Goal: Task Accomplishment & Management: Complete application form

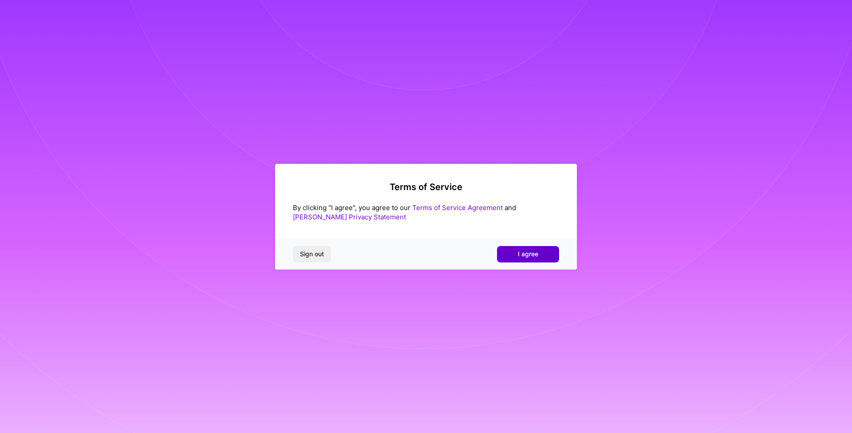
click at [534, 250] on span "I agree" at bounding box center [528, 253] width 20 height 9
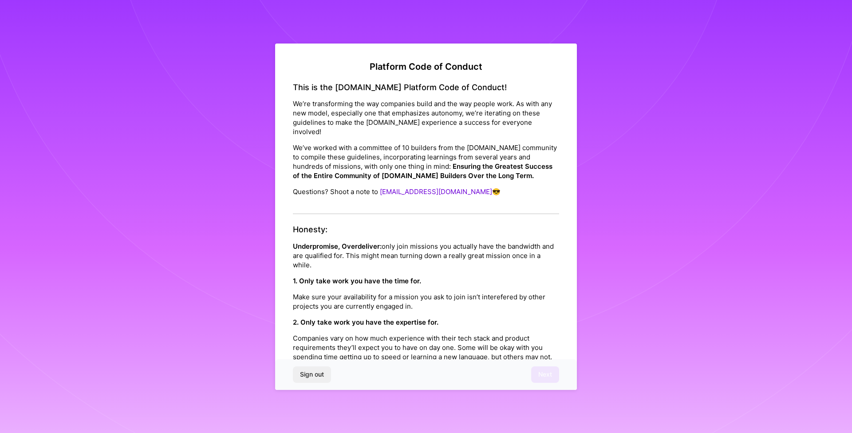
click at [542, 374] on div "Sign out Next" at bounding box center [426, 374] width 302 height 30
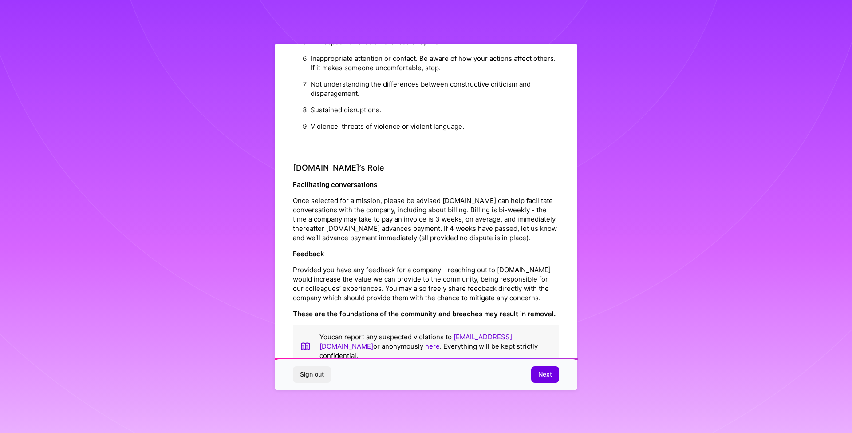
scroll to position [867, 0]
click at [547, 375] on span "Next" at bounding box center [545, 374] width 14 height 9
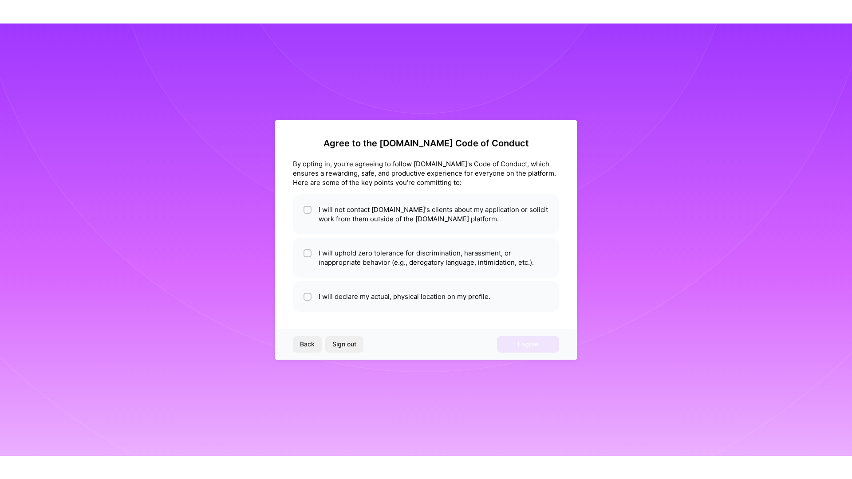
scroll to position [0, 0]
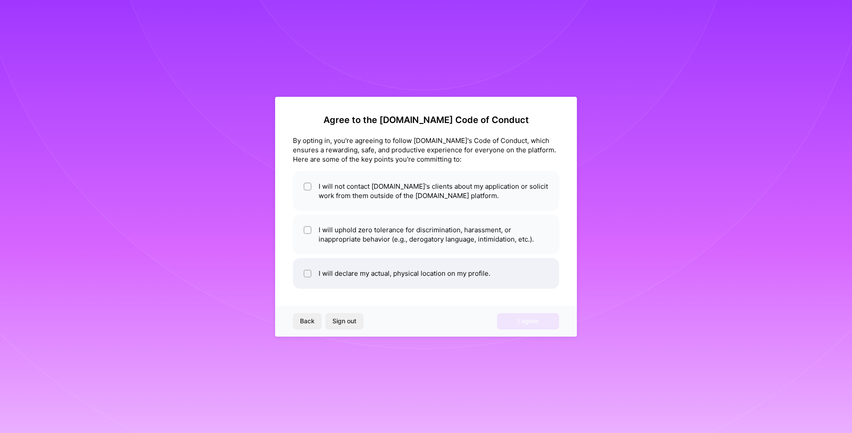
click at [355, 269] on li "I will declare my actual, physical location on my profile." at bounding box center [426, 273] width 266 height 31
checkbox input "true"
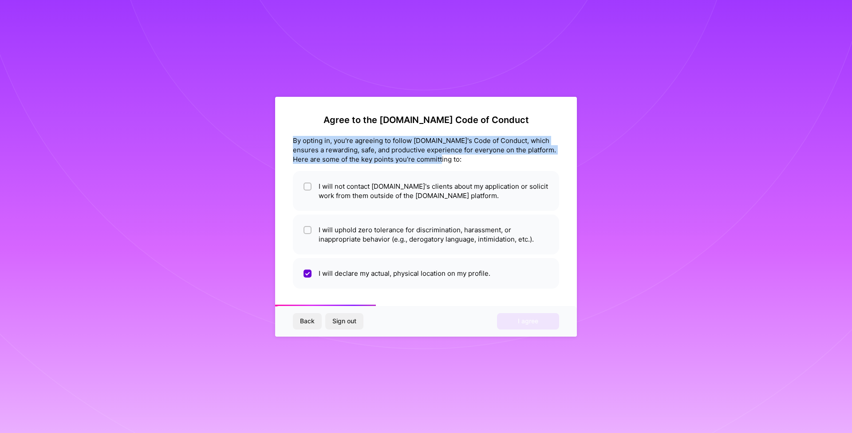
drag, startPoint x: 308, startPoint y: 142, endPoint x: 442, endPoint y: 161, distance: 136.1
click at [442, 161] on div "Agree to the [DOMAIN_NAME] Code of Conduct By opting in, you're agreeing to fol…" at bounding box center [426, 217] width 302 height 240
copy div "By opting in, you're agreeing to follow [DOMAIN_NAME]'s Code of Conduct, which …"
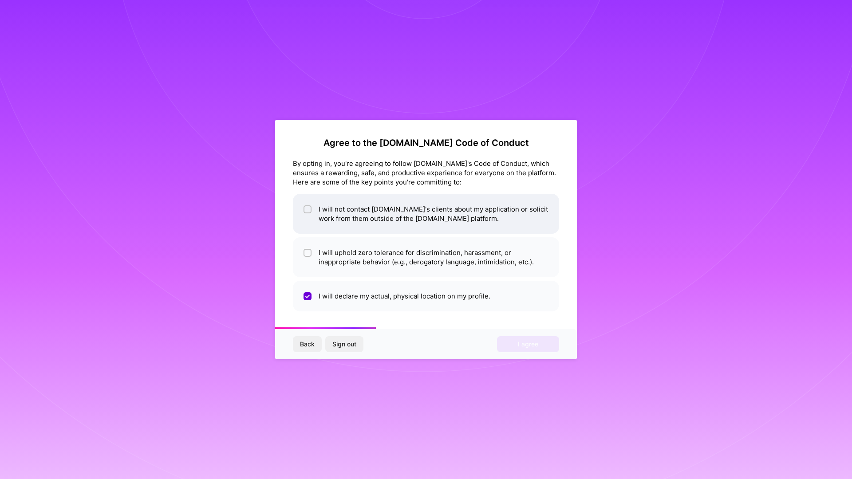
click at [361, 220] on li "I will not contact [DOMAIN_NAME]'s clients about my application or solicit work…" at bounding box center [426, 214] width 266 height 40
checkbox input "true"
click at [360, 280] on ul "I will not contact [DOMAIN_NAME]'s clients about my application or solicit work…" at bounding box center [426, 253] width 266 height 118
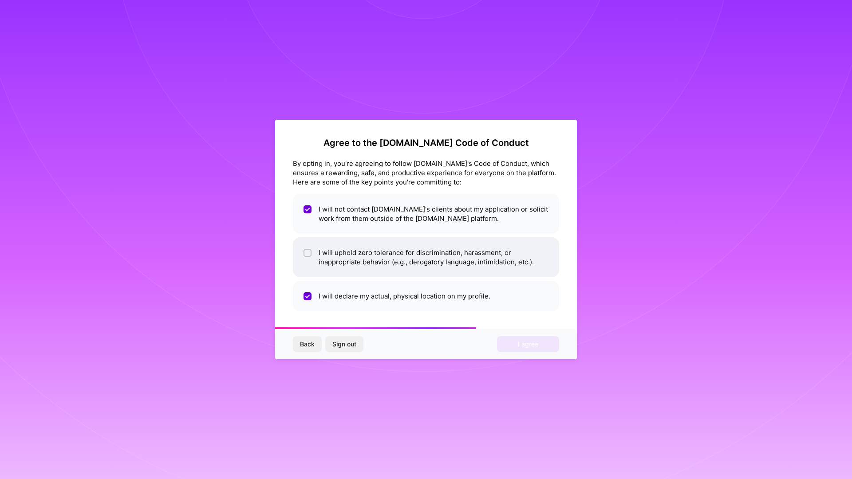
click at [359, 257] on li "I will uphold zero tolerance for discrimination, harassment, or inappropriate b…" at bounding box center [426, 257] width 266 height 40
checkbox input "true"
click at [523, 347] on span "I agree" at bounding box center [528, 344] width 20 height 9
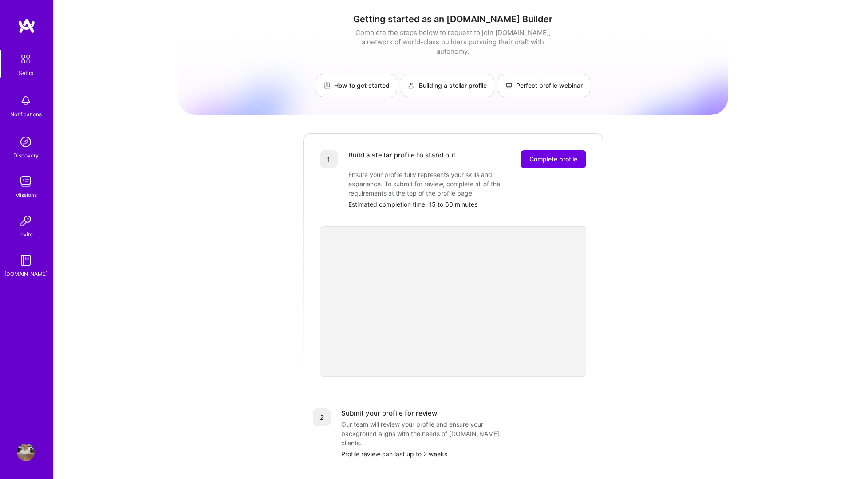
click at [237, 285] on div "Getting started as an [DOMAIN_NAME] Builder Complete the steps below to request…" at bounding box center [453, 347] width 550 height 680
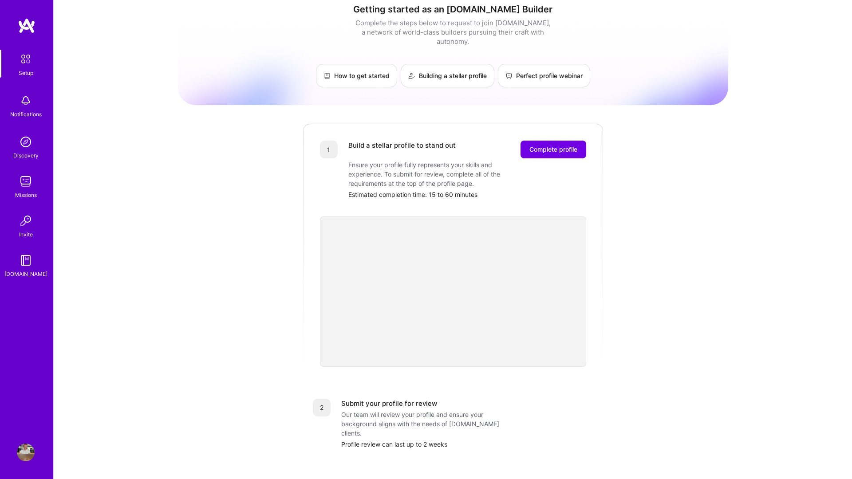
scroll to position [10, 0]
click at [559, 145] on span "Complete profile" at bounding box center [553, 149] width 48 height 9
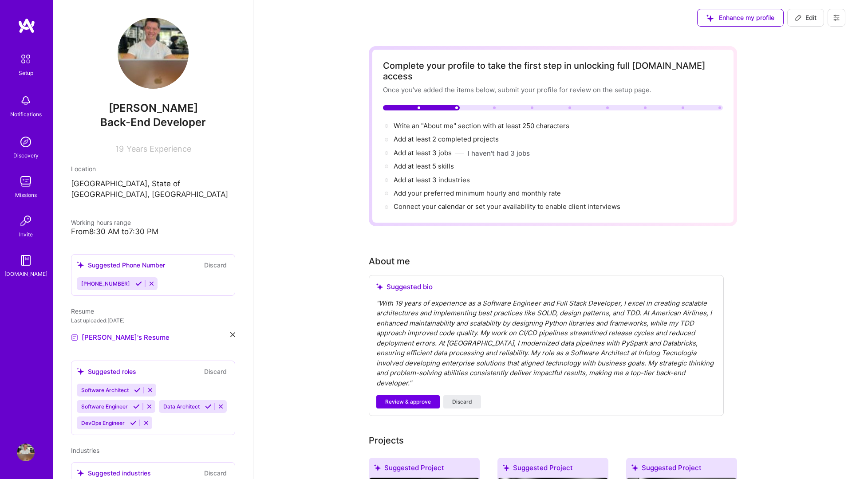
click at [403, 398] on span "Review & approve" at bounding box center [408, 402] width 46 height 8
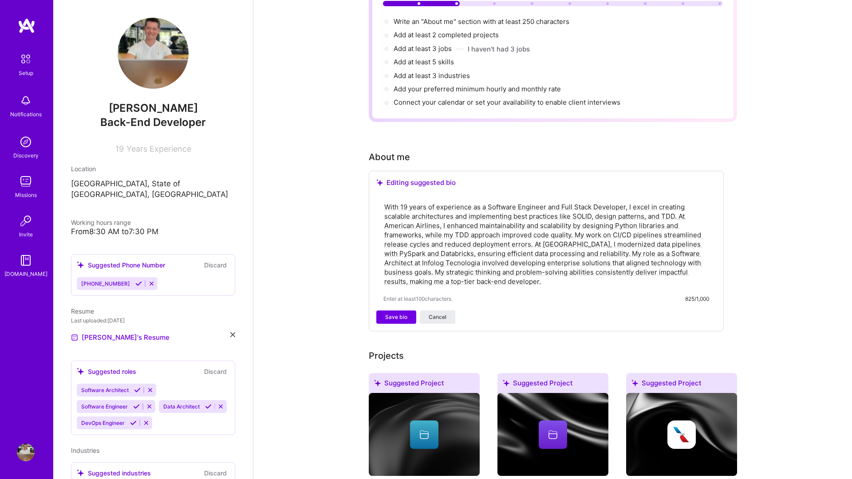
scroll to position [107, 0]
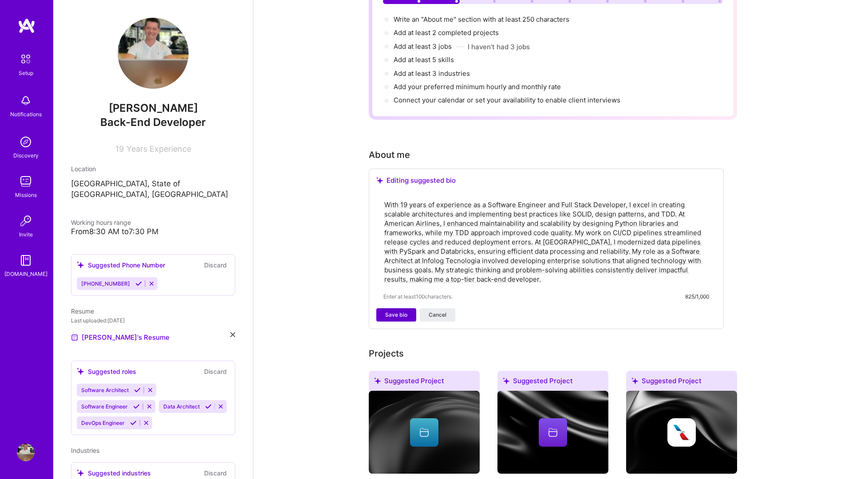
click at [390, 311] on span "Save bio" at bounding box center [396, 315] width 22 height 8
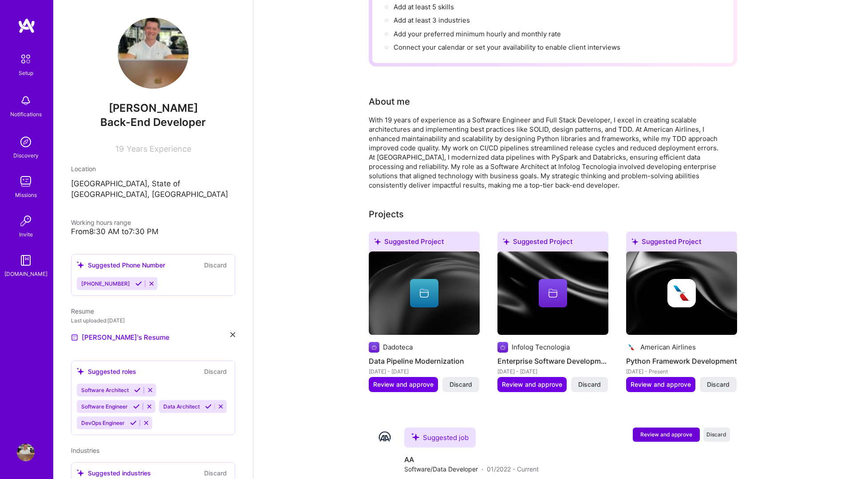
scroll to position [166, 0]
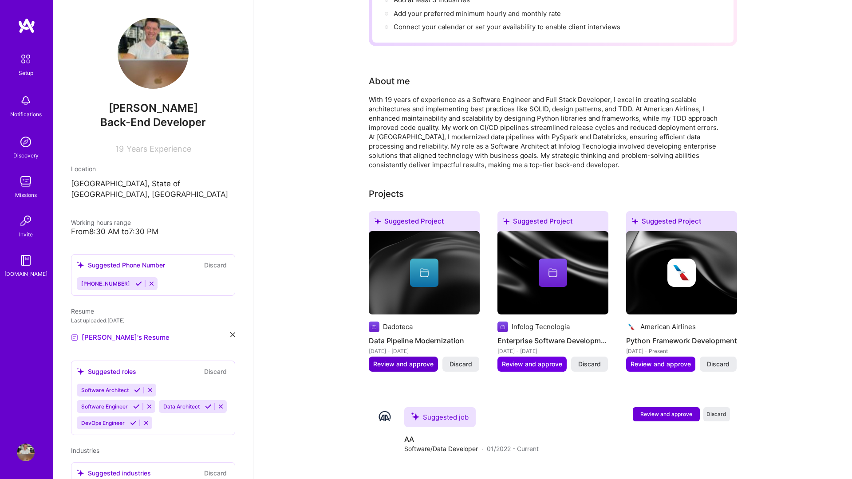
click at [395, 360] on span "Review and approve" at bounding box center [403, 364] width 60 height 9
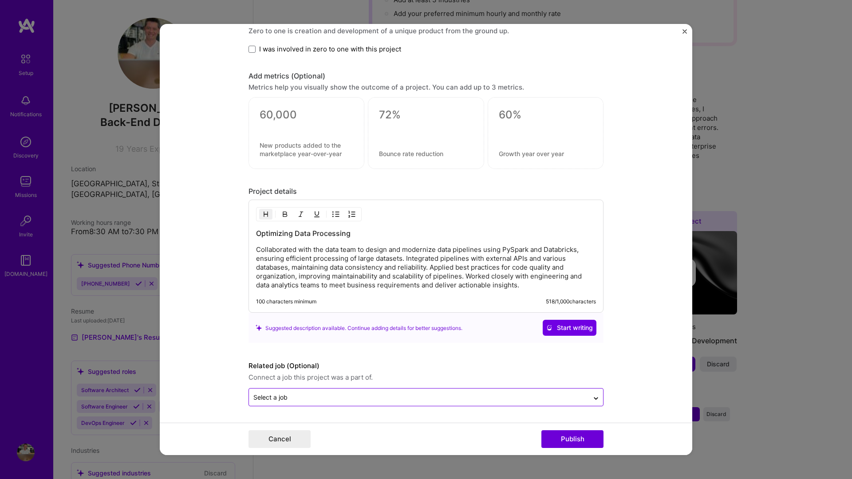
scroll to position [646, 0]
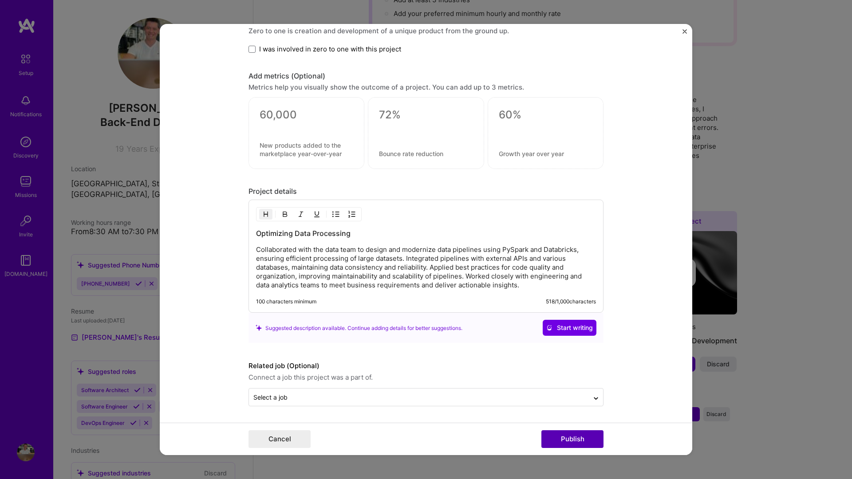
click at [561, 432] on button "Publish" at bounding box center [572, 439] width 62 height 18
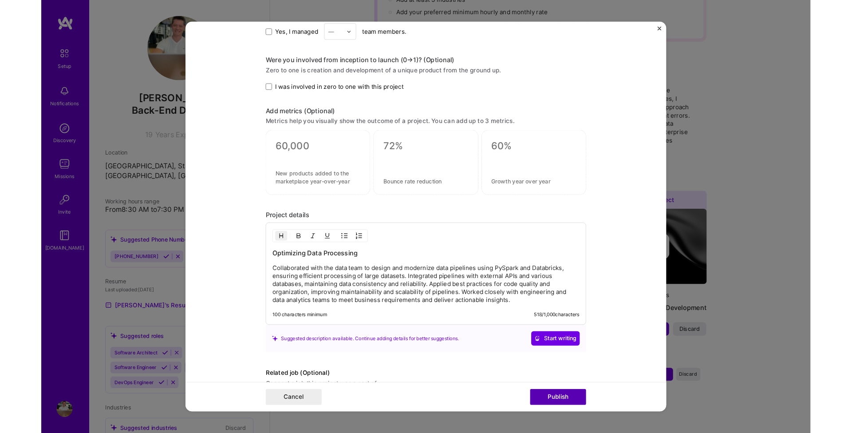
scroll to position [58, 0]
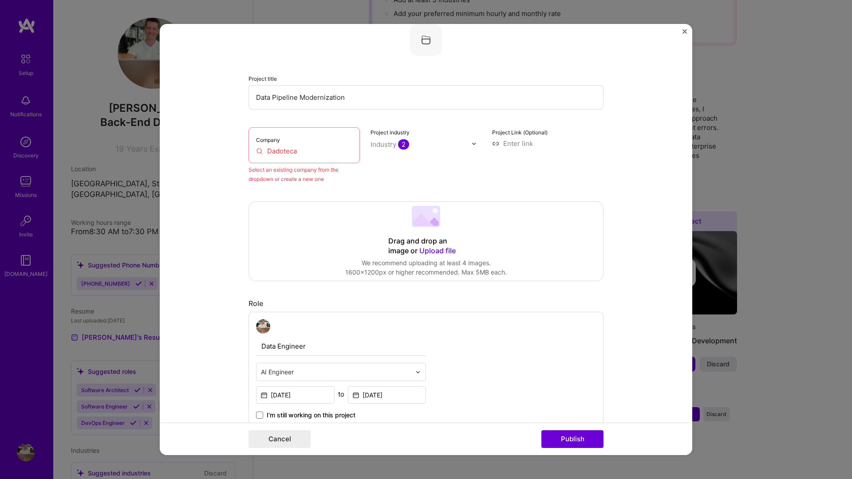
drag, startPoint x: 308, startPoint y: 153, endPoint x: 232, endPoint y: 149, distance: 76.4
click at [232, 149] on form "Editing suggested project This project is suggested based on your LinkedIn, res…" at bounding box center [426, 239] width 533 height 431
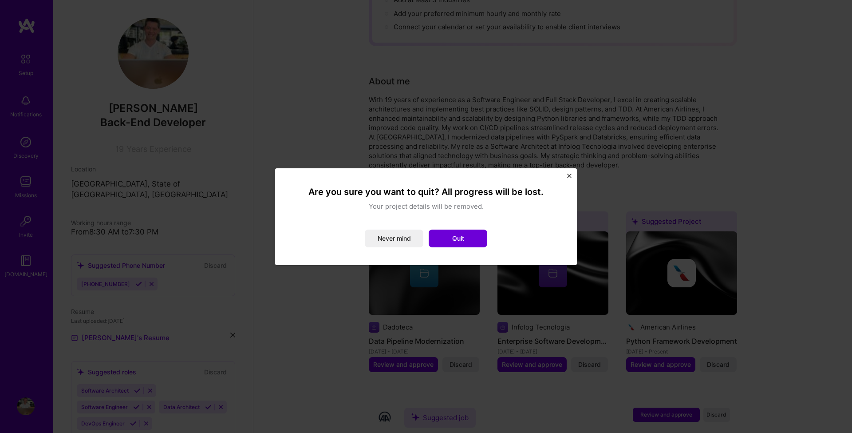
click at [570, 174] on img "Close" at bounding box center [569, 176] width 4 height 4
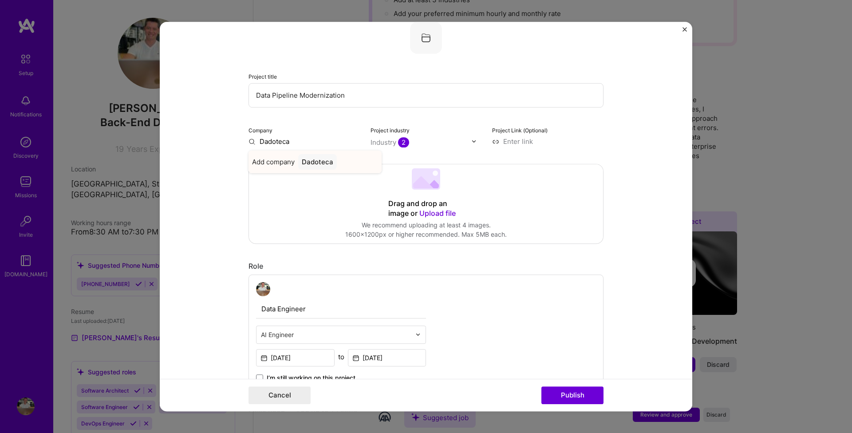
type input "Dadoteca"
click at [306, 157] on div "Dadoteca" at bounding box center [317, 162] width 39 height 16
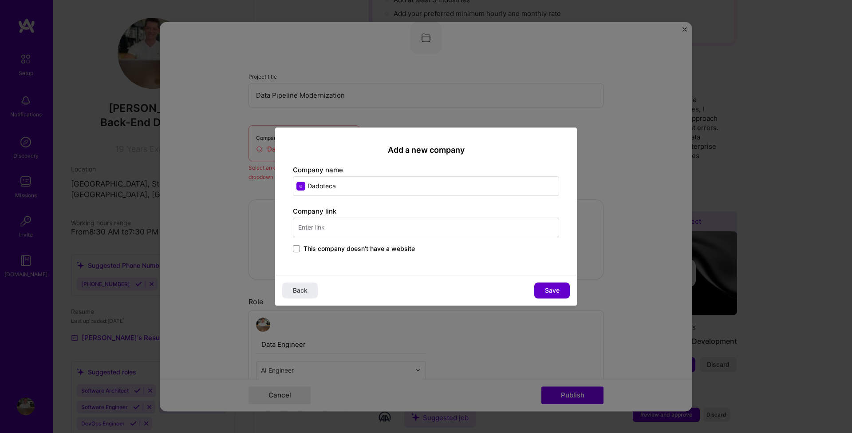
click at [567, 291] on button "Save" at bounding box center [552, 290] width 36 height 16
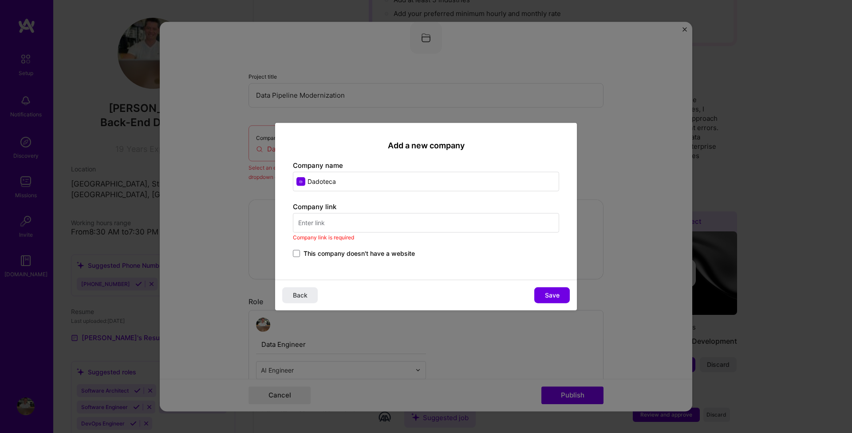
click at [321, 255] on span "This company doesn't have a website" at bounding box center [359, 253] width 111 height 9
click at [0, 0] on input "This company doesn't have a website" at bounding box center [0, 0] width 0 height 0
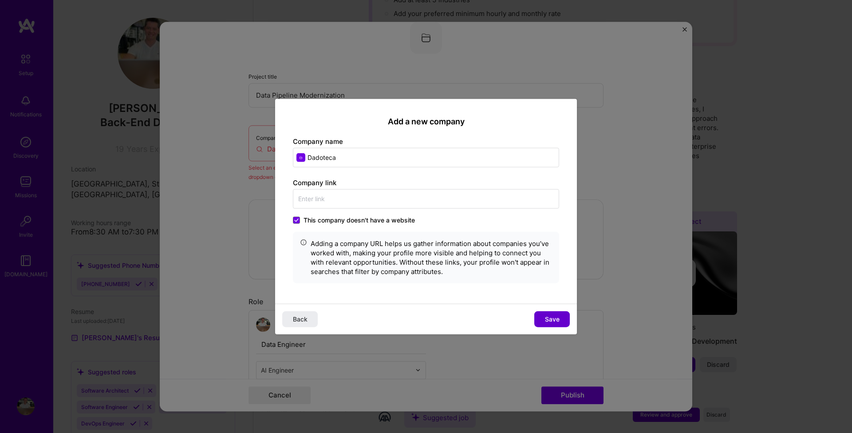
click at [554, 317] on span "Save" at bounding box center [552, 319] width 15 height 9
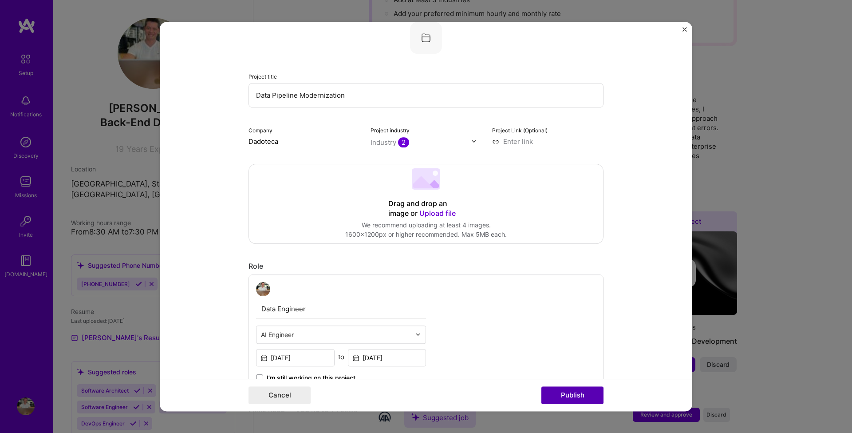
click at [574, 394] on button "Publish" at bounding box center [572, 395] width 62 height 18
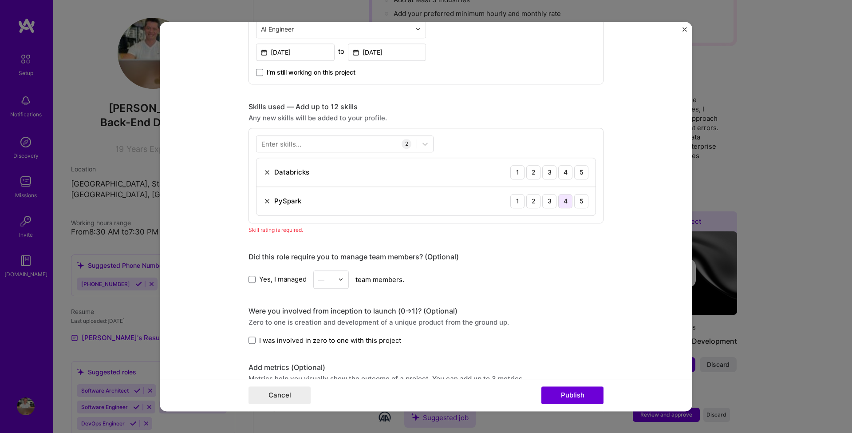
scroll to position [362, 0]
click at [552, 172] on div "3" at bounding box center [549, 173] width 14 height 14
click at [550, 200] on div "3" at bounding box center [549, 202] width 14 height 14
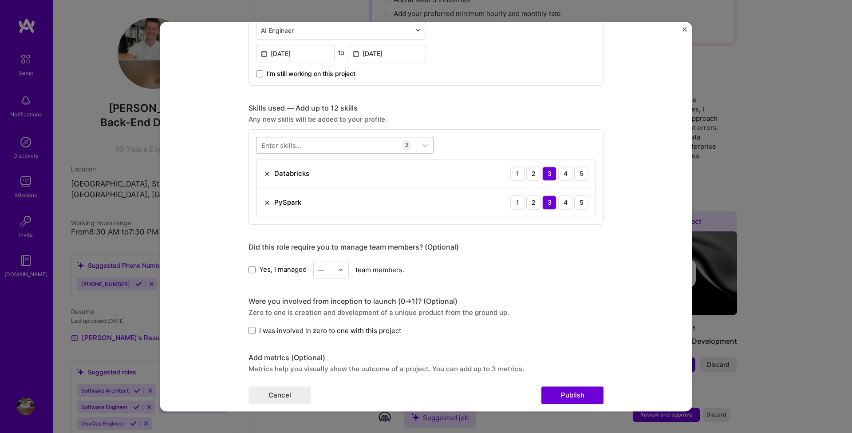
click at [308, 142] on div at bounding box center [336, 145] width 160 height 15
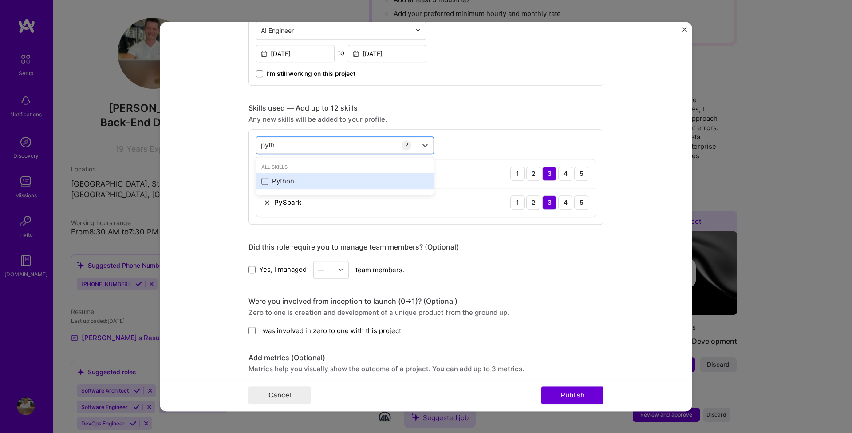
click at [312, 180] on div "Python" at bounding box center [344, 181] width 167 height 9
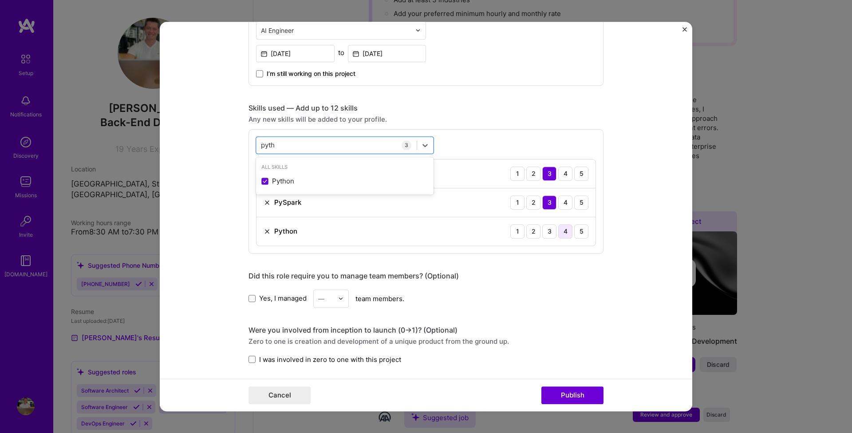
type input "pyth"
click at [565, 232] on div "4" at bounding box center [565, 231] width 14 height 14
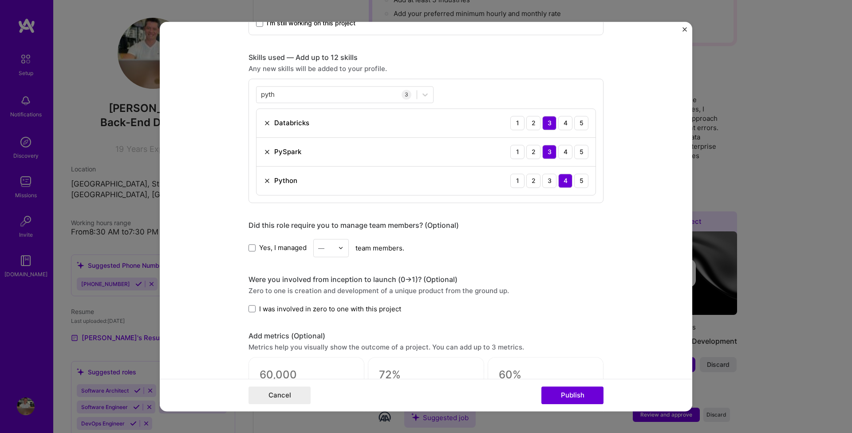
scroll to position [423, 0]
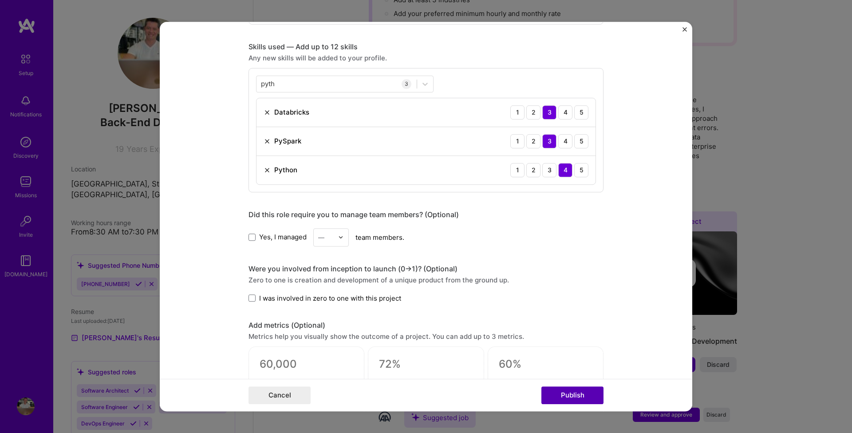
click at [567, 394] on button "Publish" at bounding box center [572, 395] width 62 height 18
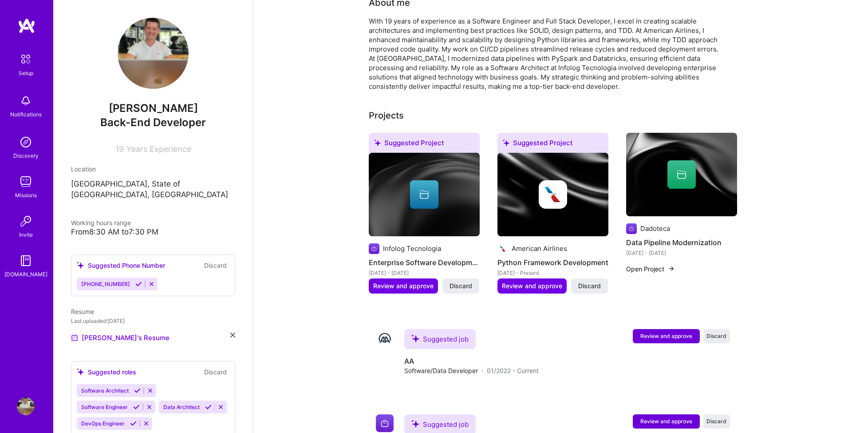
scroll to position [247, 0]
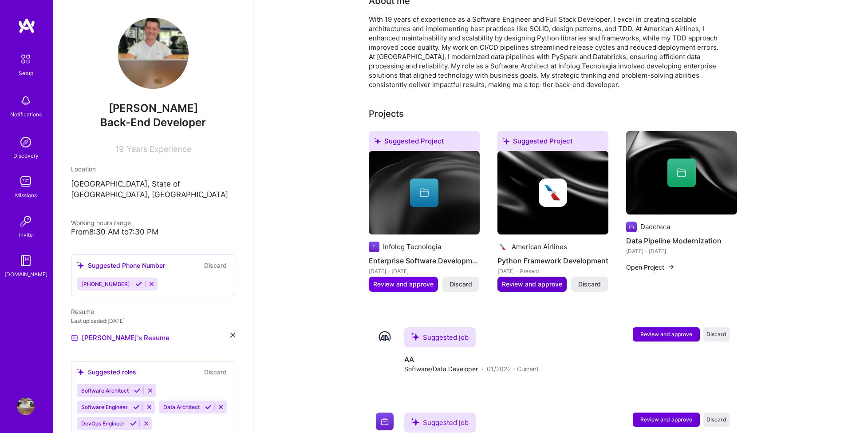
click at [534, 280] on span "Review and approve" at bounding box center [532, 284] width 60 height 9
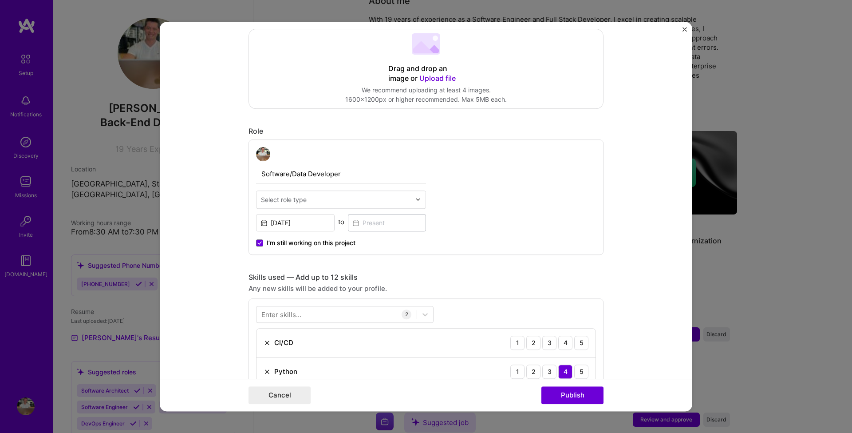
scroll to position [207, 0]
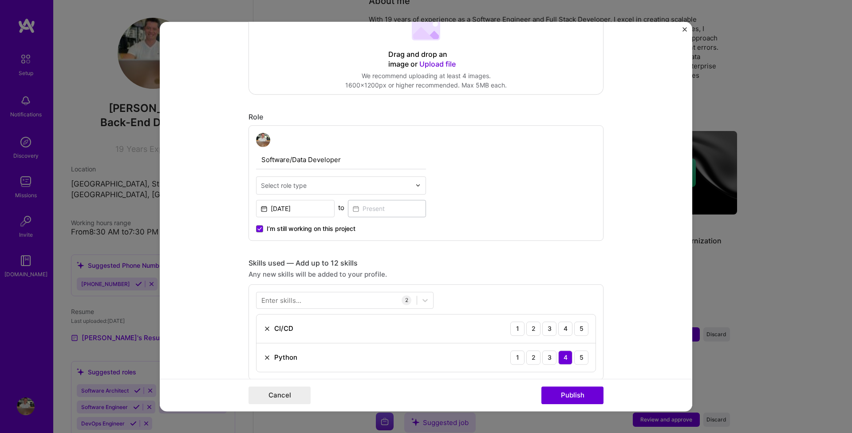
click at [299, 182] on div "Select role type" at bounding box center [284, 185] width 46 height 9
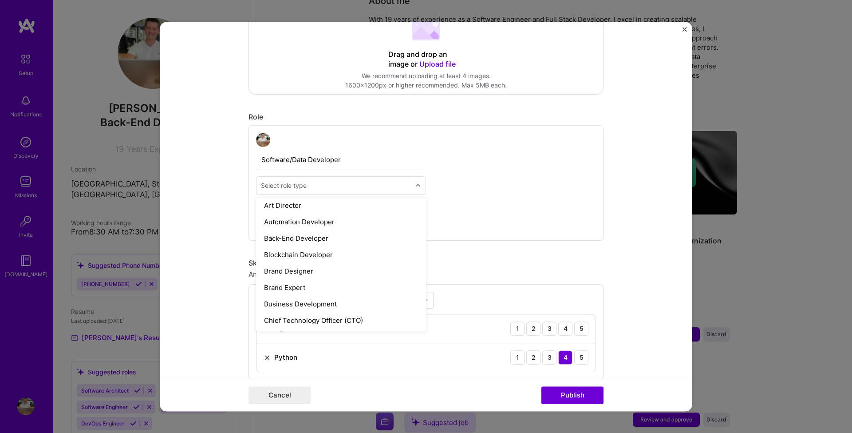
scroll to position [121, 0]
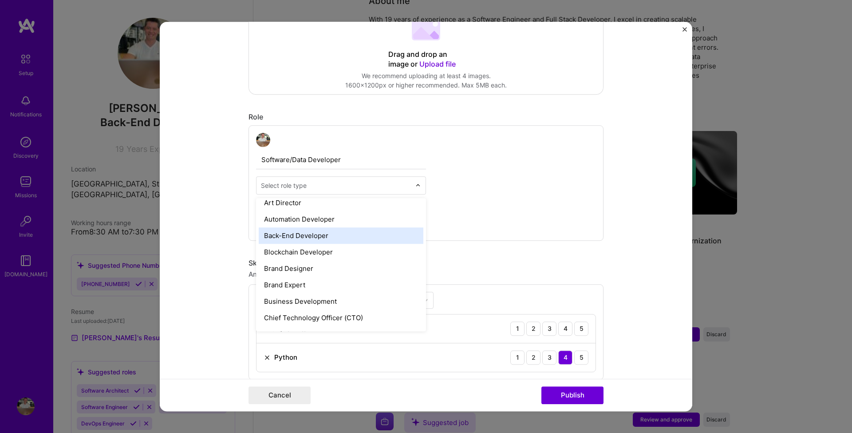
click at [316, 241] on div "Back-End Developer" at bounding box center [341, 235] width 165 height 16
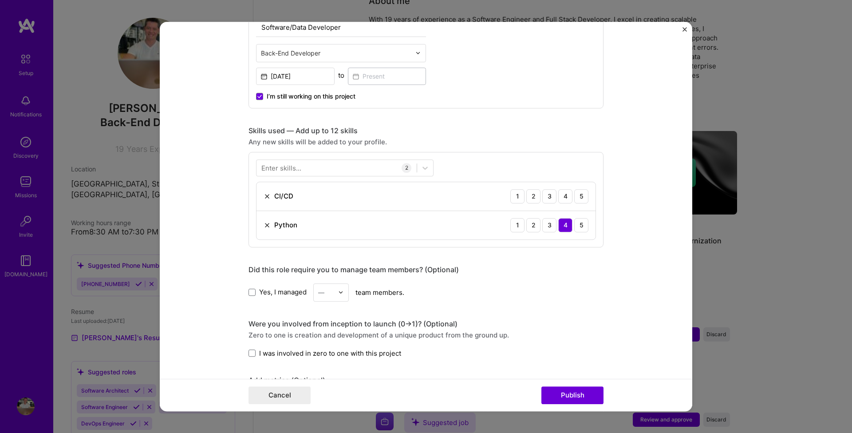
scroll to position [345, 0]
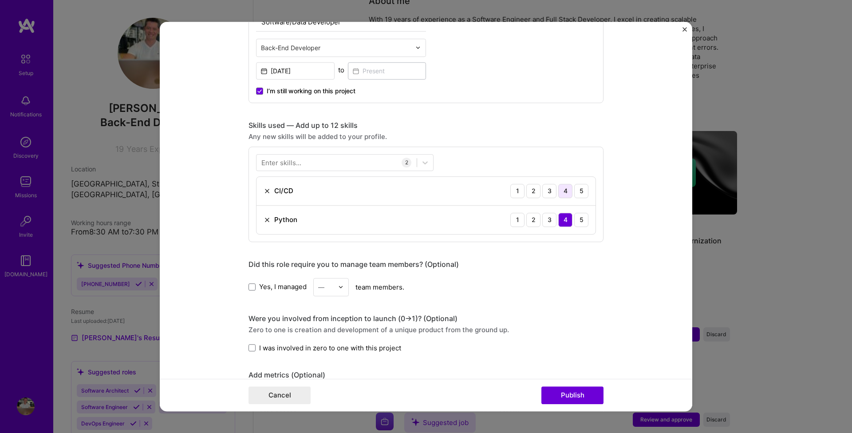
click at [564, 191] on div "4" at bounding box center [565, 191] width 14 height 14
click at [284, 162] on div "Enter skills..." at bounding box center [281, 162] width 40 height 9
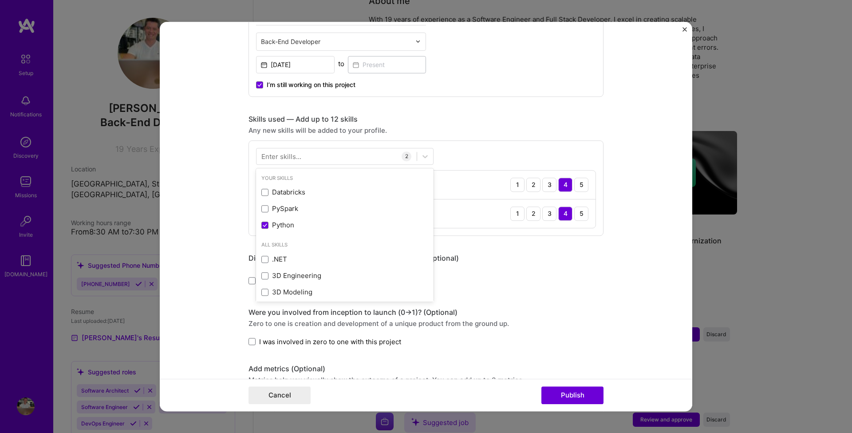
click at [292, 158] on div "Enter skills..." at bounding box center [281, 155] width 40 height 9
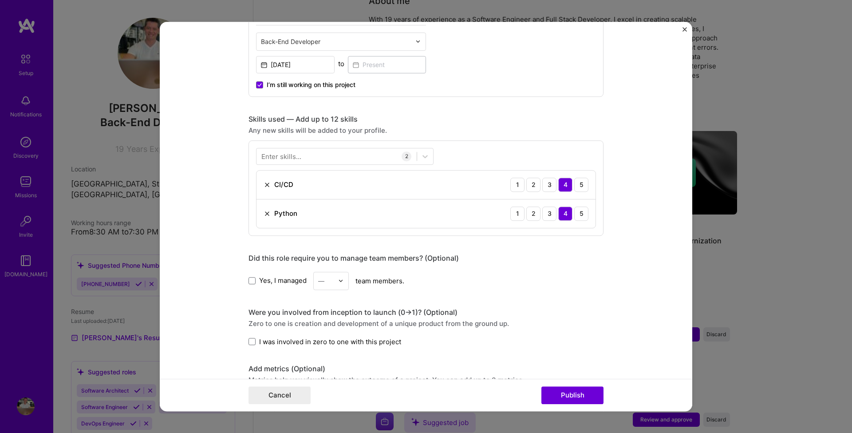
scroll to position [352, 0]
click at [304, 154] on div at bounding box center [336, 155] width 160 height 15
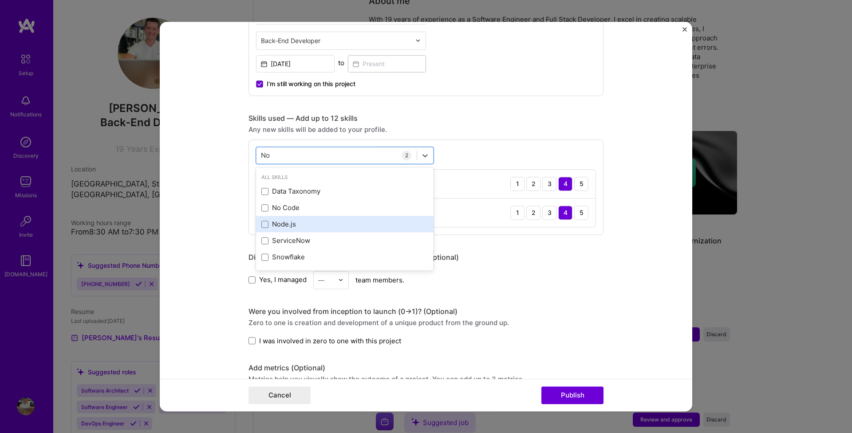
click at [297, 221] on div "Node.js" at bounding box center [344, 224] width 167 height 9
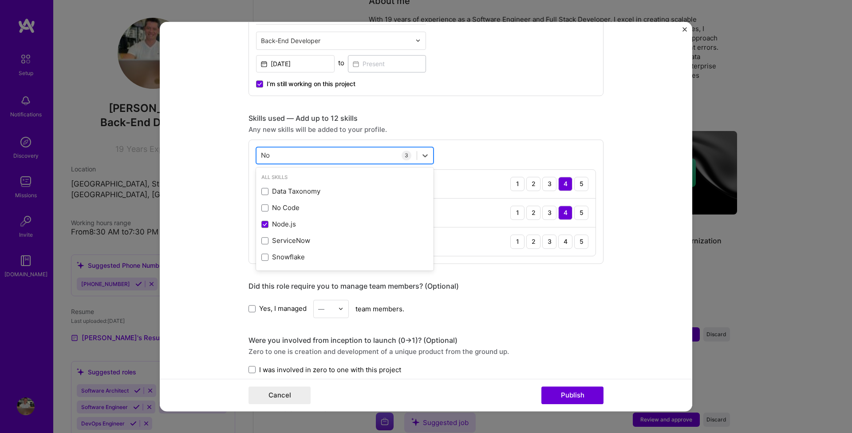
click at [299, 156] on div "No No" at bounding box center [336, 155] width 160 height 15
type input "N"
drag, startPoint x: 276, startPoint y: 204, endPoint x: 301, endPoint y: 163, distance: 47.4
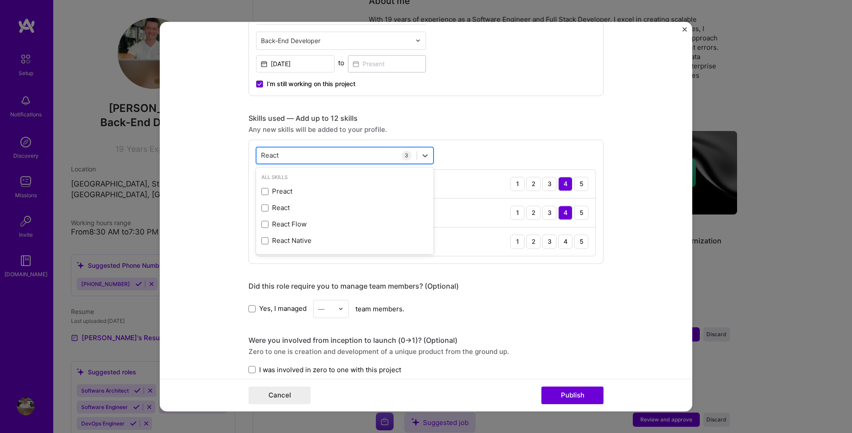
click at [276, 204] on div "React" at bounding box center [344, 207] width 167 height 9
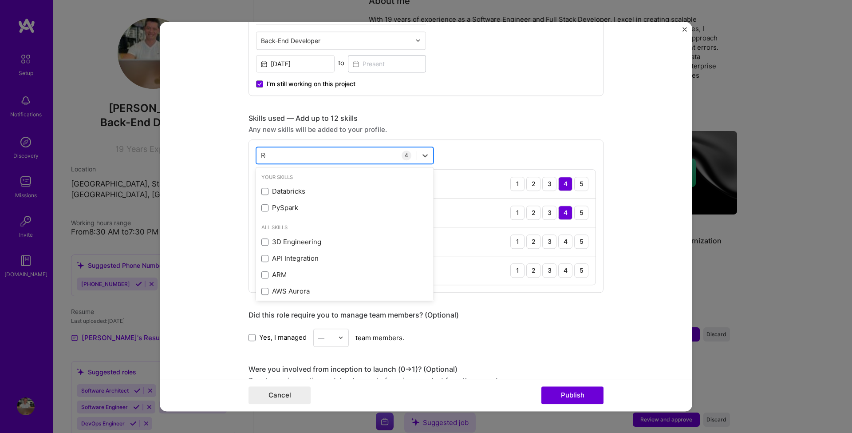
type input "R"
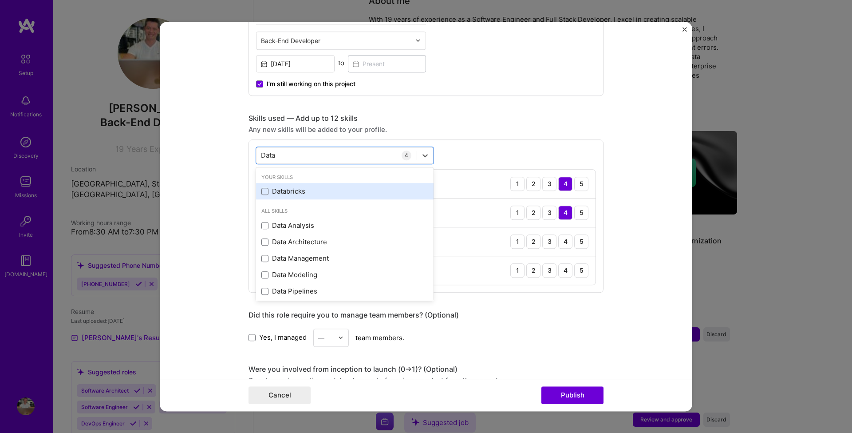
click at [310, 191] on div "Databricks" at bounding box center [344, 191] width 167 height 9
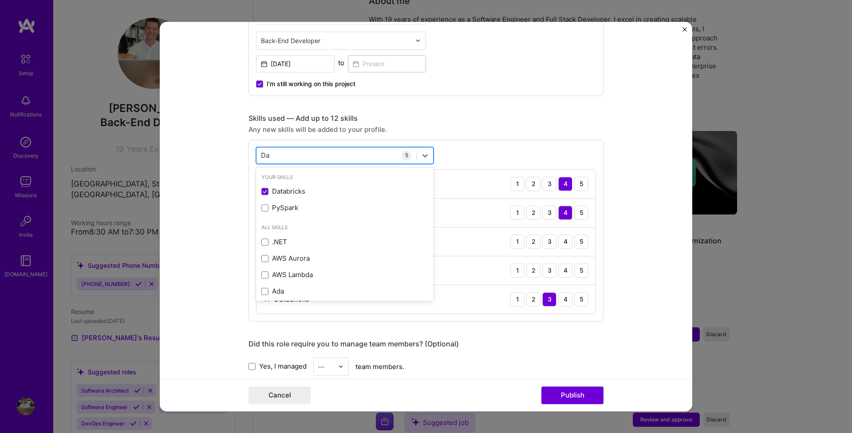
type input "D"
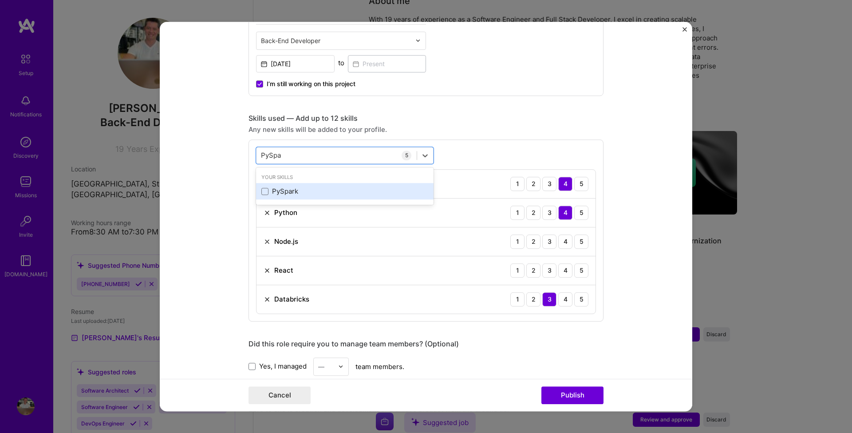
click at [311, 192] on div "PySpark" at bounding box center [344, 191] width 167 height 9
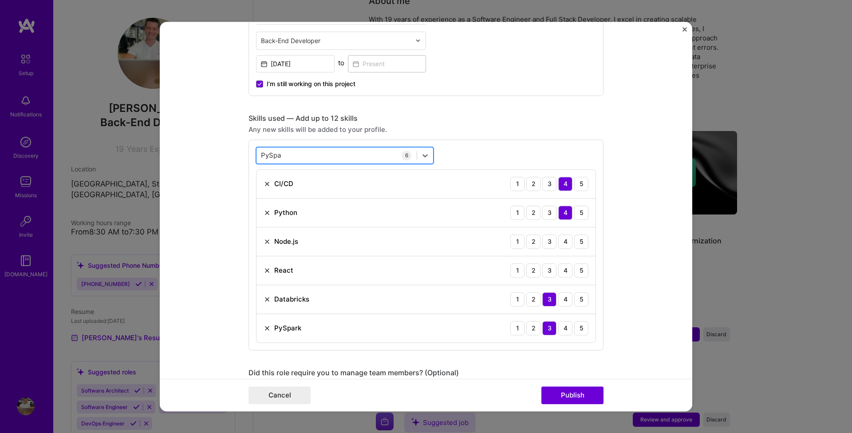
click at [320, 152] on div "PySpa PySpa" at bounding box center [336, 155] width 160 height 15
type input "P"
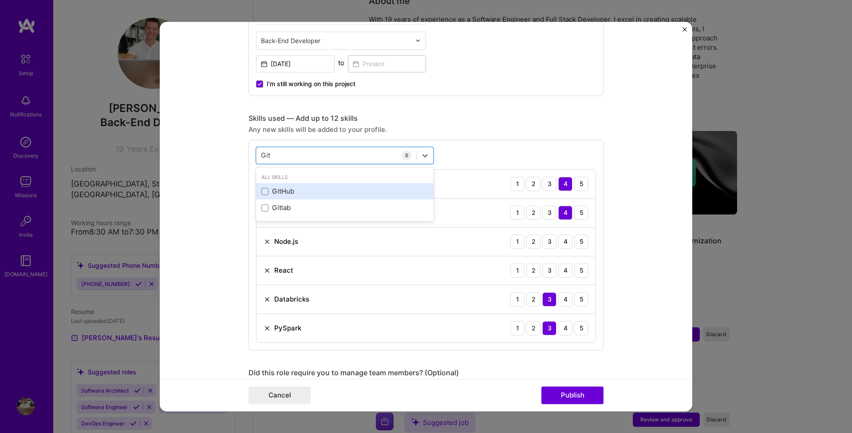
click at [307, 191] on div "GitHub" at bounding box center [344, 191] width 167 height 9
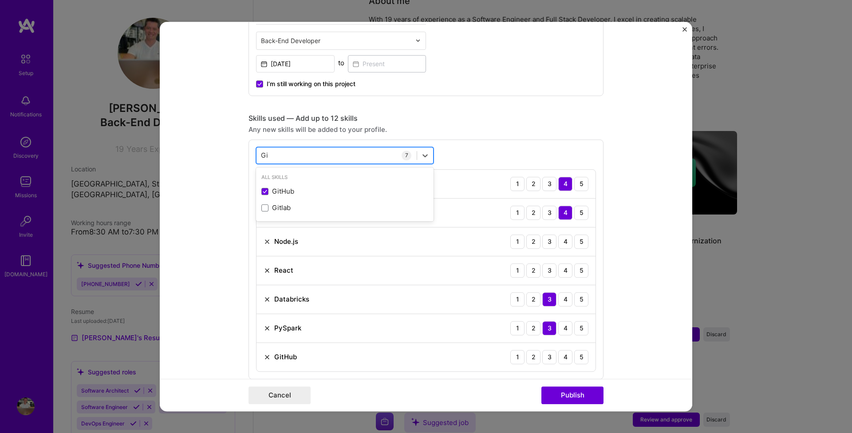
type input "G"
type input "U"
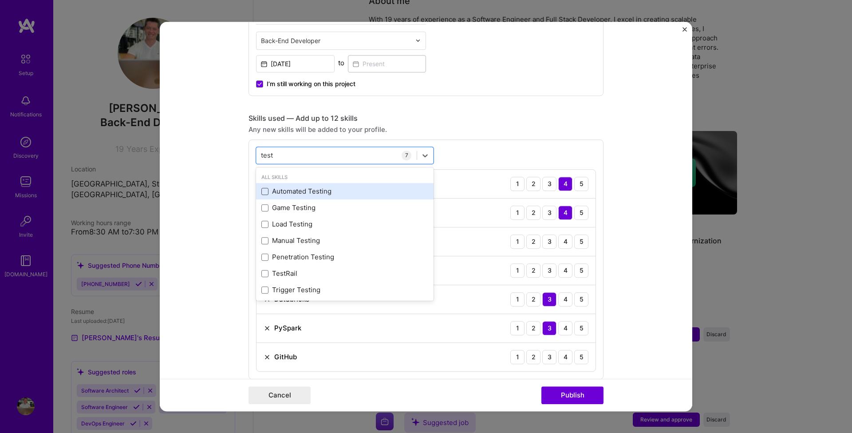
click at [264, 189] on span at bounding box center [264, 191] width 7 height 7
click at [0, 0] on input "checkbox" at bounding box center [0, 0] width 0 height 0
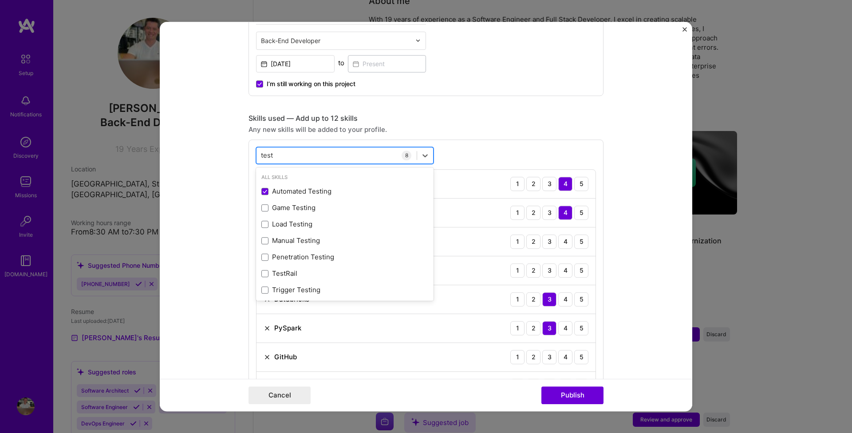
click at [342, 156] on div "test test" at bounding box center [336, 155] width 160 height 15
type input "t"
drag, startPoint x: 482, startPoint y: 125, endPoint x: 495, endPoint y: 133, distance: 15.5
click at [482, 125] on div "Any new skills will be added to your profile." at bounding box center [426, 129] width 355 height 9
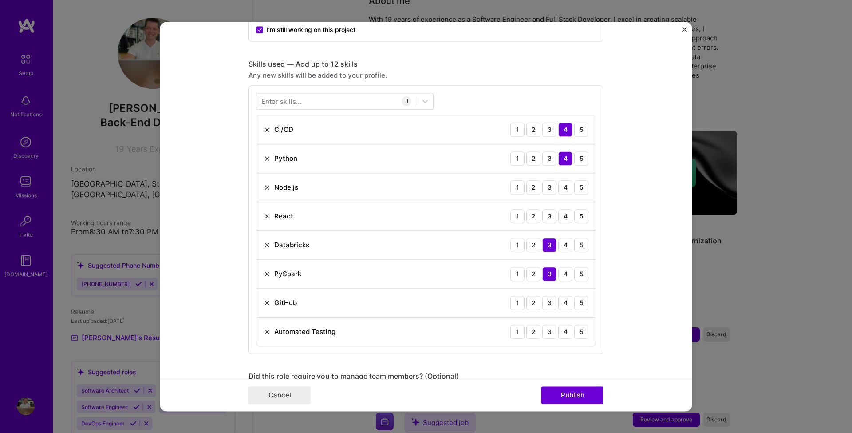
scroll to position [424, 0]
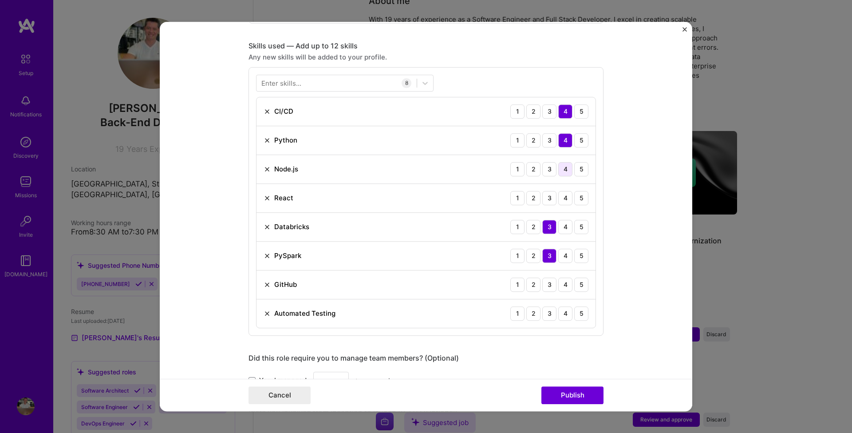
click at [567, 168] on div "4" at bounding box center [565, 169] width 14 height 14
click at [565, 197] on div "4" at bounding box center [565, 198] width 14 height 14
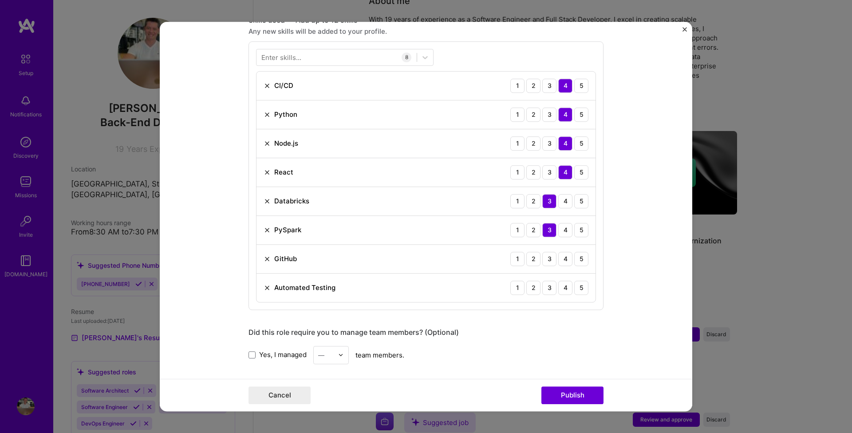
scroll to position [451, 0]
click at [568, 261] on div "4" at bounding box center [565, 258] width 14 height 14
click at [569, 288] on div "4" at bounding box center [565, 287] width 14 height 14
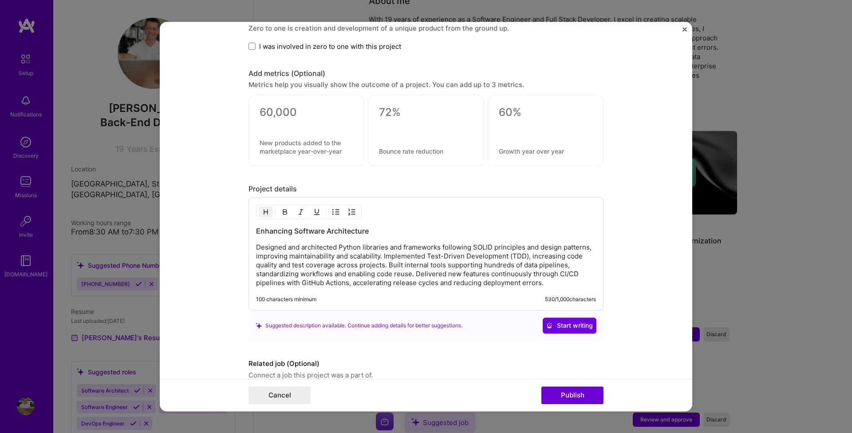
scroll to position [860, 0]
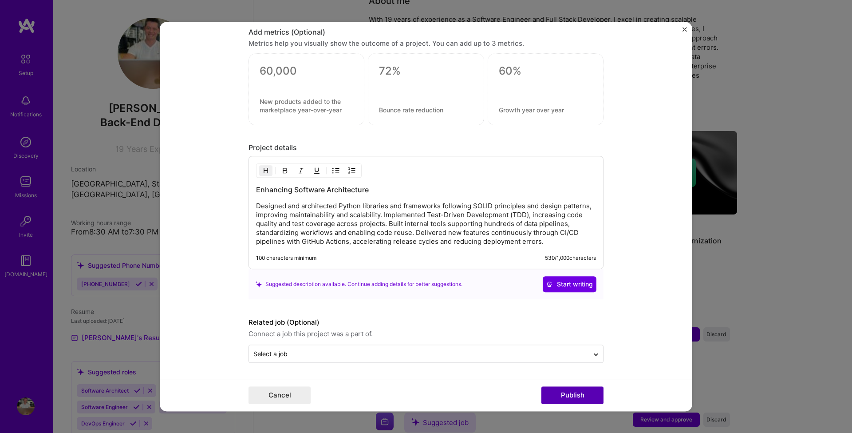
click at [578, 393] on button "Publish" at bounding box center [572, 395] width 62 height 18
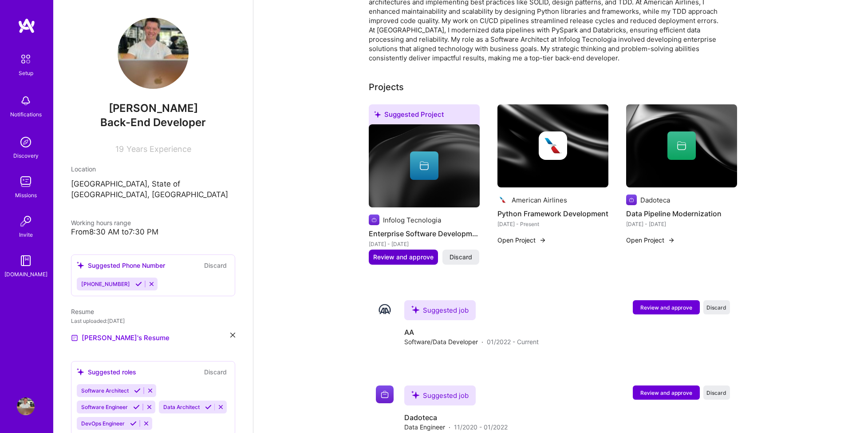
click at [405, 252] on span "Review and approve" at bounding box center [403, 256] width 60 height 9
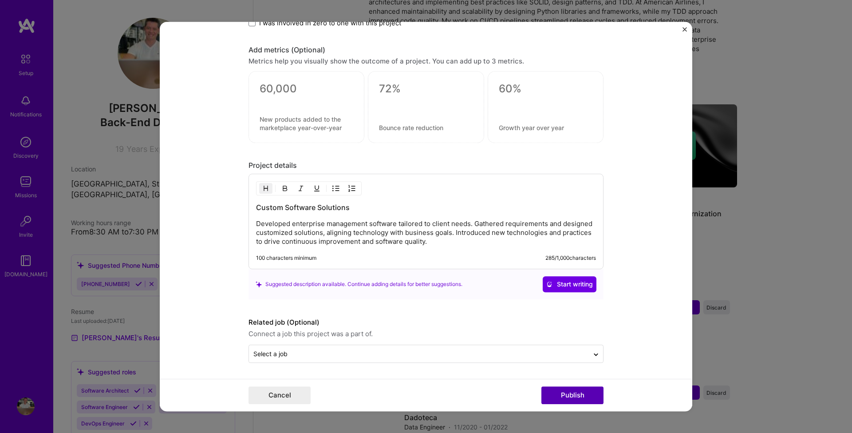
click at [569, 395] on button "Publish" at bounding box center [572, 395] width 62 height 18
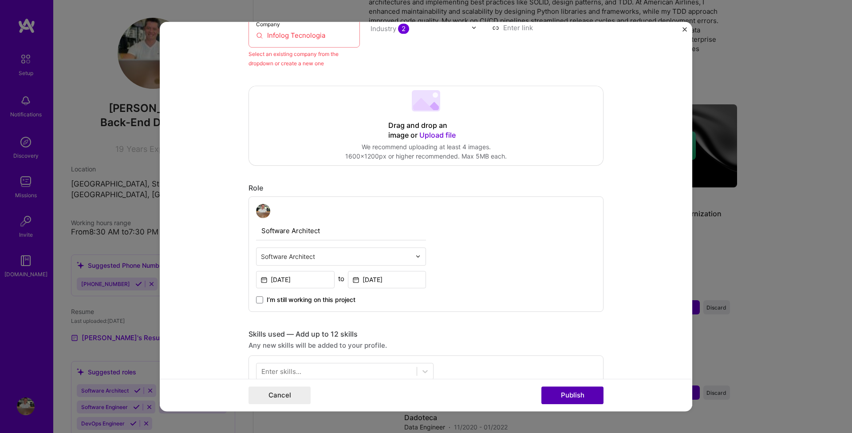
scroll to position [58, 0]
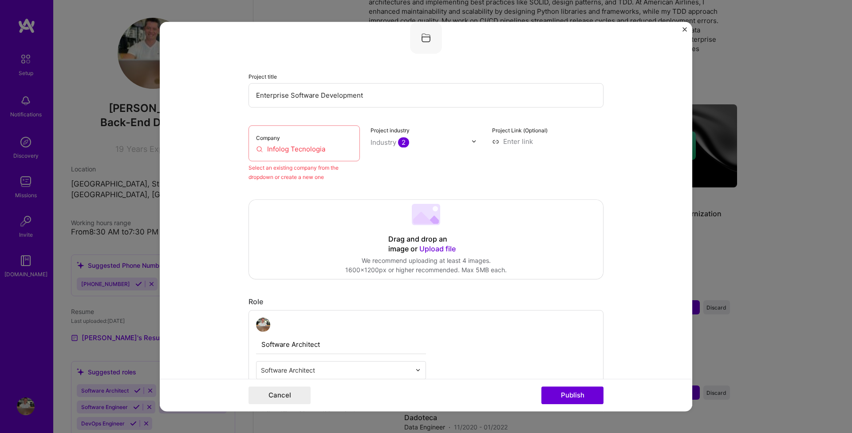
click at [223, 147] on form "Editing suggested project This project is suggested based on your LinkedIn, res…" at bounding box center [426, 217] width 533 height 390
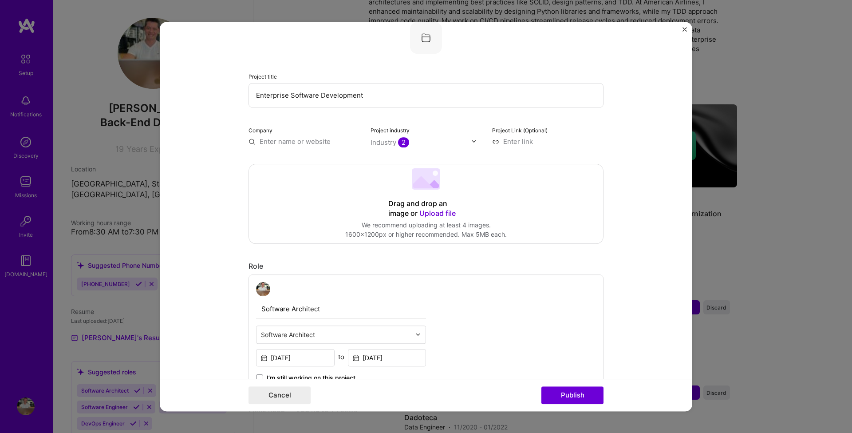
click at [277, 142] on input "text" at bounding box center [304, 141] width 111 height 9
paste input "Infolog Tecnologia"
type input "Infolog Tecnologia"
click at [288, 164] on span "Add company" at bounding box center [273, 161] width 43 height 9
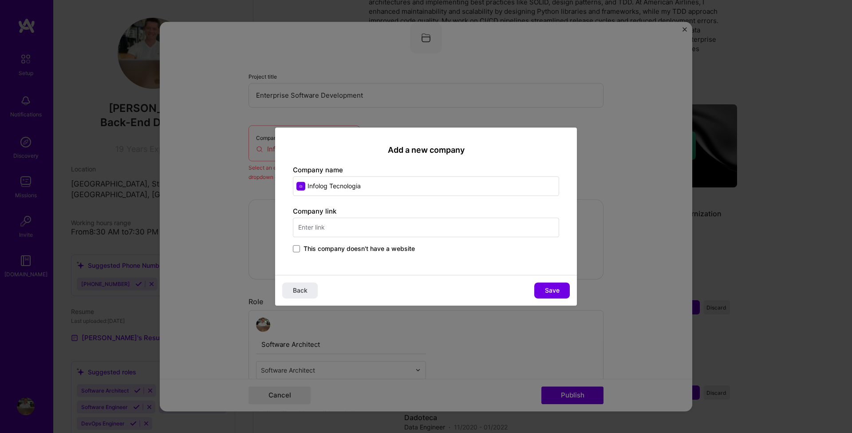
click at [402, 247] on span "This company doesn't have a website" at bounding box center [359, 248] width 111 height 9
click at [0, 0] on input "This company doesn't have a website" at bounding box center [0, 0] width 0 height 0
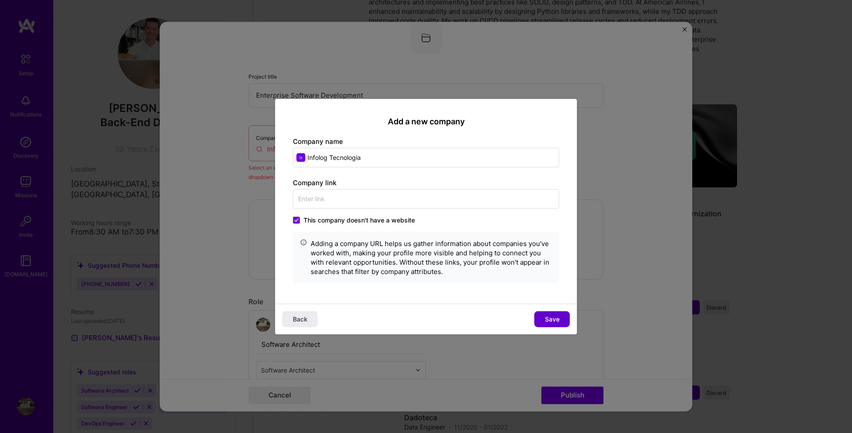
click at [555, 320] on span "Save" at bounding box center [552, 319] width 15 height 9
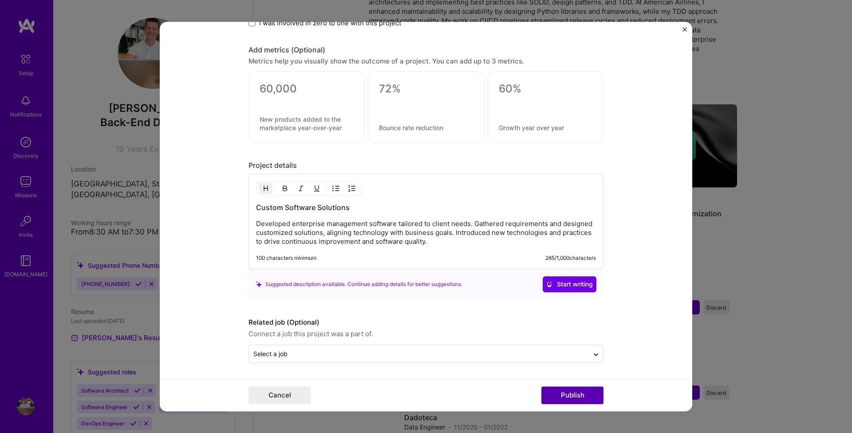
click at [570, 389] on button "Publish" at bounding box center [572, 395] width 62 height 18
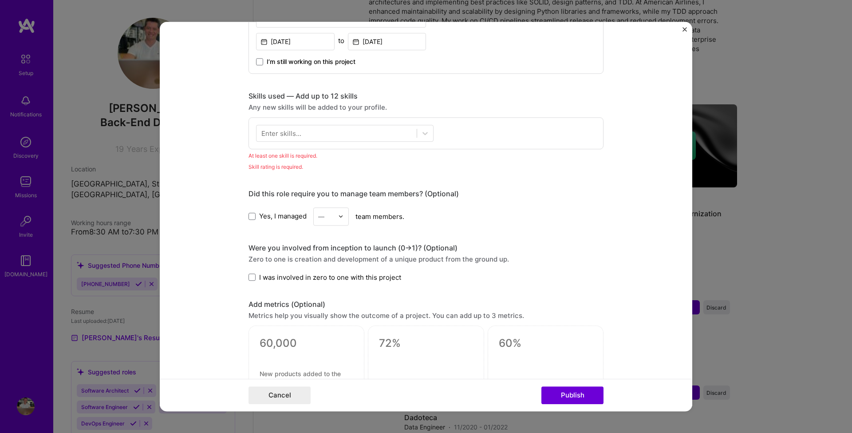
scroll to position [358, 0]
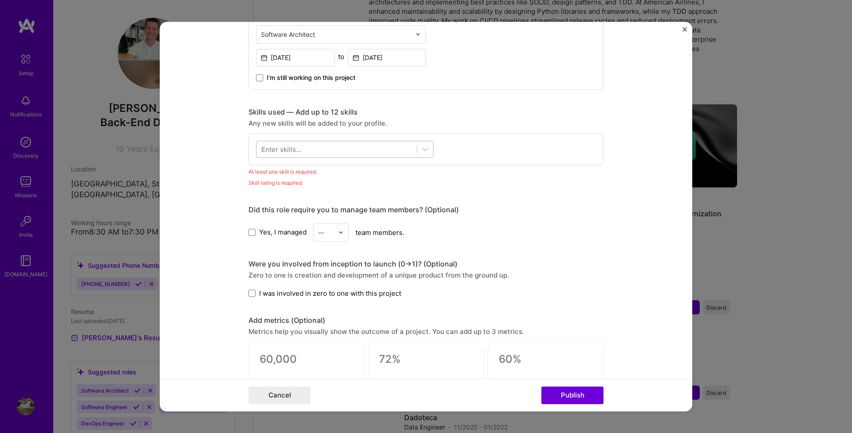
click at [312, 145] on div at bounding box center [336, 149] width 160 height 15
click at [299, 188] on div "PHP" at bounding box center [344, 185] width 167 height 9
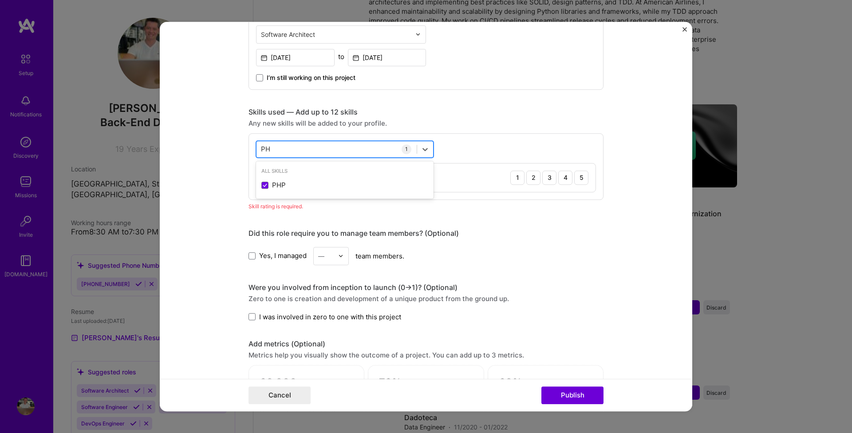
type input "P"
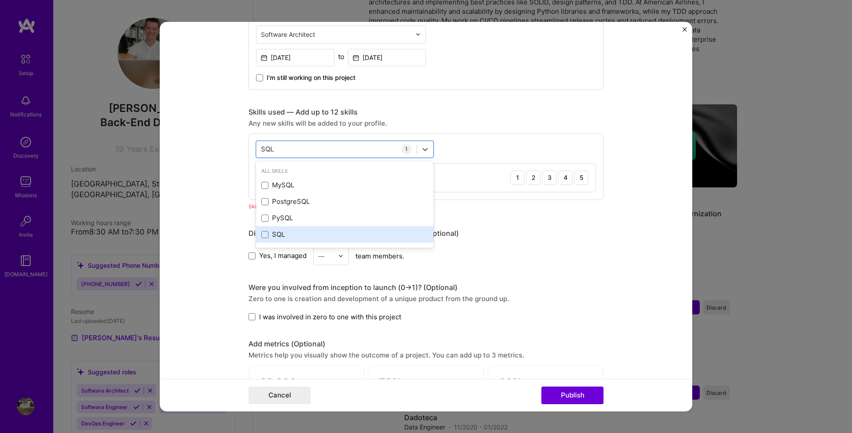
click at [279, 238] on div "SQL" at bounding box center [344, 234] width 167 height 9
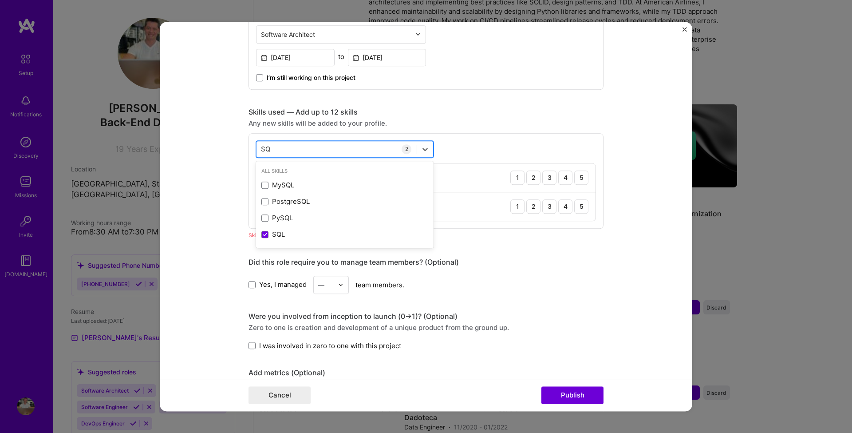
type input "S"
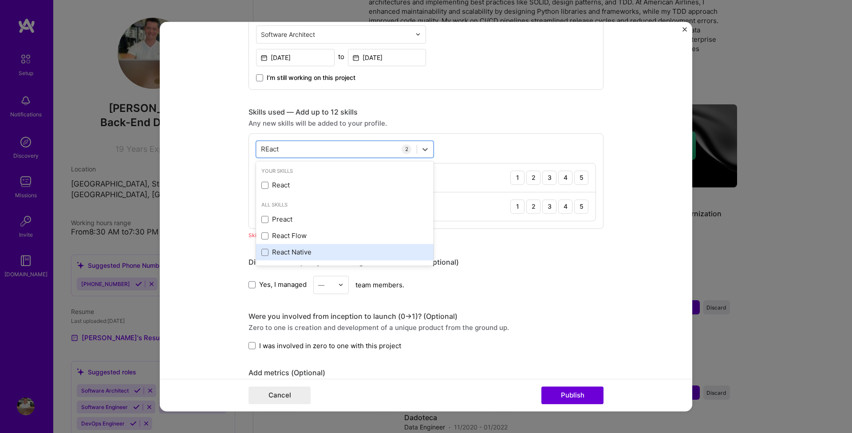
click at [303, 252] on div "React Native" at bounding box center [344, 251] width 167 height 9
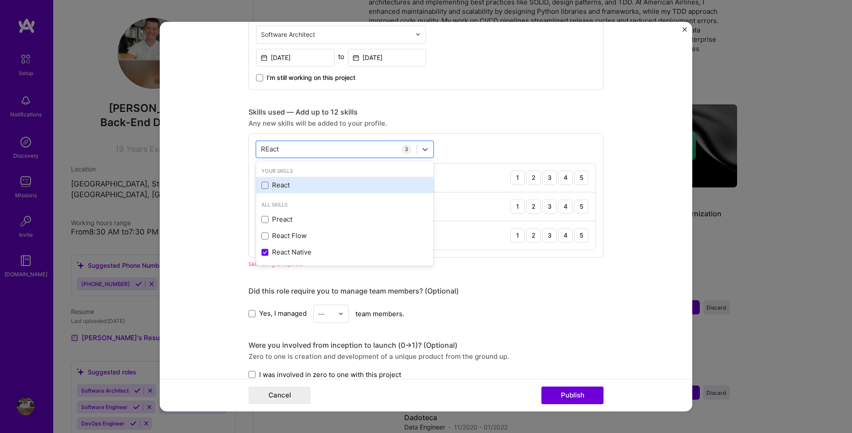
click at [281, 184] on div "React" at bounding box center [344, 185] width 167 height 9
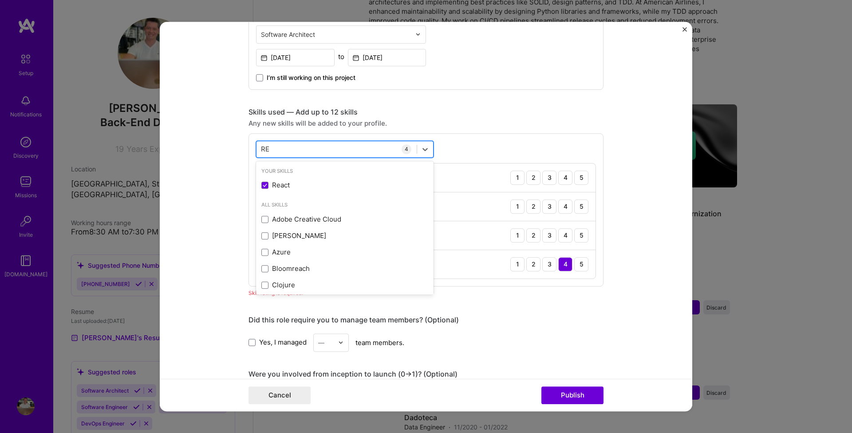
type input "R"
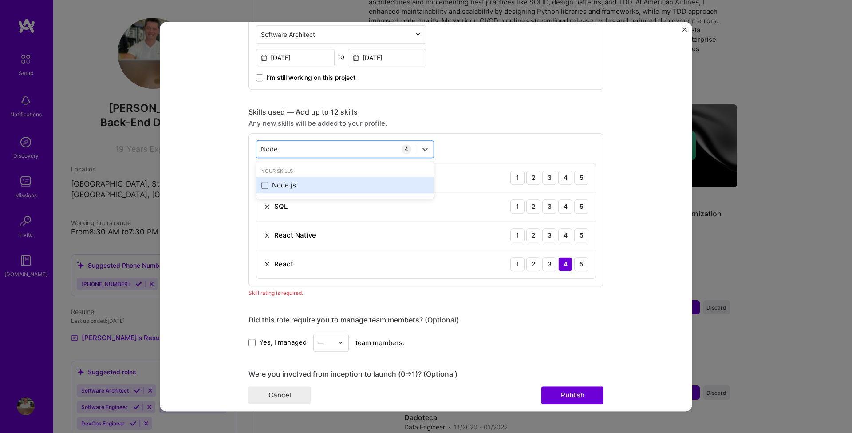
drag, startPoint x: 304, startPoint y: 192, endPoint x: 303, endPoint y: 186, distance: 6.2
click at [303, 192] on div "Node.js" at bounding box center [345, 185] width 178 height 16
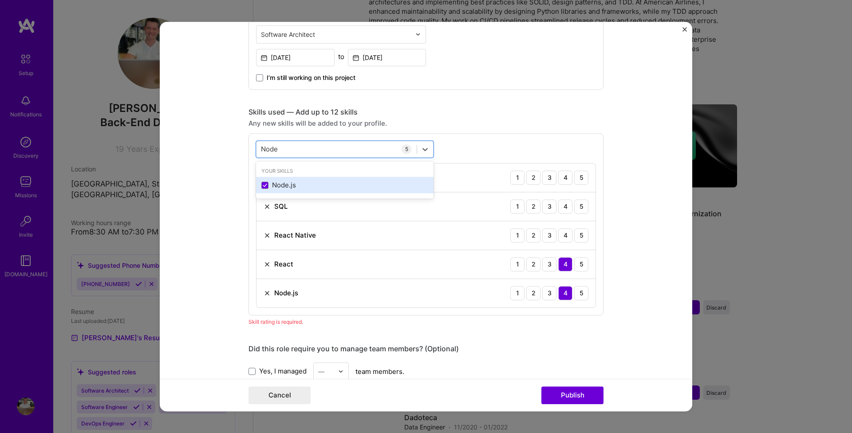
click at [303, 186] on div "Node.js" at bounding box center [344, 185] width 167 height 9
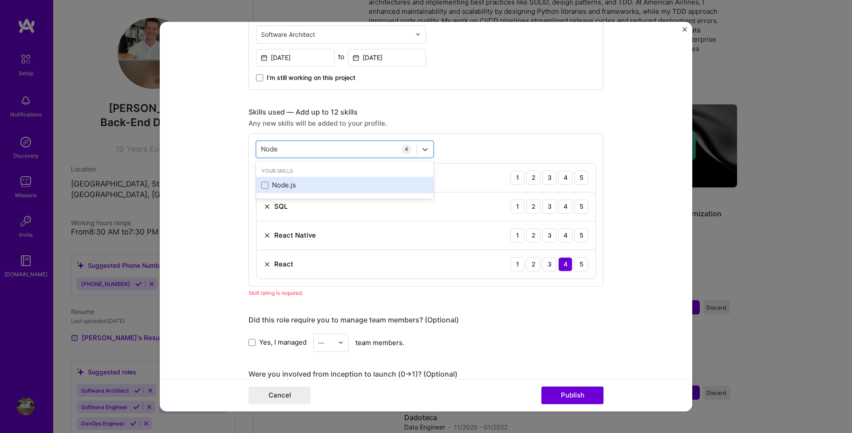
click at [303, 186] on div "Node.js" at bounding box center [344, 185] width 167 height 9
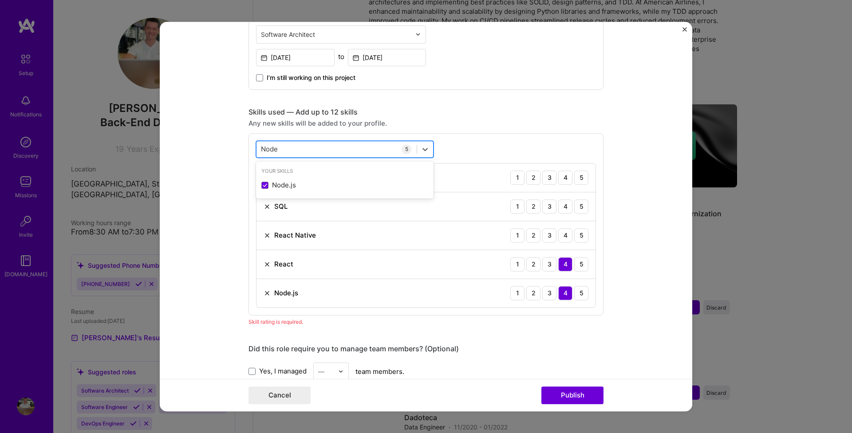
click at [313, 150] on div "Node Node" at bounding box center [336, 149] width 160 height 15
click at [507, 119] on div "Any new skills will be added to your profile." at bounding box center [426, 122] width 355 height 9
click at [339, 152] on div "Node Node" at bounding box center [336, 149] width 160 height 15
type input "N"
click at [470, 123] on div "Any new skills will be added to your profile." at bounding box center [426, 122] width 355 height 9
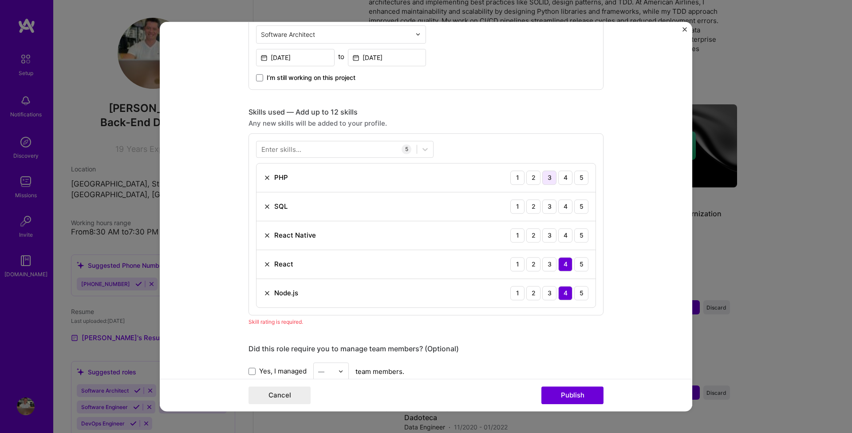
scroll to position [359, 0]
click at [551, 177] on div "3" at bounding box center [549, 177] width 14 height 14
click at [563, 175] on div "4" at bounding box center [565, 177] width 14 height 14
click at [566, 205] on div "4" at bounding box center [565, 205] width 14 height 14
click at [548, 233] on div "3" at bounding box center [549, 234] width 14 height 14
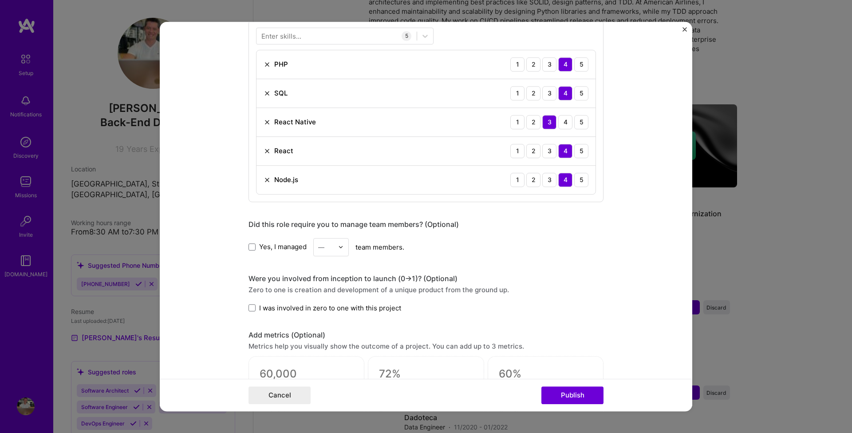
scroll to position [502, 0]
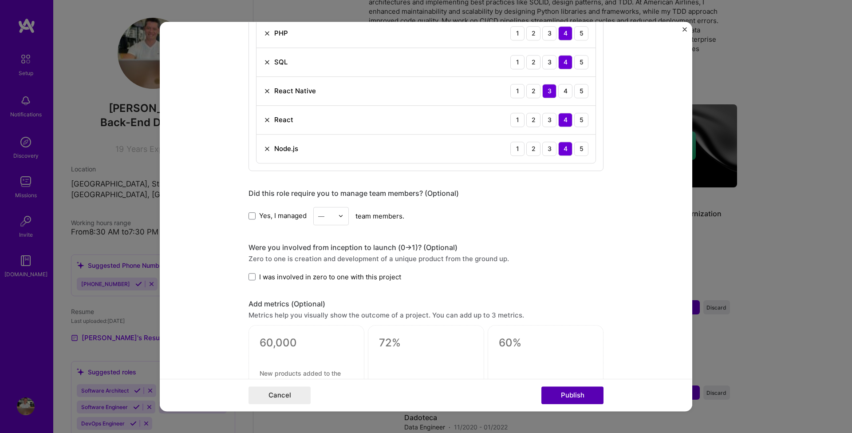
click at [582, 398] on button "Publish" at bounding box center [572, 395] width 62 height 18
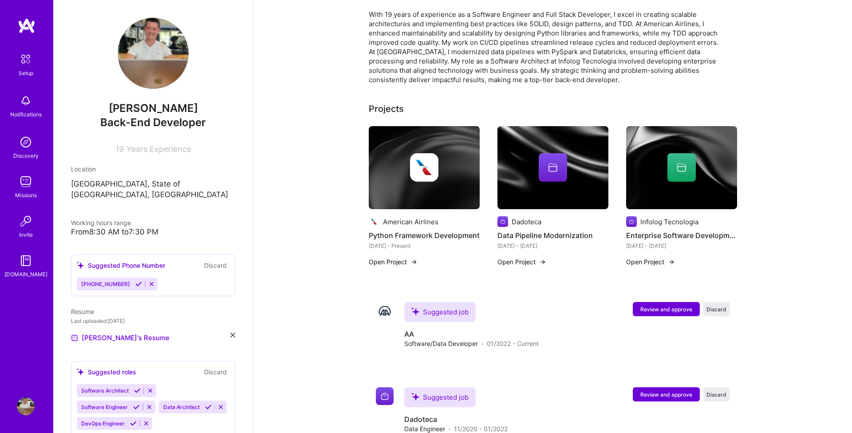
scroll to position [277, 0]
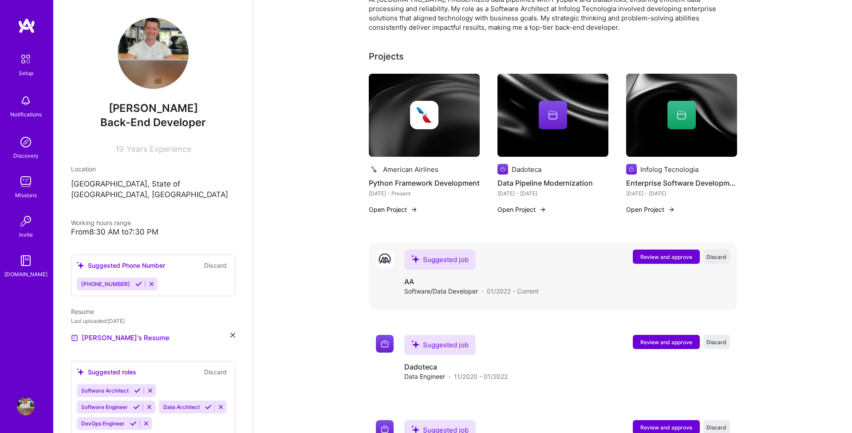
click at [657, 253] on span "Review and approve" at bounding box center [666, 257] width 52 height 8
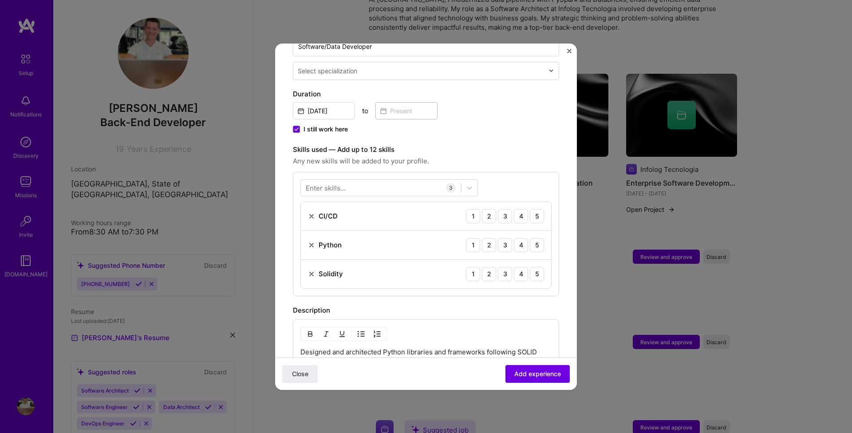
scroll to position [211, 0]
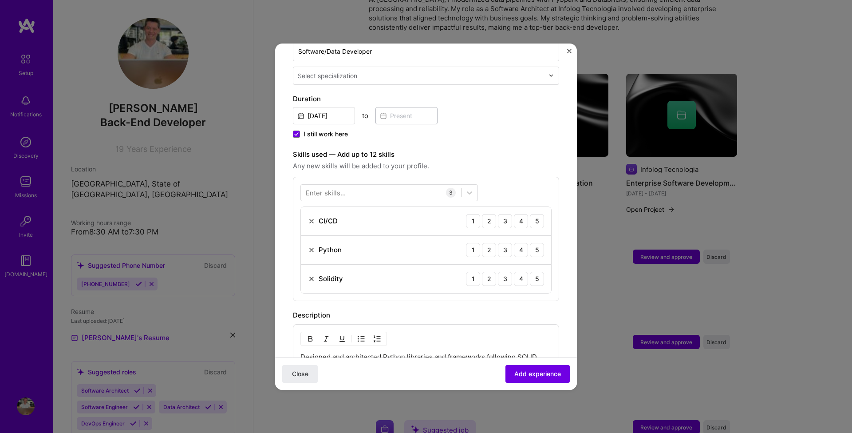
click at [568, 49] on img "Close" at bounding box center [569, 51] width 4 height 4
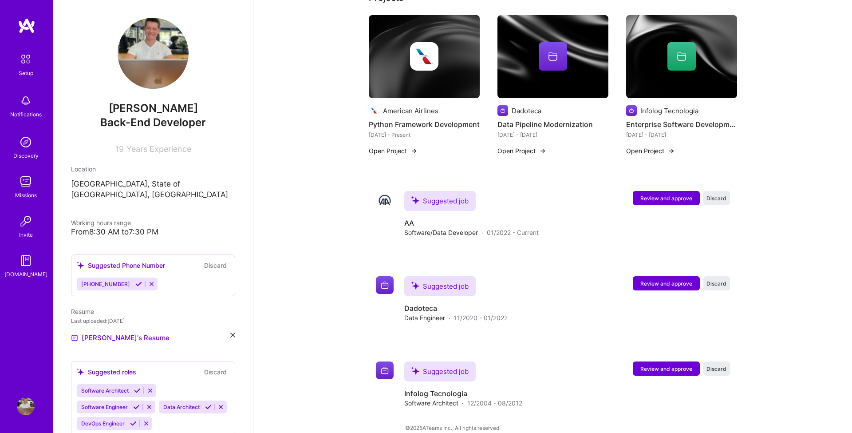
scroll to position [335, 0]
click at [663, 195] on span "Review and approve" at bounding box center [666, 199] width 52 height 8
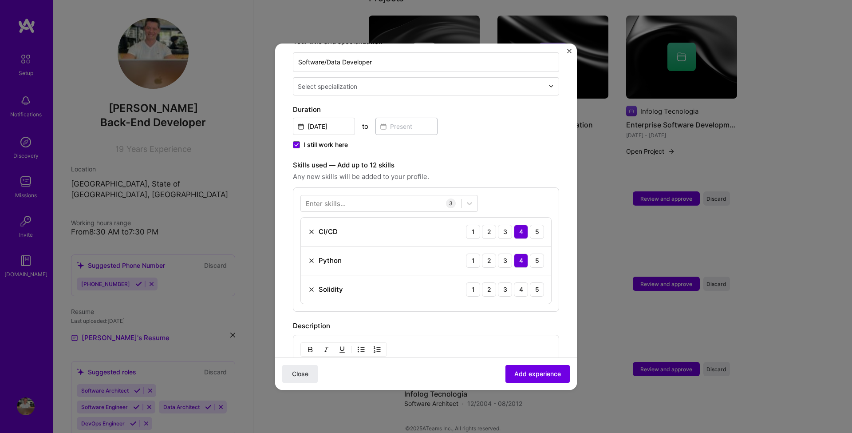
scroll to position [207, 0]
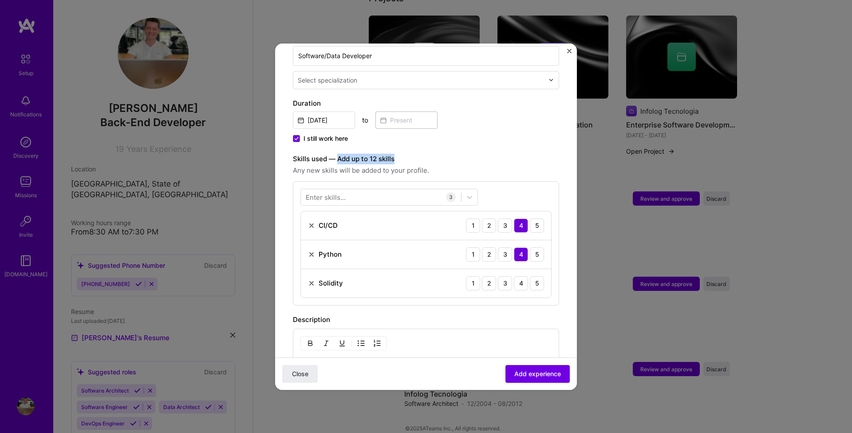
drag, startPoint x: 339, startPoint y: 148, endPoint x: 398, endPoint y: 152, distance: 60.0
click at [398, 154] on label "Skills used — Add up to 12 skills" at bounding box center [426, 159] width 266 height 11
copy label "Add up to 12 skills"
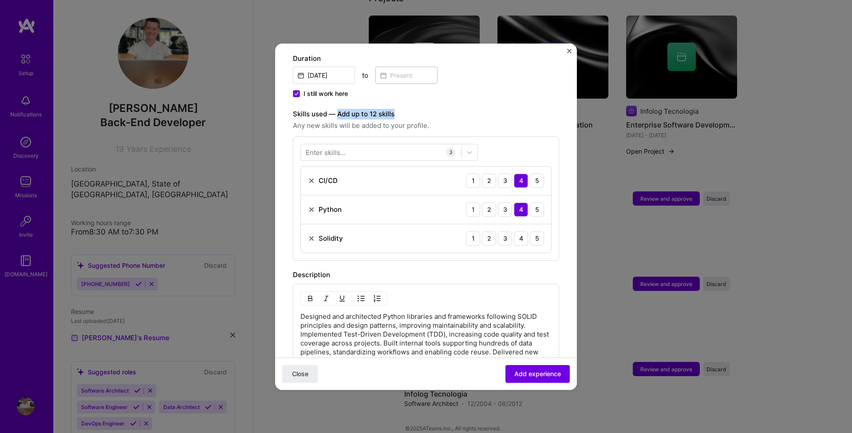
scroll to position [264, 0]
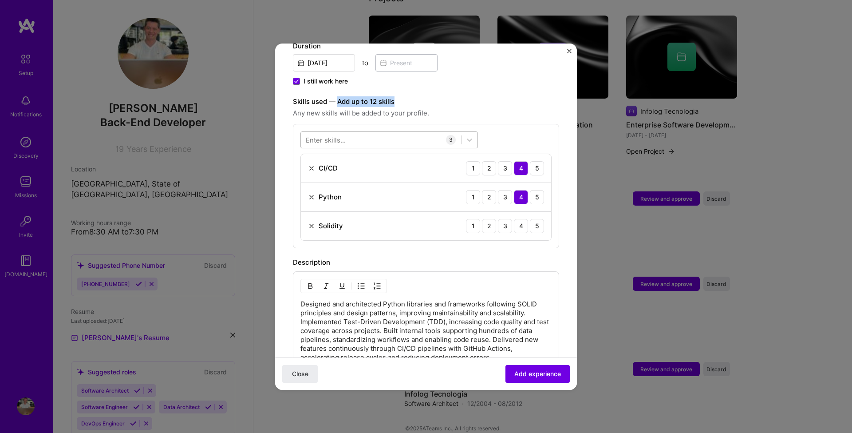
click at [348, 132] on div at bounding box center [381, 139] width 160 height 15
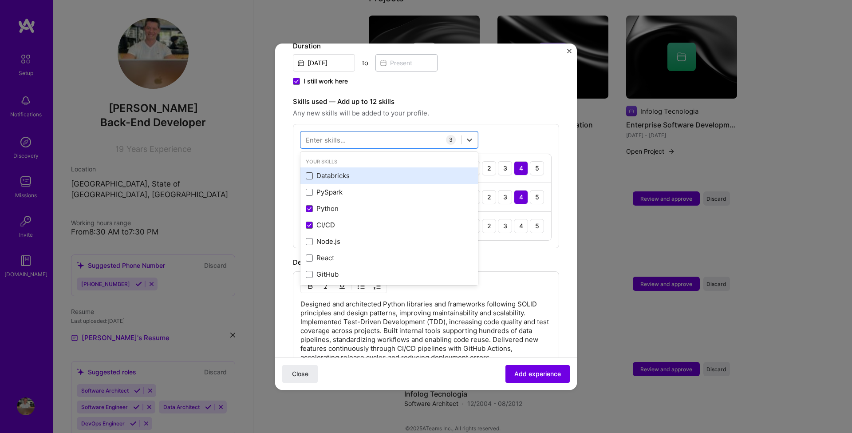
click at [309, 172] on span at bounding box center [309, 175] width 7 height 7
click at [0, 0] on input "checkbox" at bounding box center [0, 0] width 0 height 0
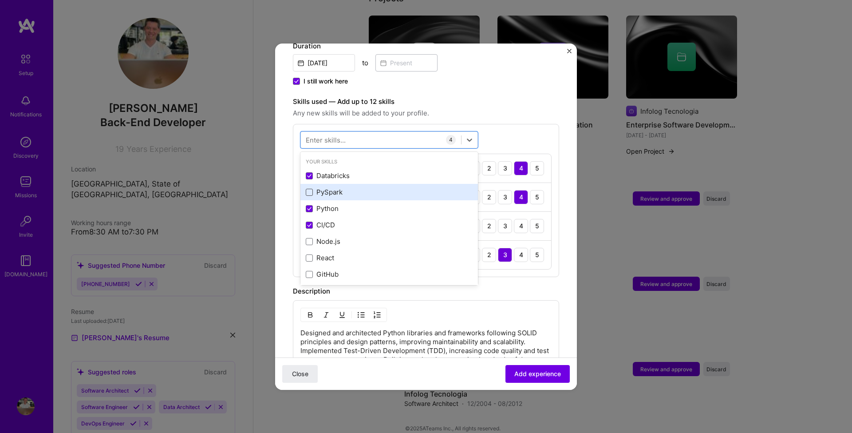
click at [310, 189] on span at bounding box center [309, 192] width 7 height 7
click at [0, 0] on input "checkbox" at bounding box center [0, 0] width 0 height 0
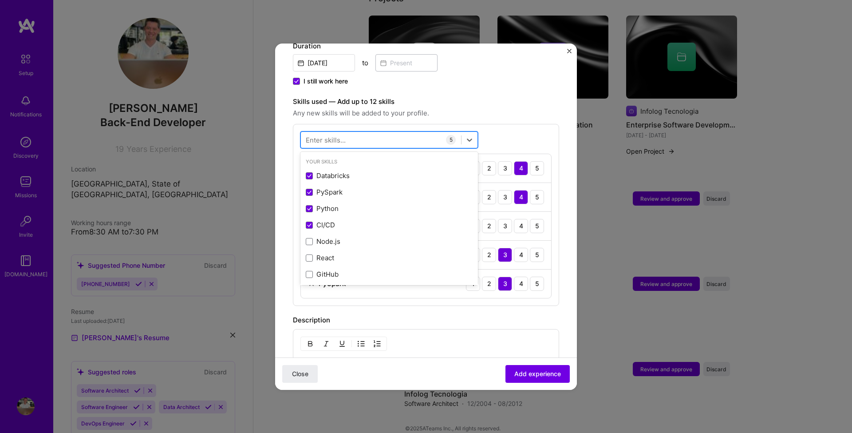
click at [349, 132] on div at bounding box center [381, 139] width 160 height 15
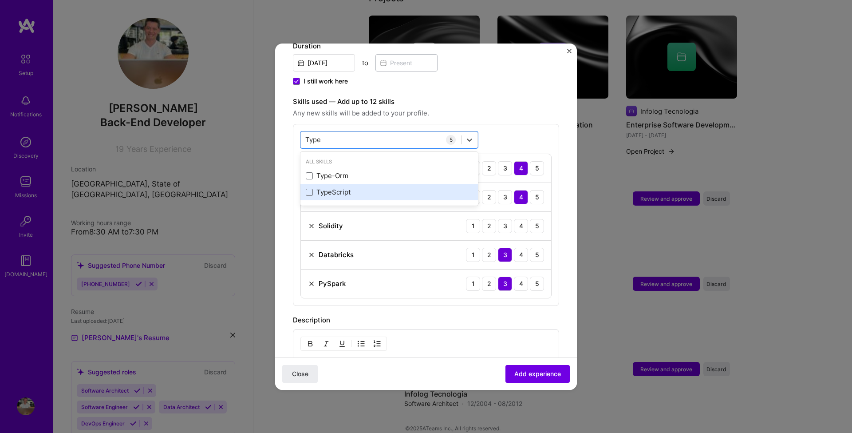
click at [355, 187] on div "TypeScript" at bounding box center [389, 191] width 167 height 9
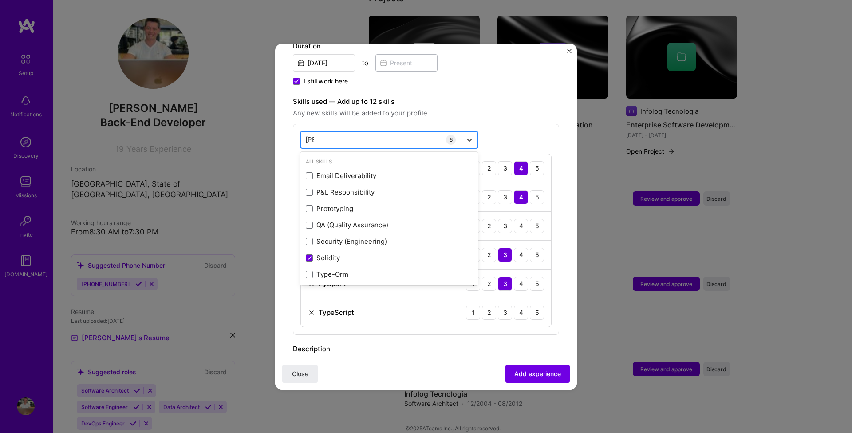
type input "T"
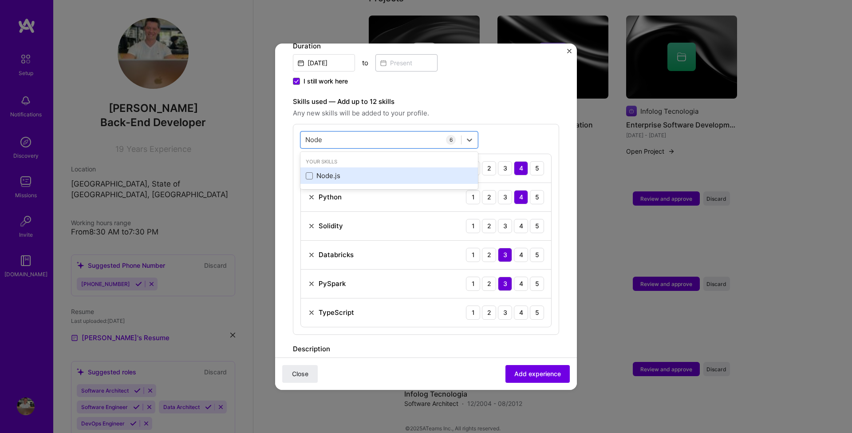
click at [337, 171] on div "Node.js" at bounding box center [389, 175] width 167 height 9
click at [352, 132] on div "Node Node" at bounding box center [381, 139] width 160 height 15
type input "N"
click at [349, 171] on div "Automated Testing" at bounding box center [389, 175] width 167 height 9
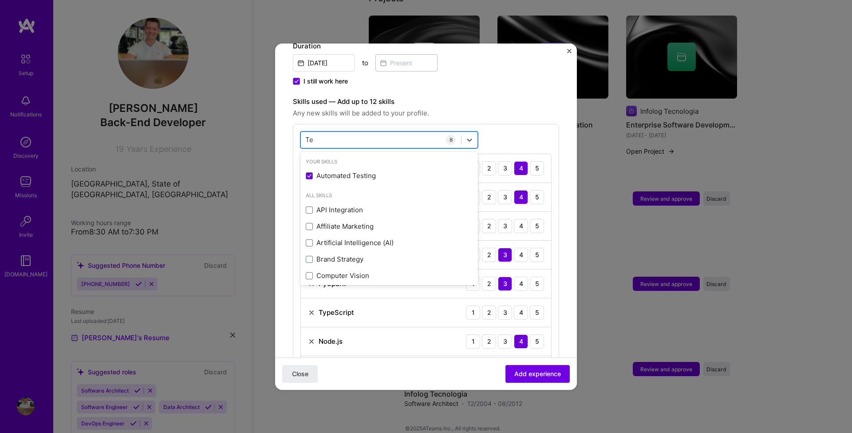
type input "T"
click at [347, 171] on div "GitHub" at bounding box center [389, 175] width 178 height 16
type input "Gi"
click at [513, 96] on label "Skills used — Add up to 12 skills" at bounding box center [426, 101] width 266 height 11
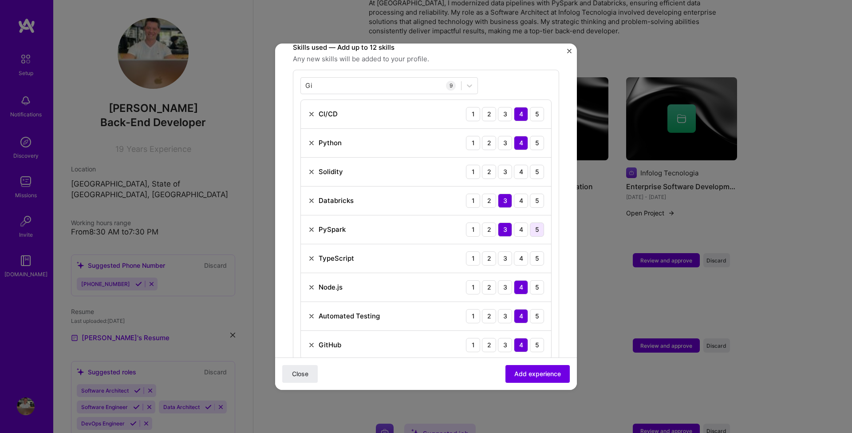
scroll to position [325, 0]
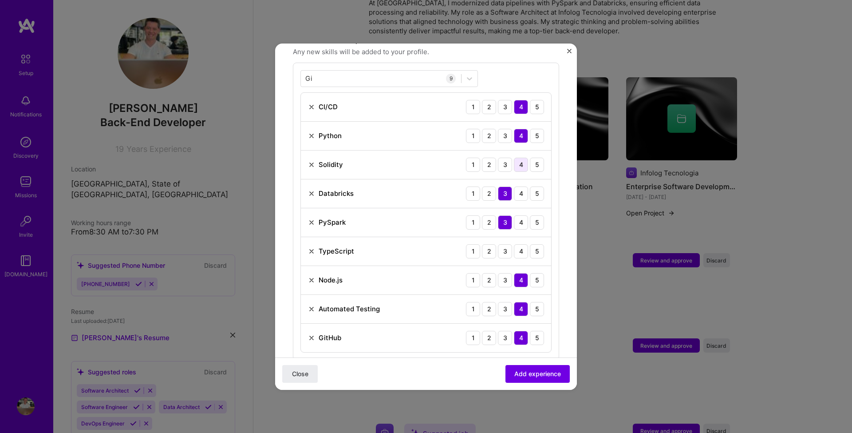
click at [521, 158] on div "4" at bounding box center [521, 165] width 14 height 14
click at [523, 244] on div "4" at bounding box center [521, 251] width 14 height 14
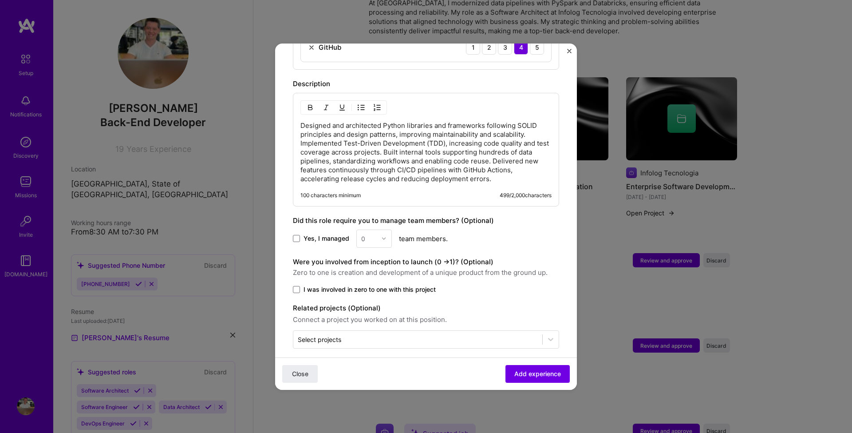
scroll to position [615, 0]
click at [347, 285] on span "I was involved in zero to one with this project" at bounding box center [370, 289] width 132 height 9
click at [0, 0] on input "I was involved in zero to one with this project" at bounding box center [0, 0] width 0 height 0
click at [537, 379] on button "Add experience" at bounding box center [537, 373] width 64 height 18
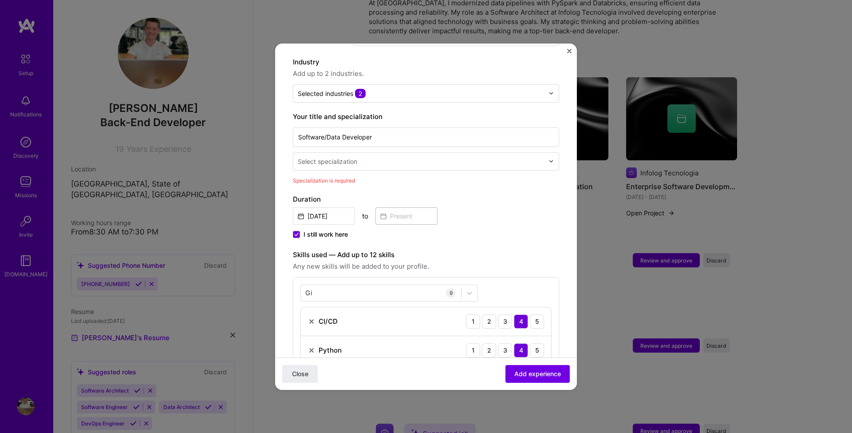
scroll to position [120, 0]
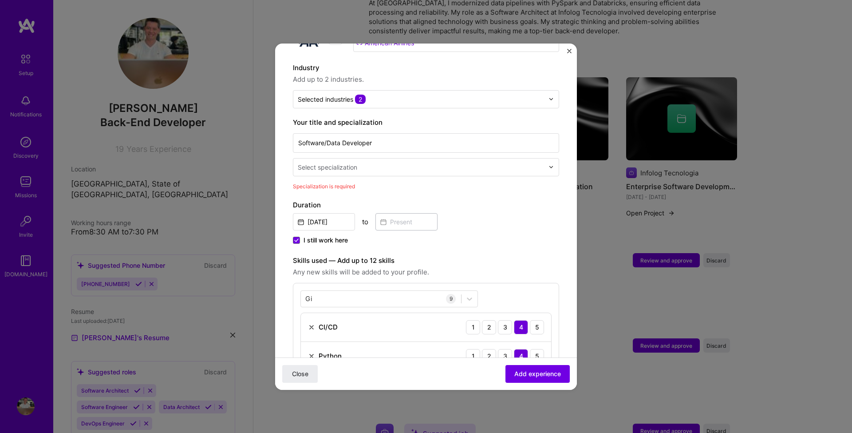
click at [353, 162] on div "Select specialization" at bounding box center [327, 166] width 59 height 9
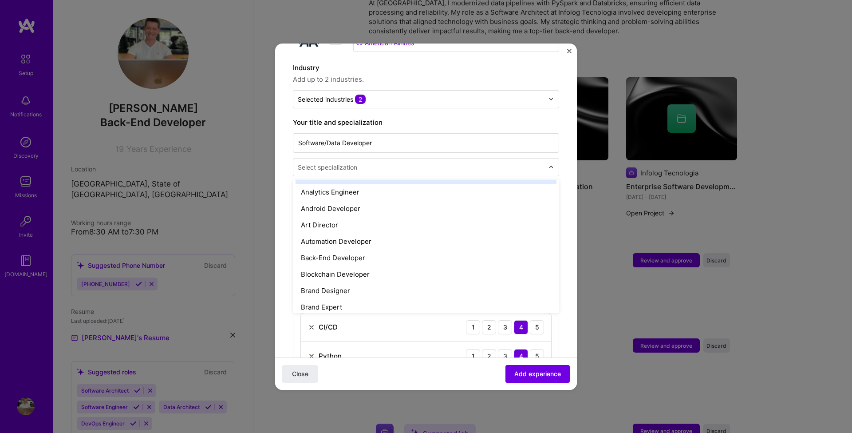
scroll to position [82, 0]
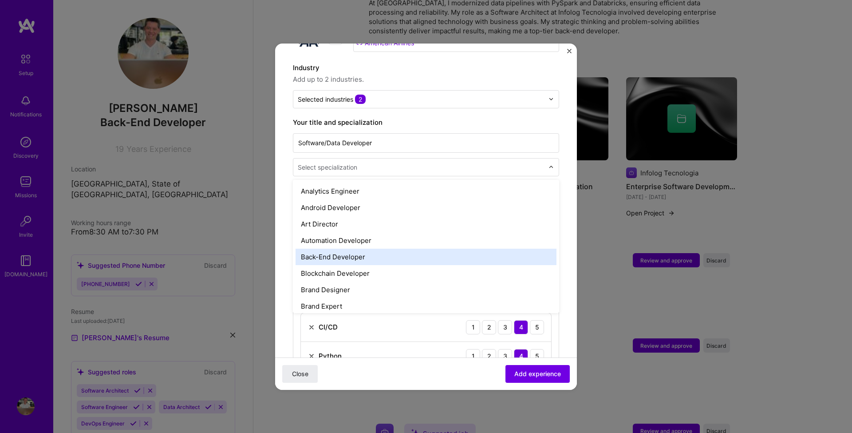
click at [363, 249] on div "Back-End Developer" at bounding box center [426, 257] width 261 height 16
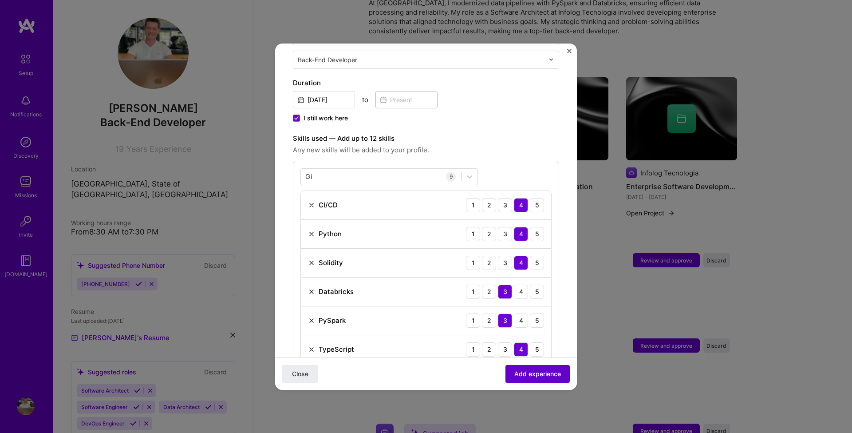
scroll to position [256, 0]
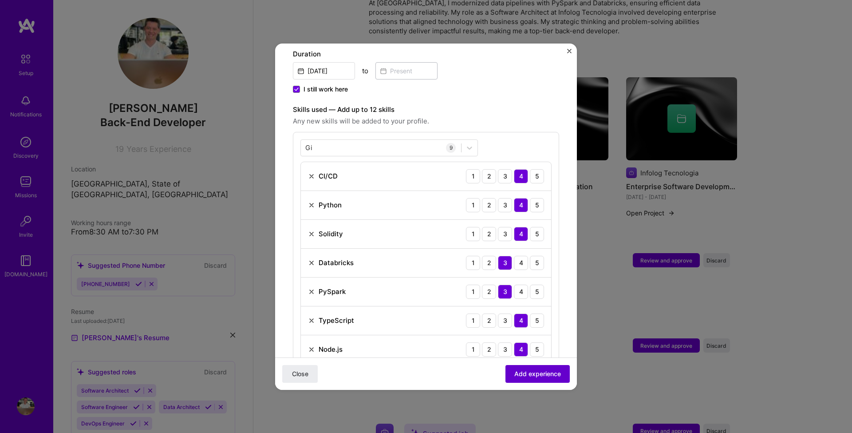
click at [536, 374] on span "Add experience" at bounding box center [537, 373] width 47 height 9
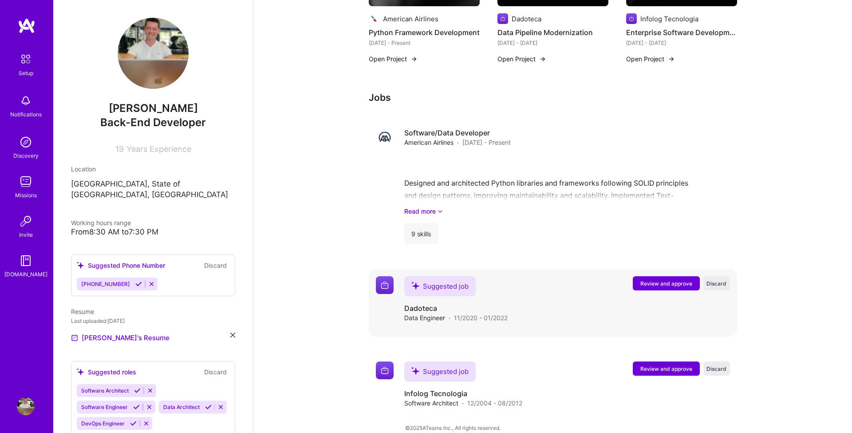
scroll to position [427, 0]
click at [660, 280] on span "Review and approve" at bounding box center [666, 284] width 52 height 8
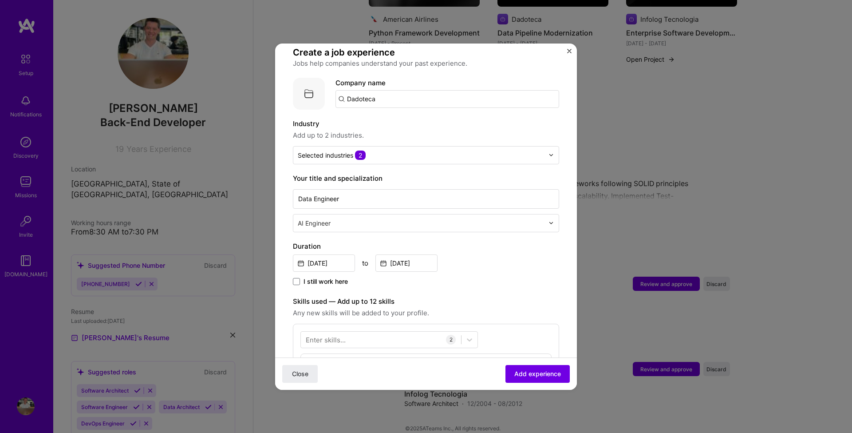
scroll to position [69, 0]
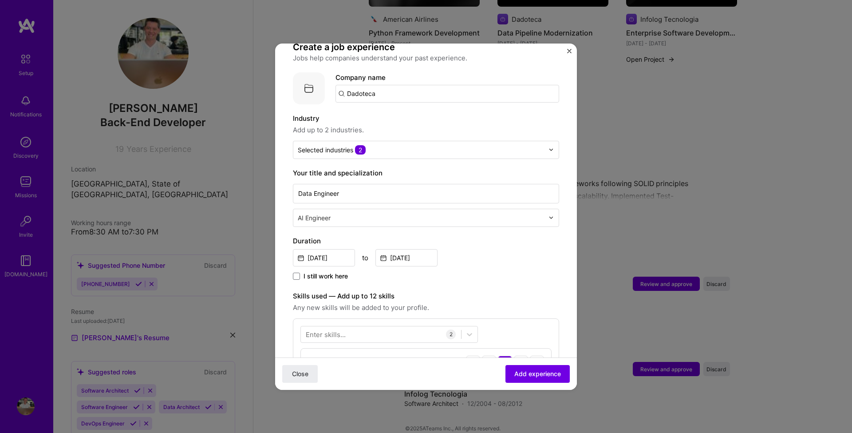
click at [370, 213] on input "text" at bounding box center [422, 217] width 248 height 9
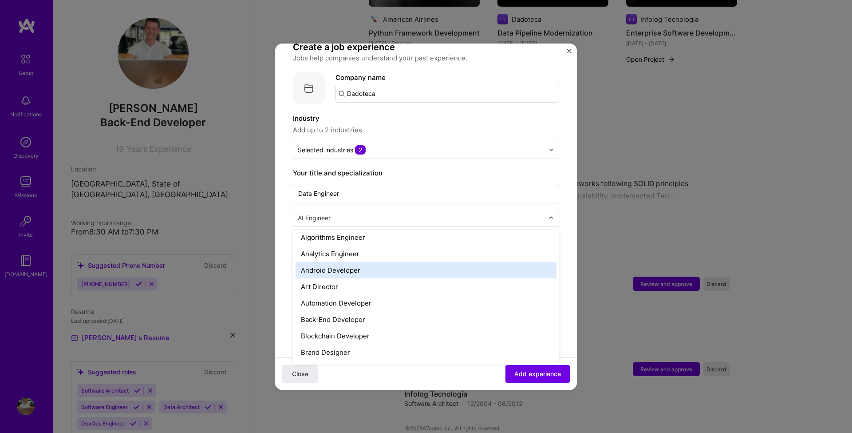
scroll to position [58, 0]
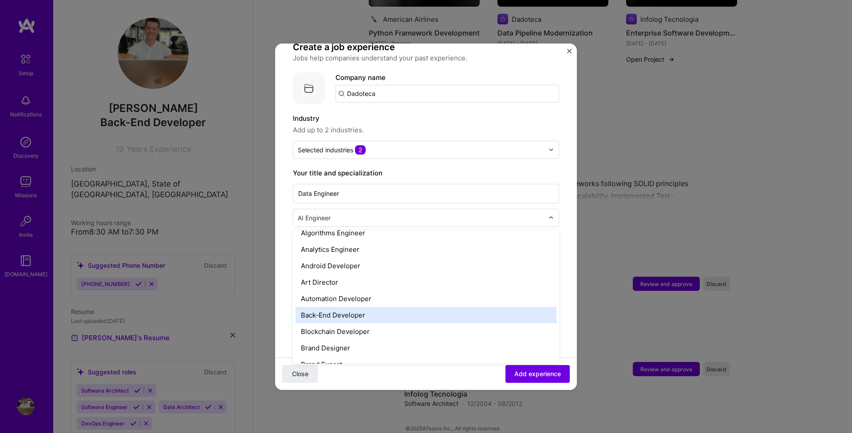
click at [352, 307] on div "Back-End Developer" at bounding box center [426, 315] width 261 height 16
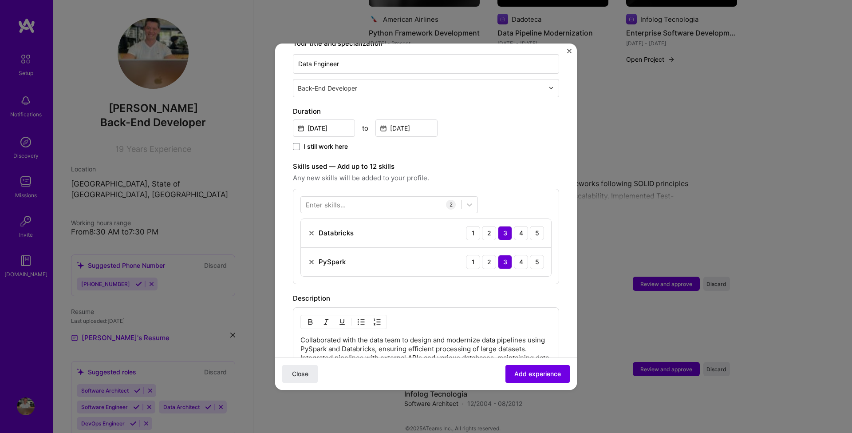
scroll to position [208, 0]
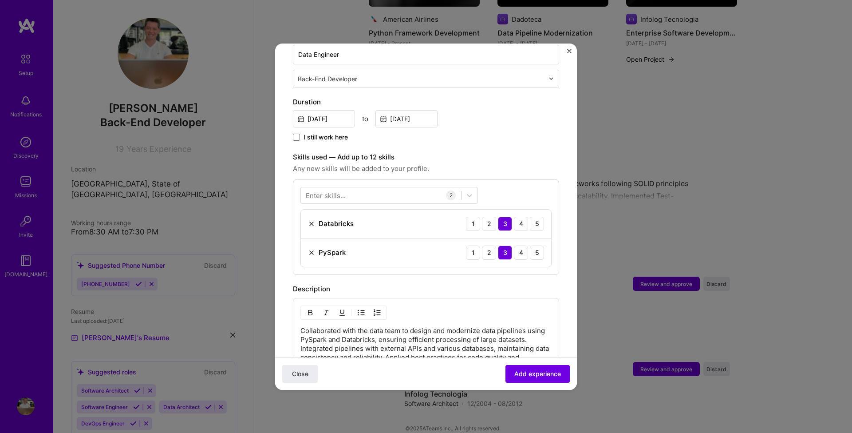
click at [336, 190] on div "Enter skills..." at bounding box center [326, 194] width 40 height 9
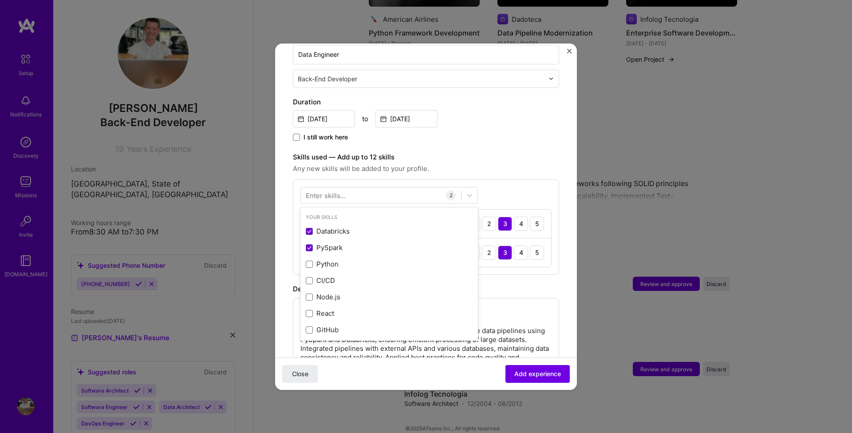
click at [336, 190] on div "Enter skills..." at bounding box center [326, 194] width 40 height 9
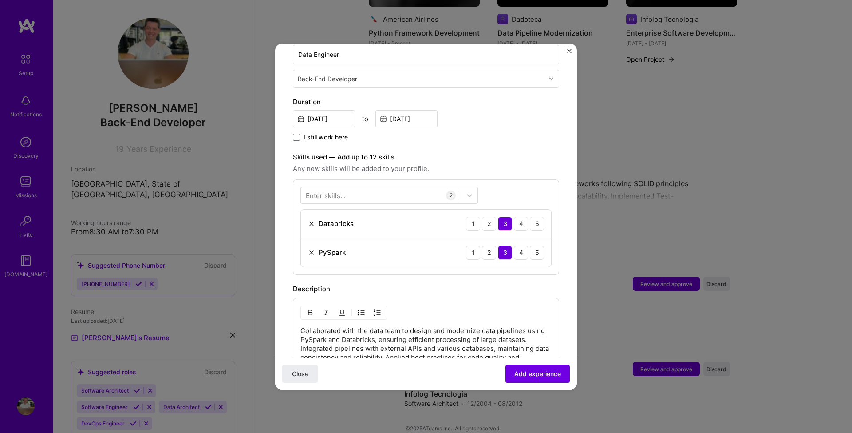
click at [341, 190] on div "Enter skills..." at bounding box center [326, 194] width 40 height 9
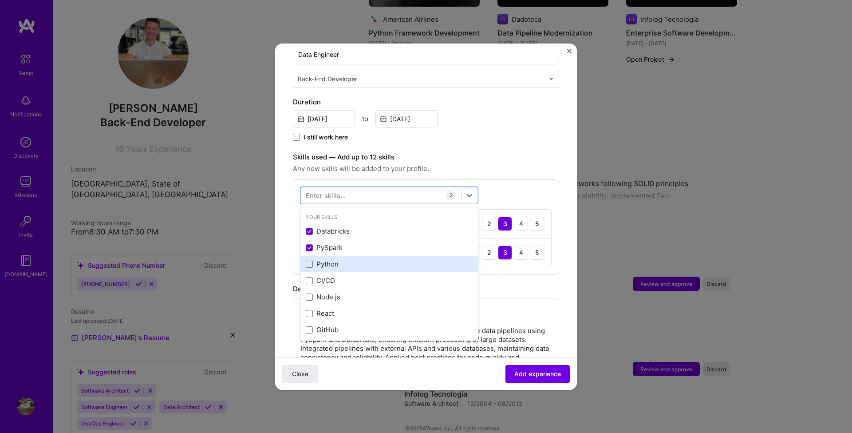
click at [325, 259] on div "Python" at bounding box center [389, 263] width 167 height 9
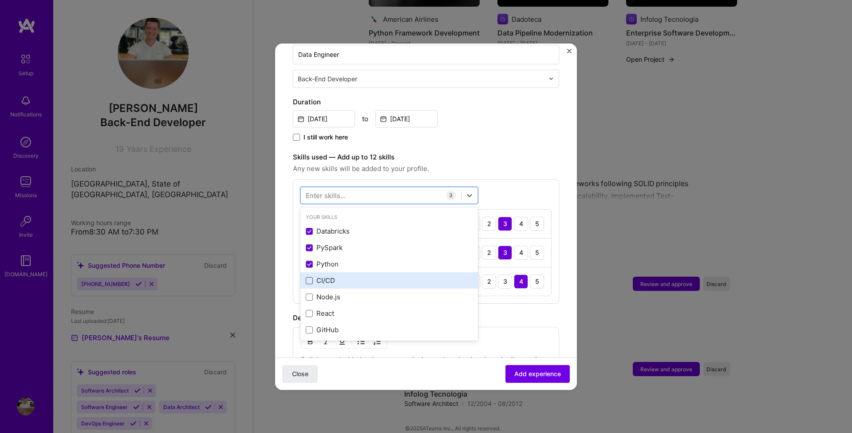
click at [311, 277] on span at bounding box center [309, 280] width 7 height 7
click at [0, 0] on input "checkbox" at bounding box center [0, 0] width 0 height 0
click at [503, 165] on div "Skills used — Add up to 12 skills Any new skills will be added to your profile.…" at bounding box center [426, 242] width 266 height 181
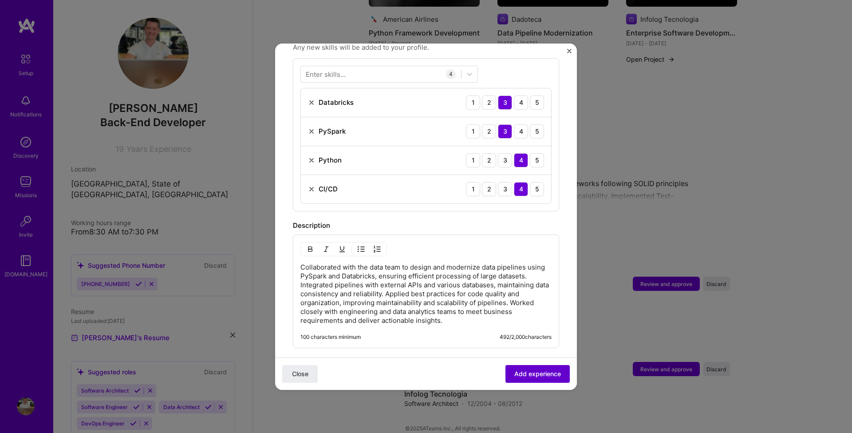
click at [543, 374] on span "Add experience" at bounding box center [537, 373] width 47 height 9
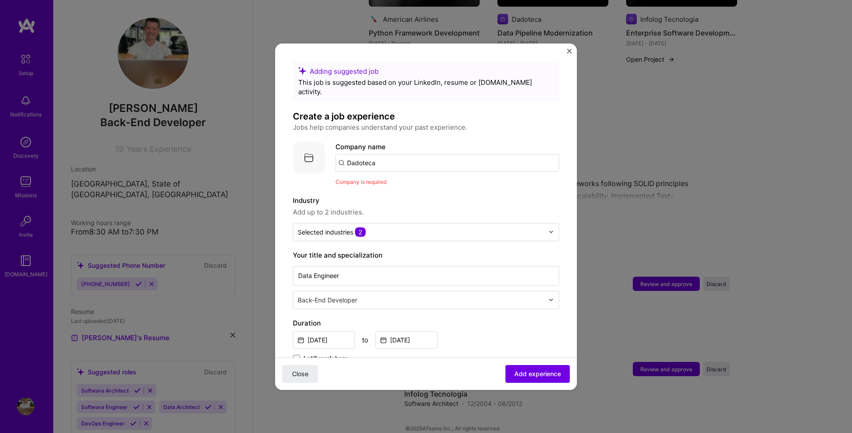
scroll to position [0, 0]
click at [392, 154] on input "Dadoteca" at bounding box center [447, 163] width 224 height 18
type input "Dadoteca"
click at [405, 180] on div "Dadoteca" at bounding box center [404, 188] width 39 height 16
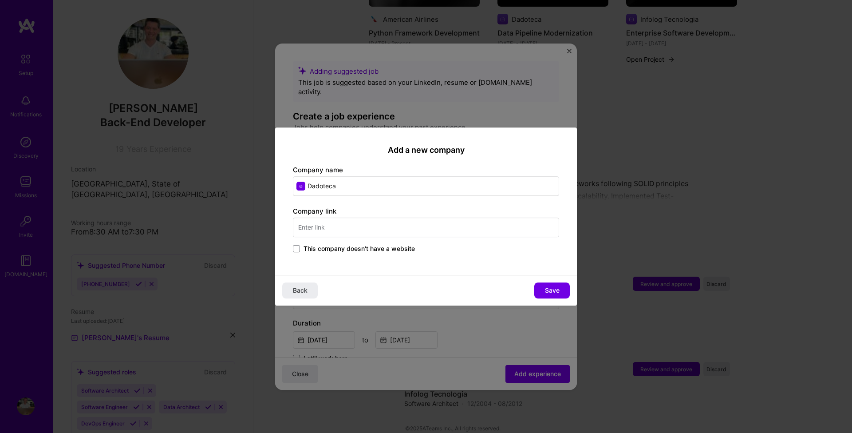
click at [405, 248] on span "This company doesn't have a website" at bounding box center [359, 248] width 111 height 9
click at [0, 0] on input "This company doesn't have a website" at bounding box center [0, 0] width 0 height 0
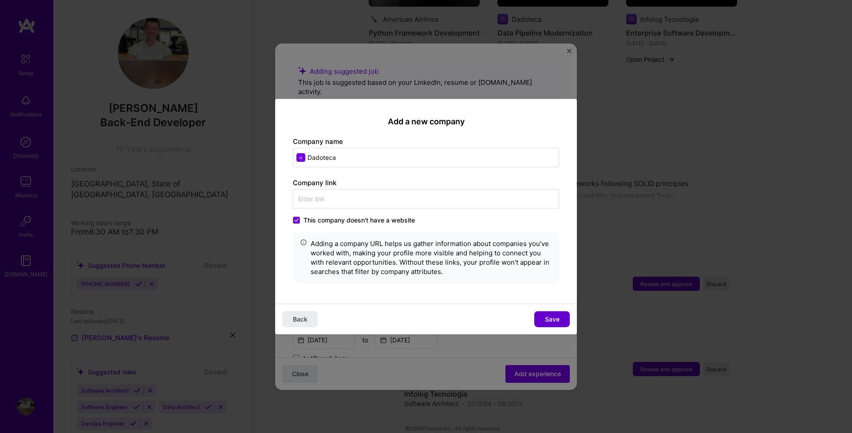
click at [557, 318] on span "Save" at bounding box center [552, 319] width 15 height 9
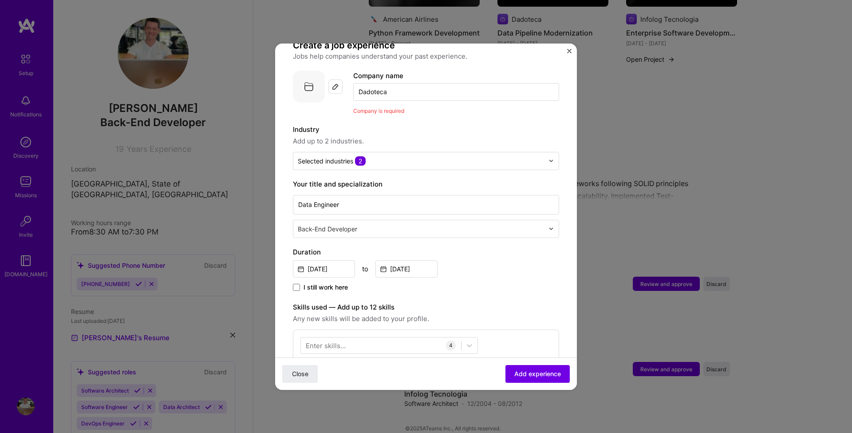
scroll to position [112, 0]
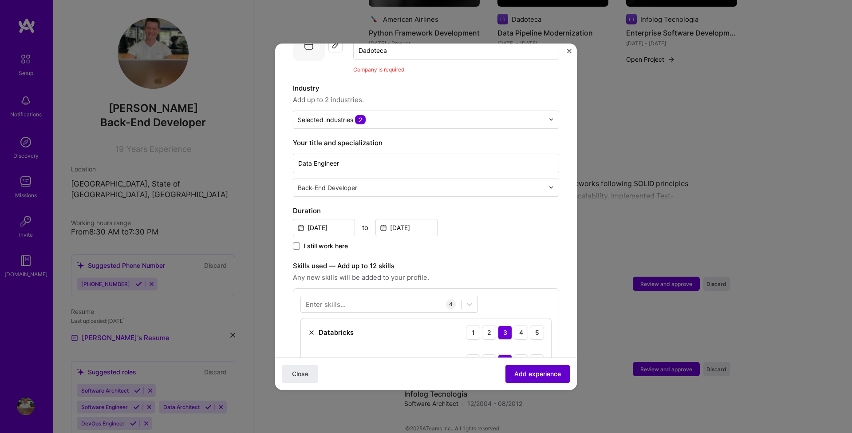
click at [537, 375] on span "Add experience" at bounding box center [537, 373] width 47 height 9
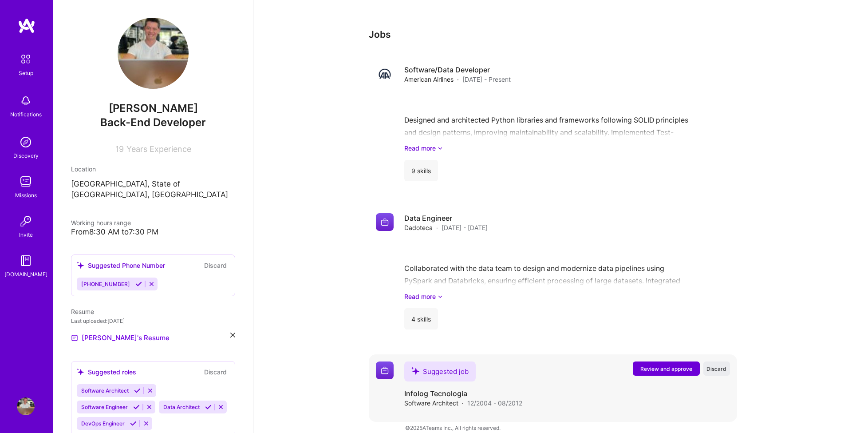
scroll to position [490, 0]
click at [678, 365] on span "Review and approve" at bounding box center [666, 369] width 52 height 8
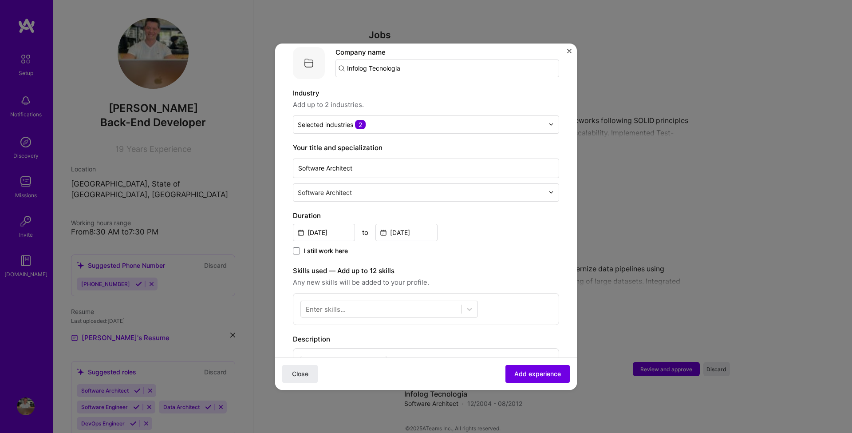
scroll to position [197, 0]
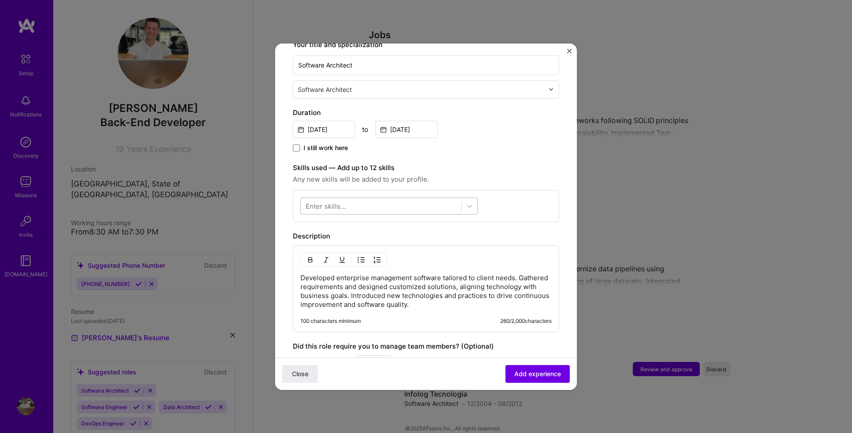
click at [375, 198] on div at bounding box center [381, 205] width 160 height 15
click at [356, 237] on div "PHP" at bounding box center [389, 241] width 167 height 9
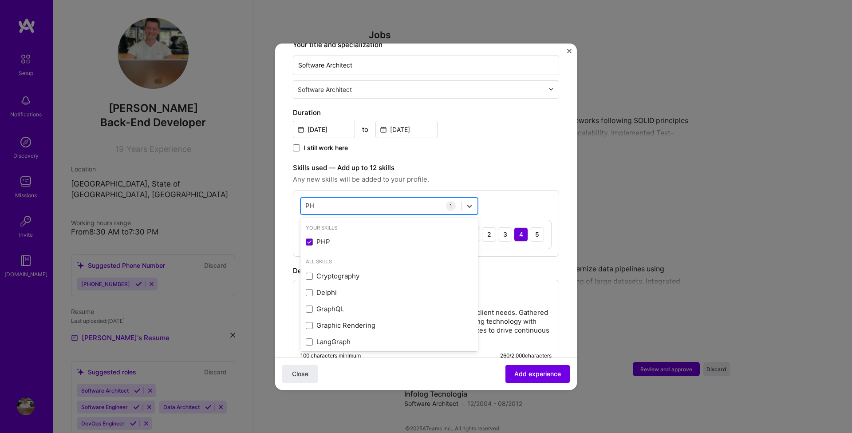
type input "P"
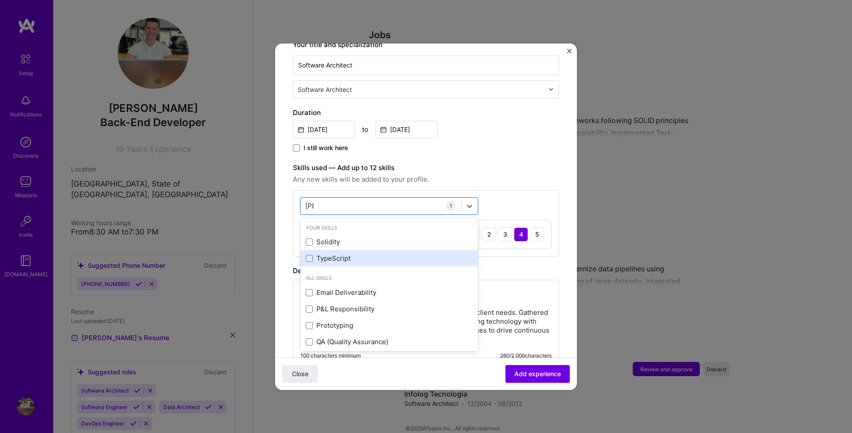
click at [340, 253] on div "TypeScript" at bounding box center [389, 257] width 167 height 9
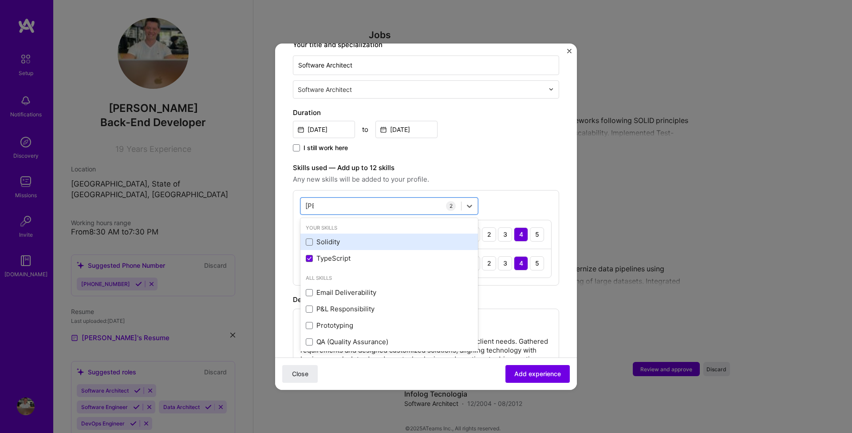
click at [330, 237] on div "Solidity" at bounding box center [389, 241] width 167 height 9
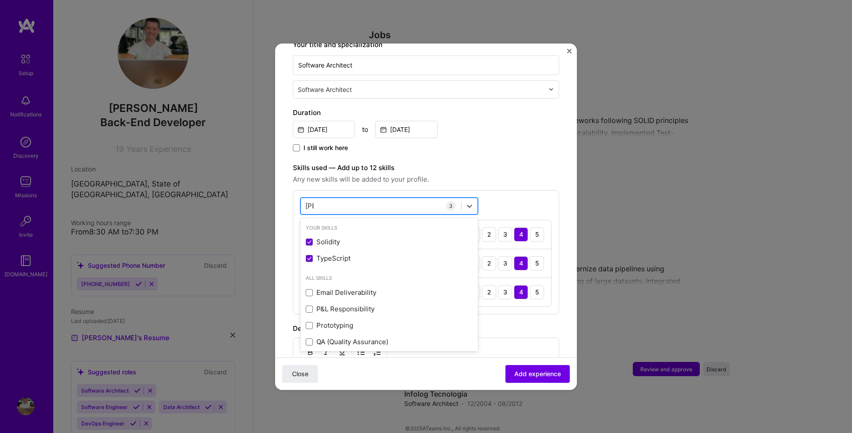
click at [356, 198] on div "[PERSON_NAME] [PERSON_NAME]" at bounding box center [381, 205] width 160 height 15
type input "T"
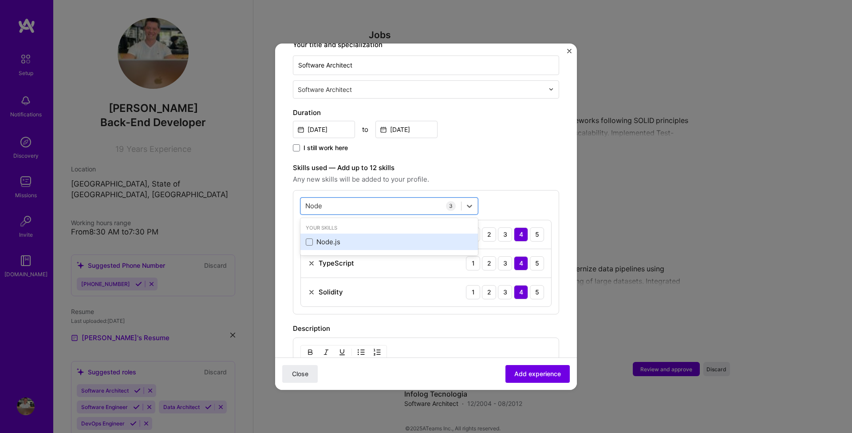
click at [359, 237] on div "Node.js" at bounding box center [389, 241] width 167 height 9
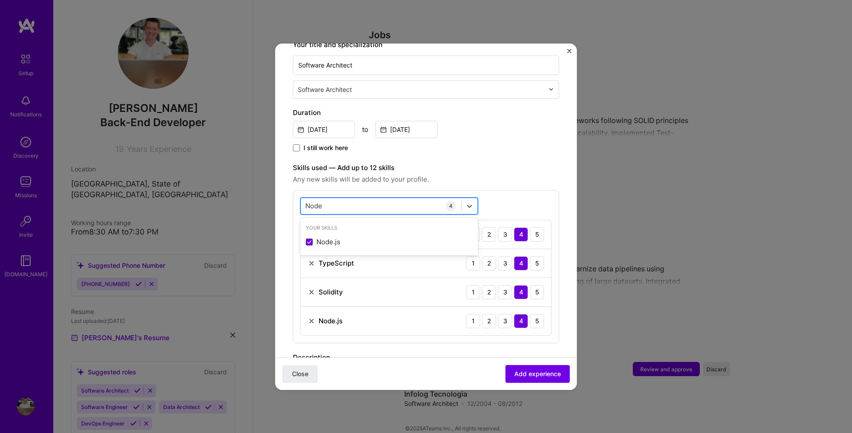
click at [353, 199] on div "Node Node" at bounding box center [381, 205] width 160 height 15
type input "N"
click at [351, 237] on div "React" at bounding box center [389, 241] width 167 height 9
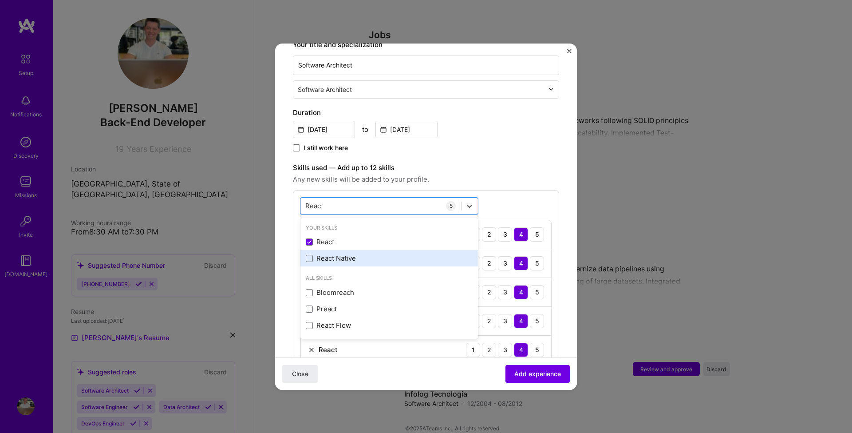
click at [349, 253] on div "React Native" at bounding box center [389, 257] width 167 height 9
type input "Reac"
click at [511, 145] on div "Adding suggested job This job is suggested based on your LinkedIn, resume or [D…" at bounding box center [426, 258] width 266 height 789
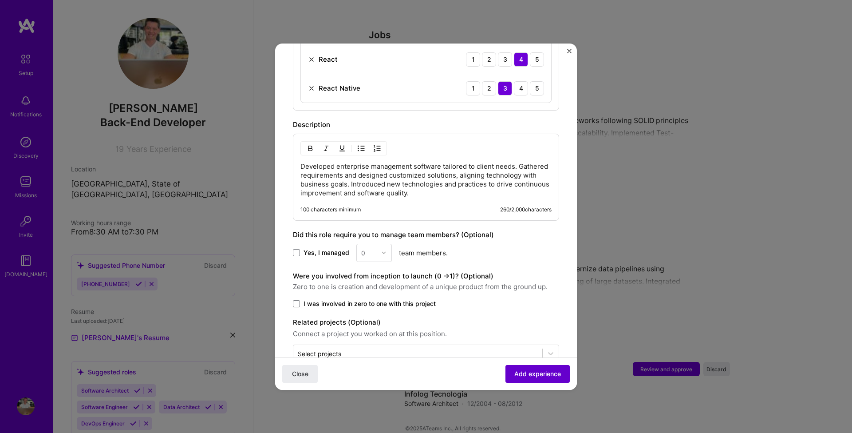
click at [536, 373] on span "Add experience" at bounding box center [537, 373] width 47 height 9
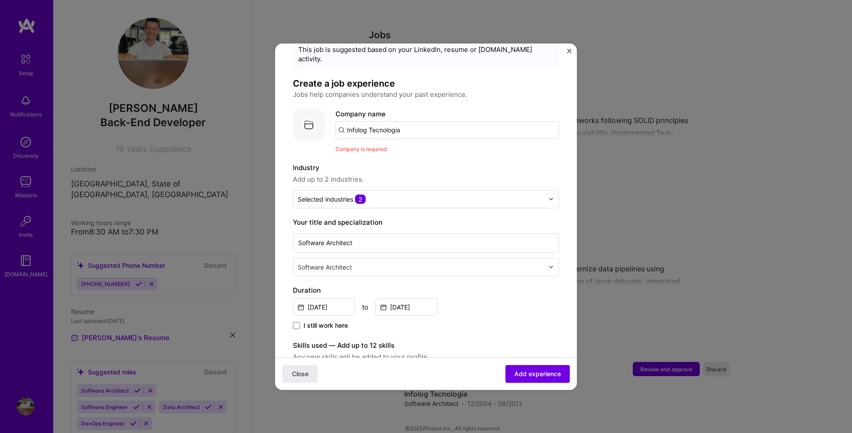
scroll to position [21, 0]
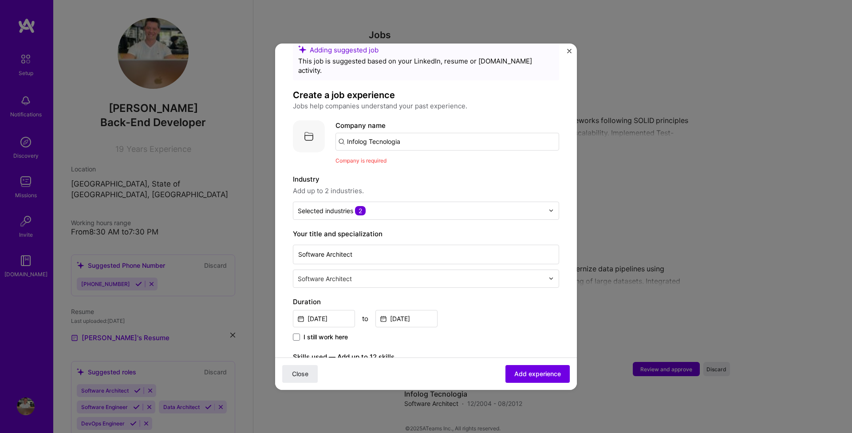
click at [411, 133] on input "Infolog Tecnologia" at bounding box center [447, 142] width 224 height 18
type input "Infolog Tecnologia"
click at [409, 158] on div "Infolog Tecnologia" at bounding box center [418, 166] width 67 height 16
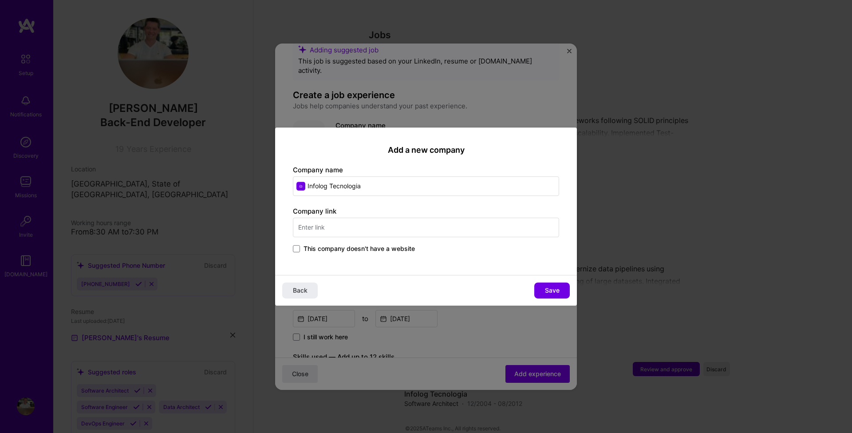
click at [363, 246] on span "This company doesn't have a website" at bounding box center [359, 248] width 111 height 9
click at [0, 0] on input "This company doesn't have a website" at bounding box center [0, 0] width 0 height 0
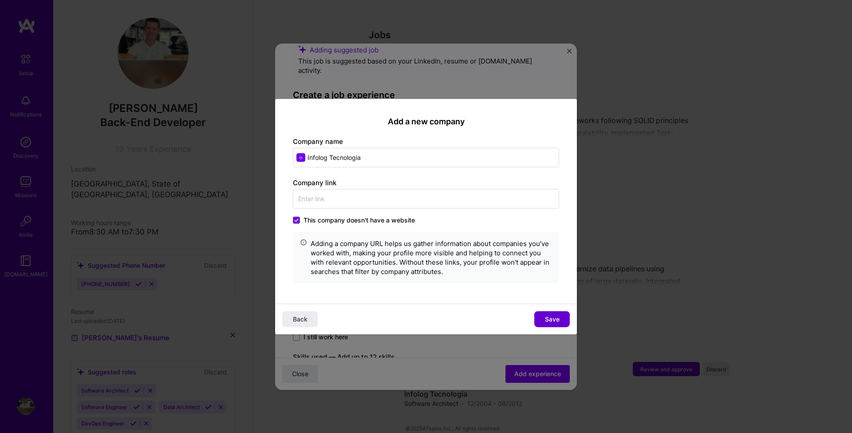
click at [553, 320] on span "Save" at bounding box center [552, 319] width 15 height 9
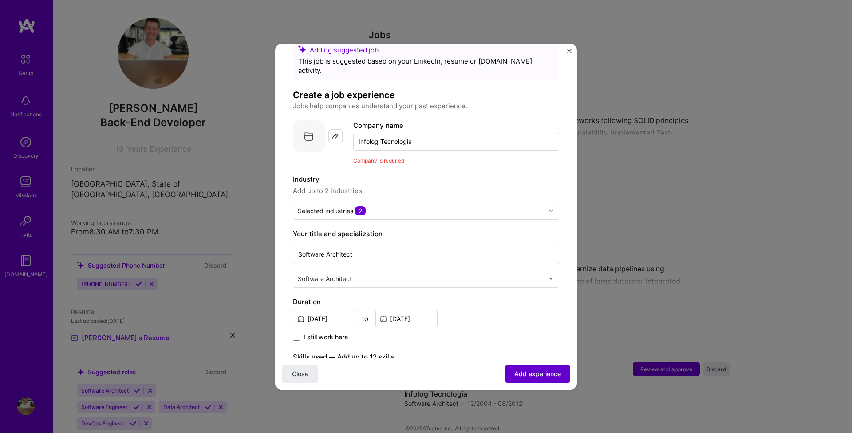
click at [530, 373] on span "Add experience" at bounding box center [537, 373] width 47 height 9
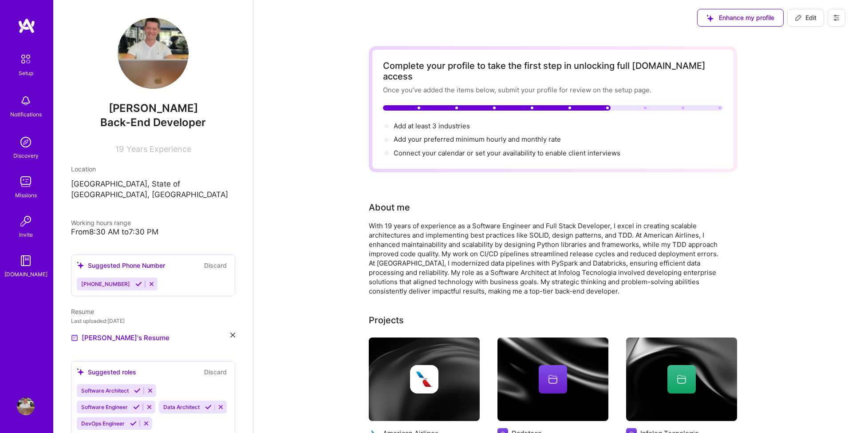
scroll to position [0, 0]
click at [435, 135] on span "Add your preferred minimum hourly and monthly rate →" at bounding box center [481, 139] width 175 height 8
select select "US"
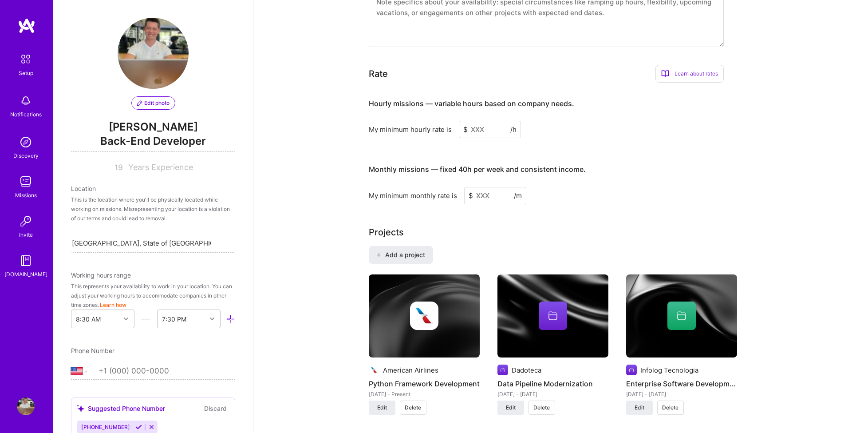
scroll to position [485, 0]
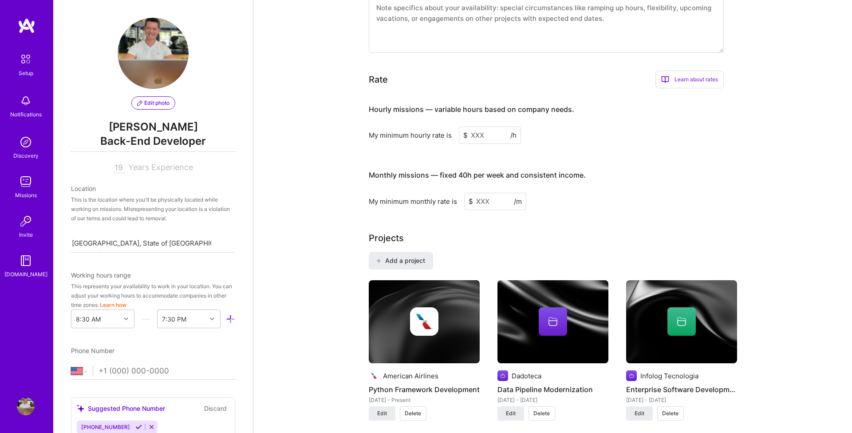
click at [486, 126] on input at bounding box center [490, 134] width 62 height 17
click at [484, 126] on input at bounding box center [490, 134] width 62 height 17
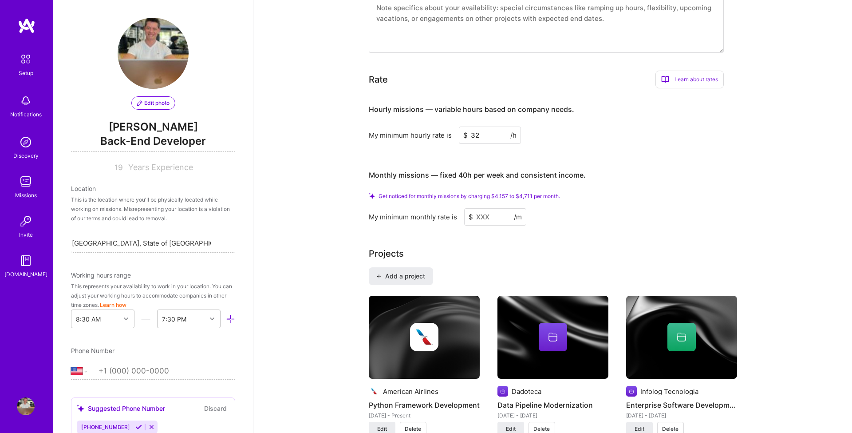
type input "32"
click at [487, 208] on input at bounding box center [495, 216] width 62 height 17
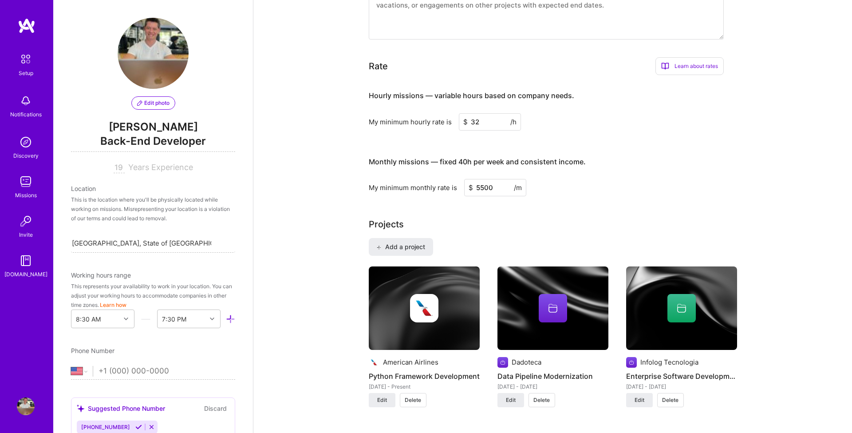
type input "5500"
click at [513, 217] on div "Projects" at bounding box center [553, 223] width 368 height 13
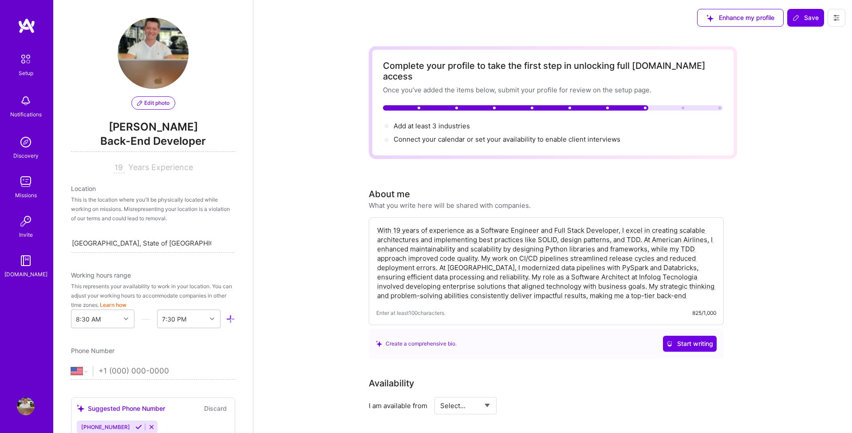
scroll to position [0, 0]
click at [438, 122] on span "Add at least 3 industries →" at bounding box center [436, 126] width 84 height 8
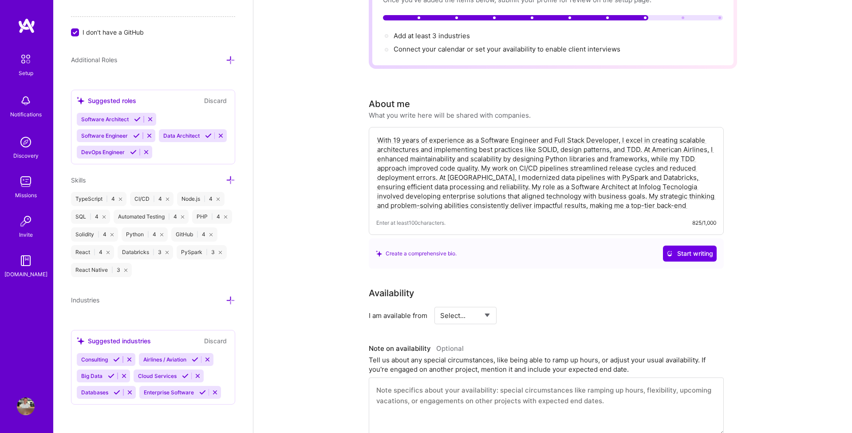
scroll to position [98, 0]
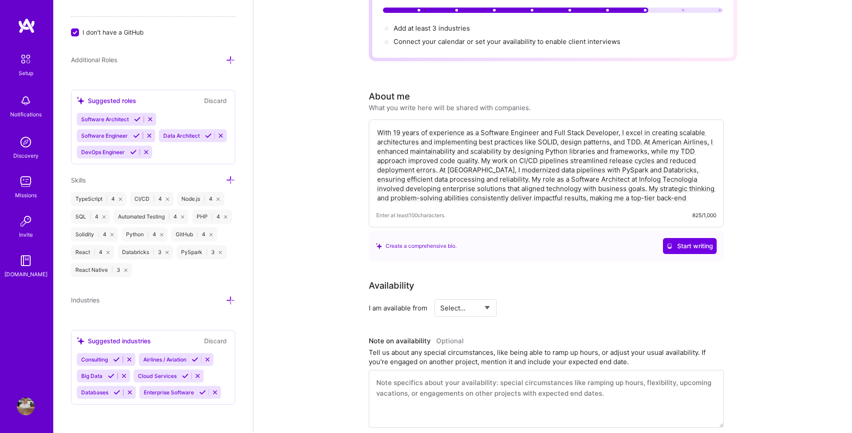
click at [230, 296] on icon at bounding box center [230, 300] width 9 height 9
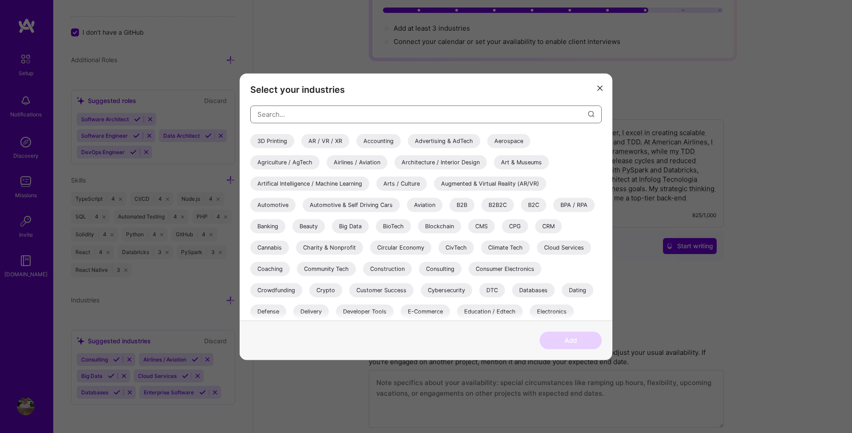
click at [360, 113] on input "modal" at bounding box center [422, 114] width 331 height 23
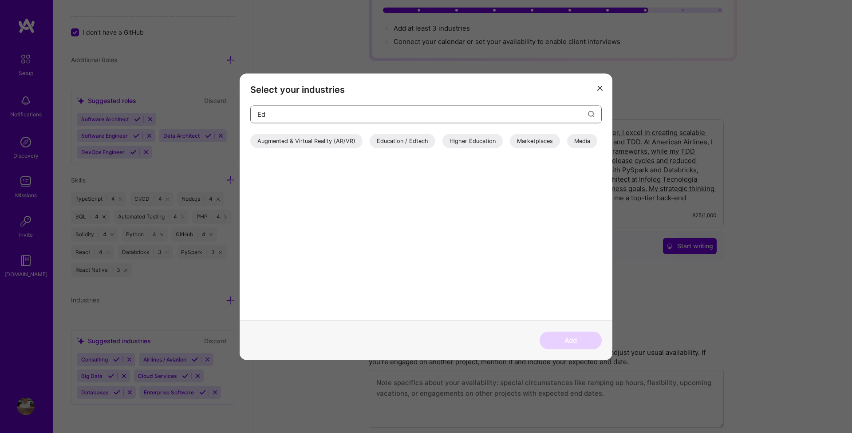
scroll to position [97, 0]
click at [409, 142] on div "Education / Edtech" at bounding box center [403, 141] width 66 height 14
click at [318, 112] on input "Ed" at bounding box center [422, 114] width 331 height 23
type input "E"
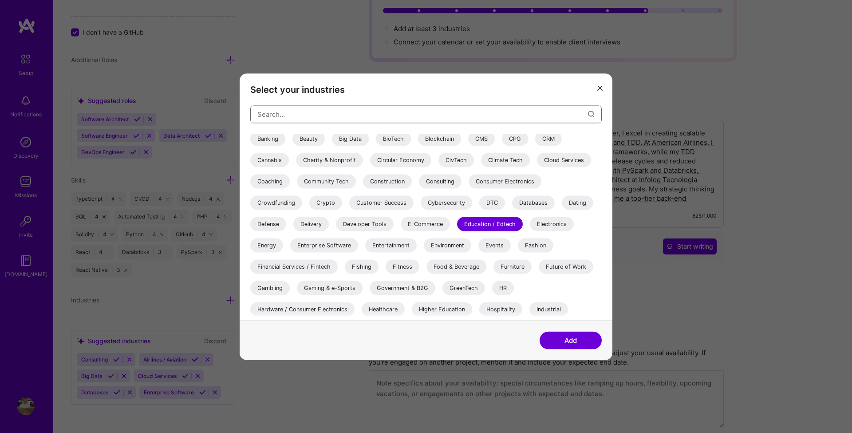
scroll to position [92, 0]
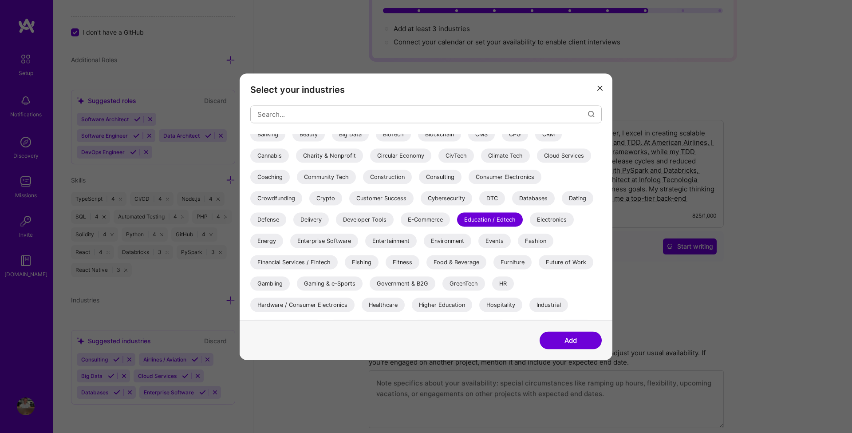
click at [372, 219] on div "Developer Tools" at bounding box center [365, 219] width 58 height 14
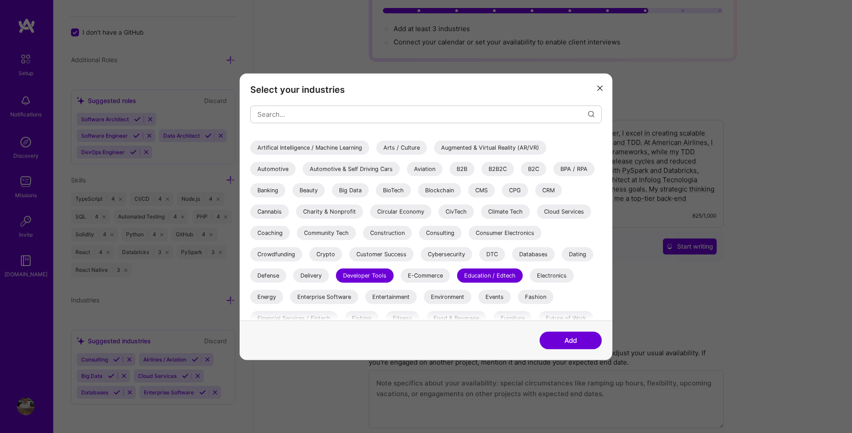
scroll to position [35, 0]
click at [423, 169] on div "Aviation" at bounding box center [425, 169] width 36 height 14
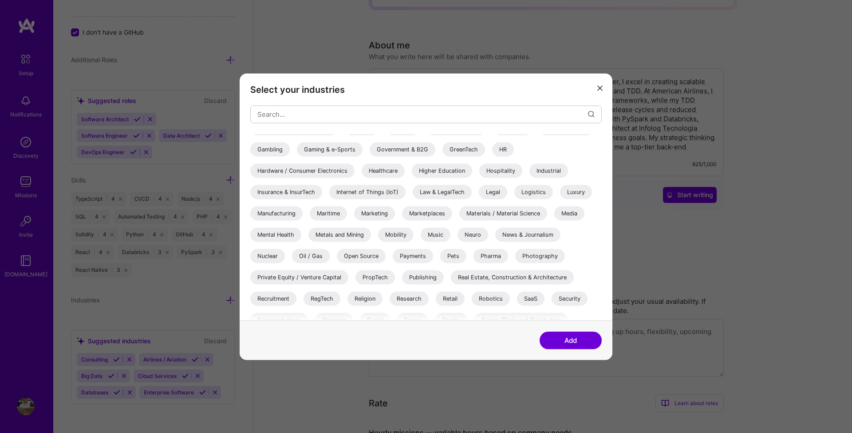
scroll to position [217, 0]
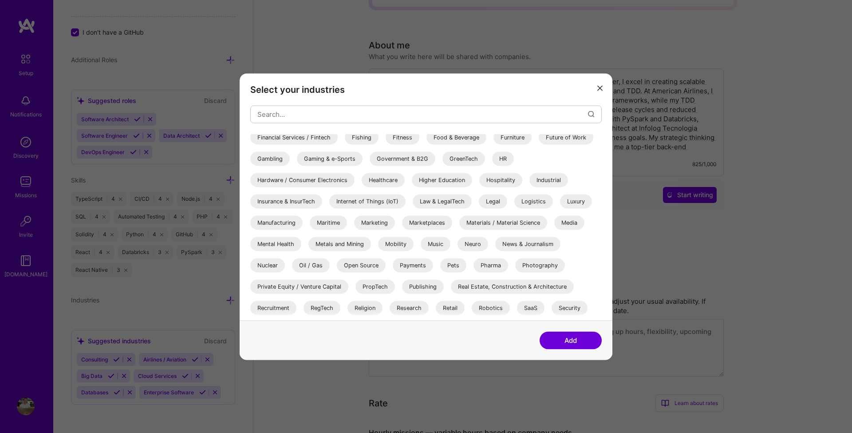
click at [385, 178] on div "Healthcare" at bounding box center [383, 180] width 43 height 14
click at [580, 339] on button "Add" at bounding box center [571, 340] width 62 height 18
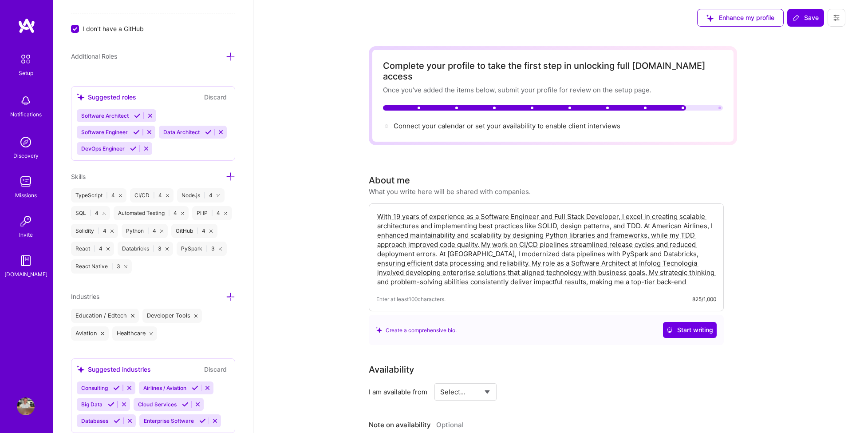
scroll to position [0, 0]
click at [444, 122] on span "Connect your calendar or set your availability to enable client interviews →" at bounding box center [511, 126] width 235 height 8
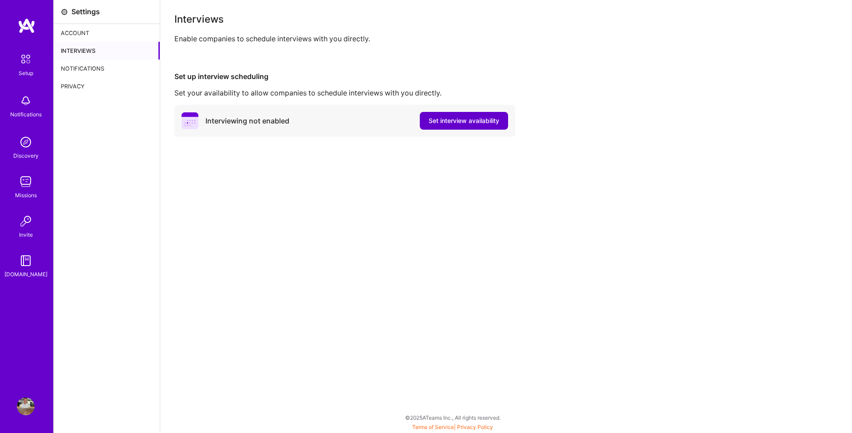
click at [457, 119] on span "Set interview availability" at bounding box center [464, 120] width 71 height 9
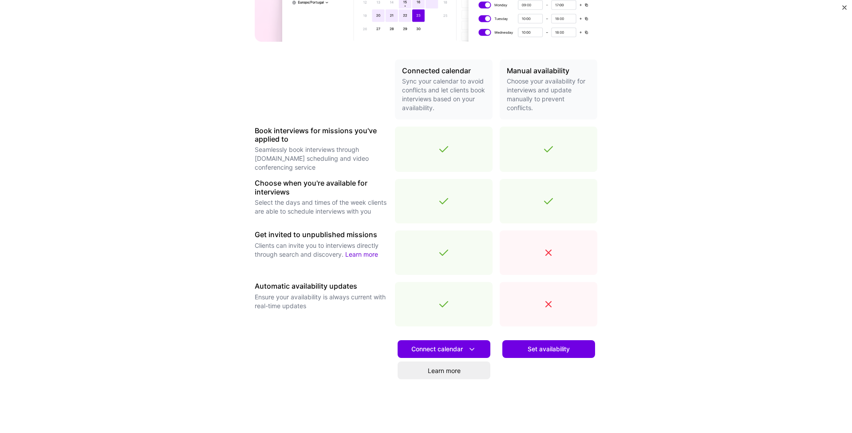
scroll to position [170, 0]
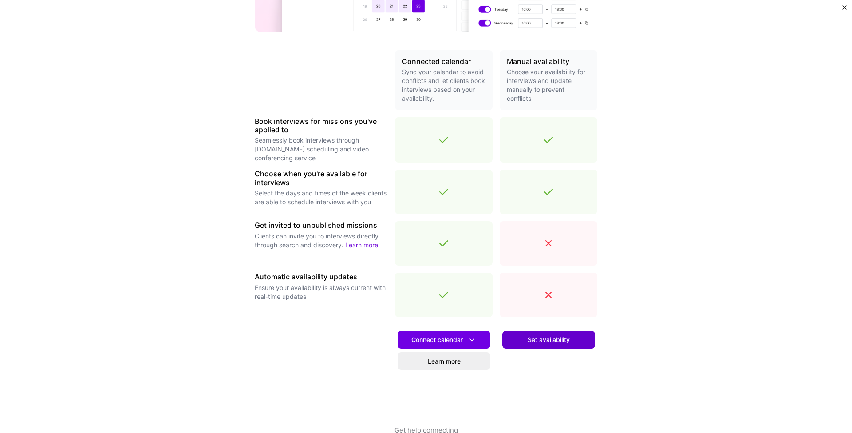
click at [554, 340] on span "Set availability" at bounding box center [549, 339] width 42 height 9
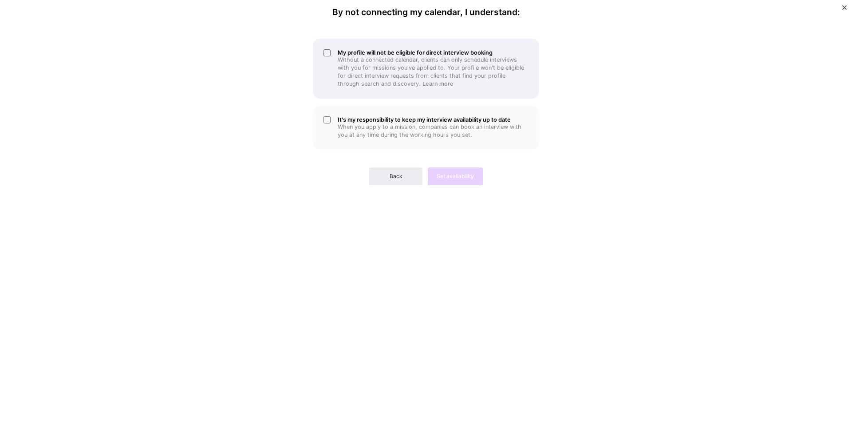
click at [325, 49] on div "My profile will not be eligible for direct interview booking Without a connecte…" at bounding box center [426, 69] width 226 height 60
click at [328, 117] on div "It's my responsibility to keep my interview availability up to date When you ap…" at bounding box center [426, 128] width 226 height 44
click at [454, 174] on span "Set availability" at bounding box center [455, 176] width 37 height 8
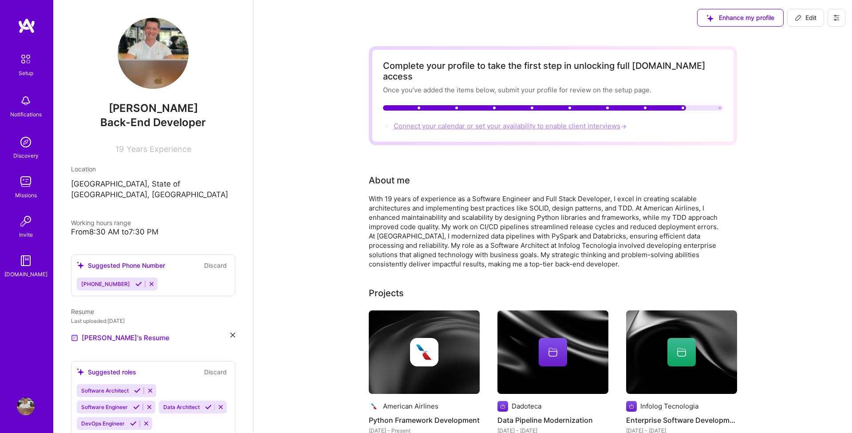
click at [471, 122] on span "Connect your calendar or set your availability to enable client interviews →" at bounding box center [511, 126] width 235 height 8
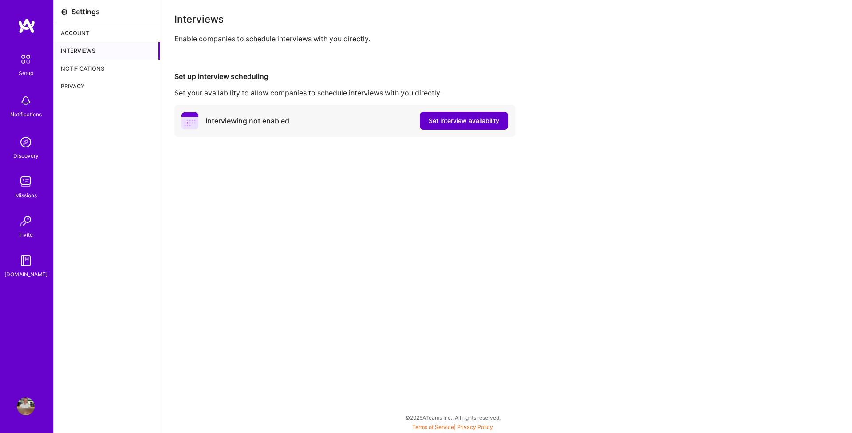
click at [458, 120] on span "Set interview availability" at bounding box center [464, 120] width 71 height 9
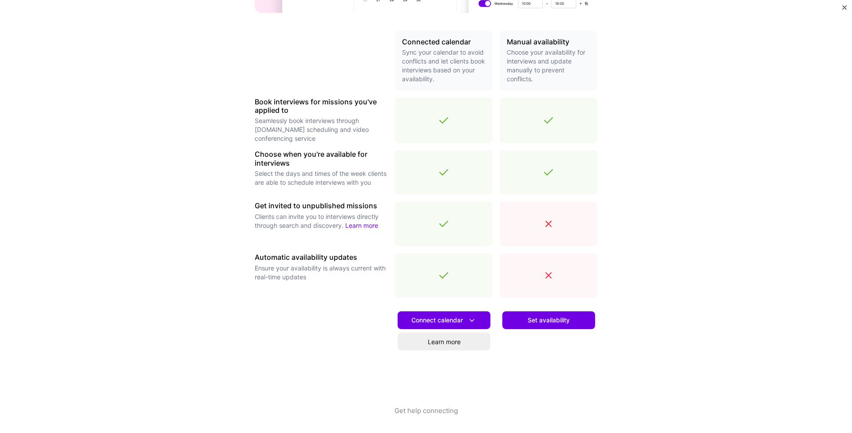
scroll to position [189, 0]
click at [459, 321] on span "Connect calendar" at bounding box center [443, 320] width 65 height 9
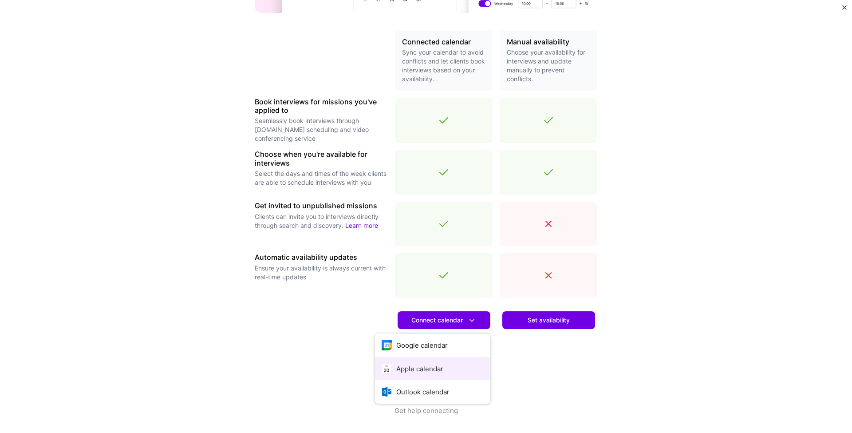
click at [439, 368] on button "Apple calendar" at bounding box center [432, 369] width 115 height 24
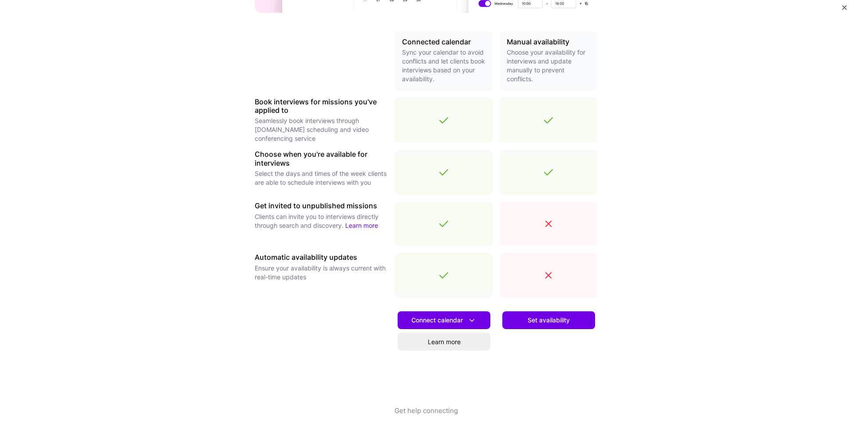
scroll to position [0, 0]
click at [552, 316] on span "Set availability" at bounding box center [549, 320] width 42 height 9
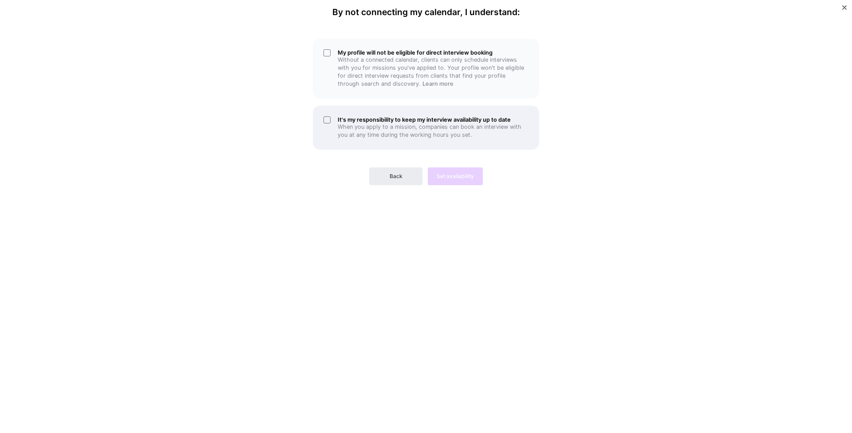
click at [335, 120] on div "It's my responsibility to keep my interview availability up to date When you ap…" at bounding box center [426, 128] width 226 height 44
click at [327, 64] on div "My profile will not be eligible for direct interview booking Without a connecte…" at bounding box center [426, 69] width 226 height 60
click at [455, 175] on span "Set availability" at bounding box center [455, 176] width 37 height 8
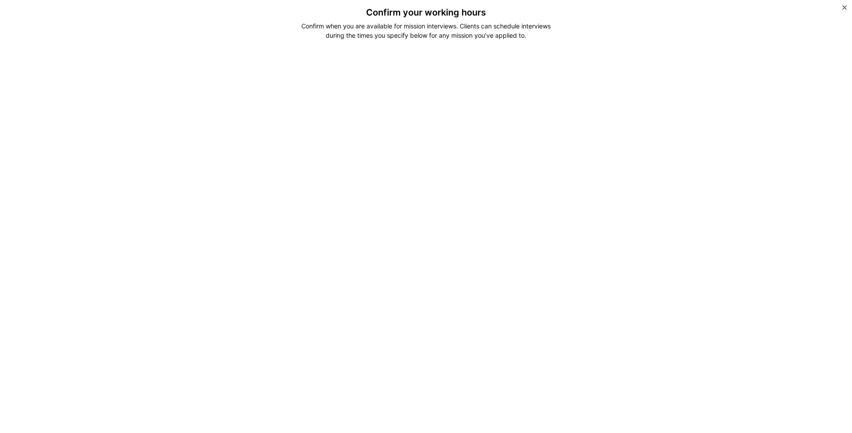
scroll to position [2, 0]
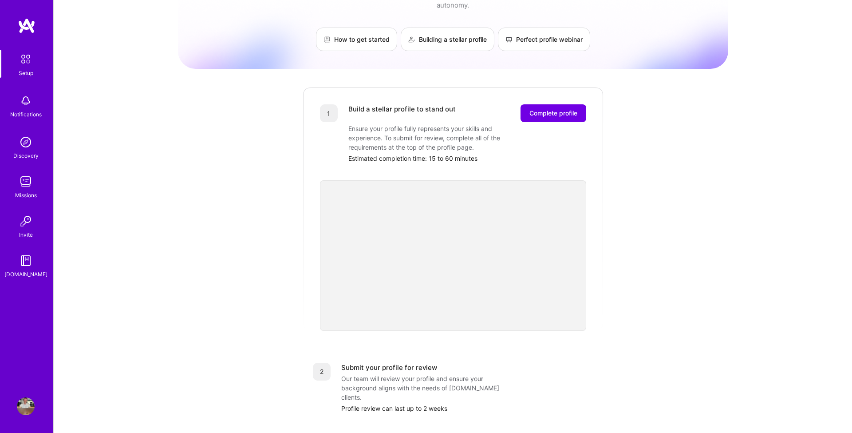
scroll to position [32, 0]
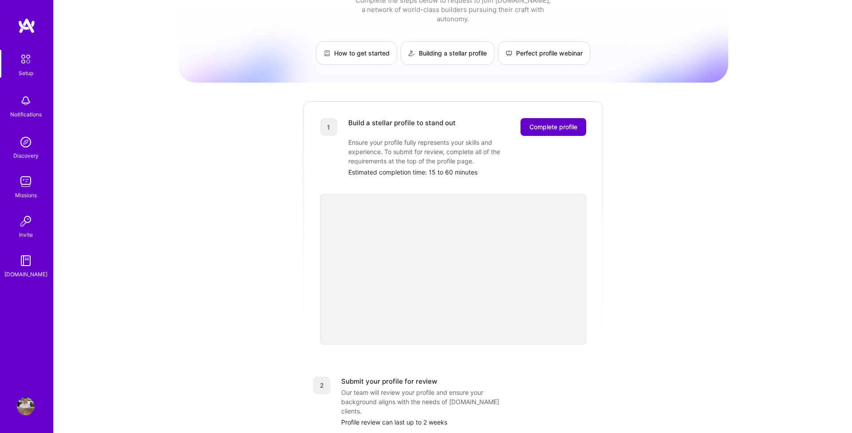
click at [540, 122] on span "Complete profile" at bounding box center [553, 126] width 48 height 9
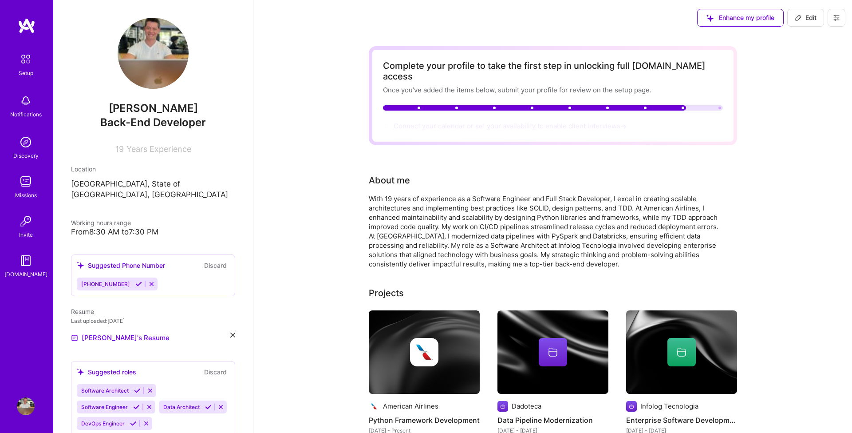
click at [478, 122] on span "Connect your calendar or set your availability to enable client interviews →" at bounding box center [511, 126] width 235 height 8
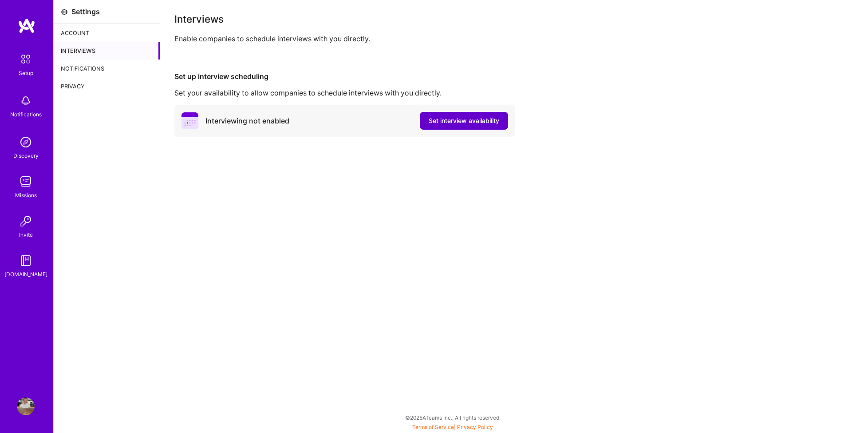
click at [470, 123] on span "Set interview availability" at bounding box center [464, 120] width 71 height 9
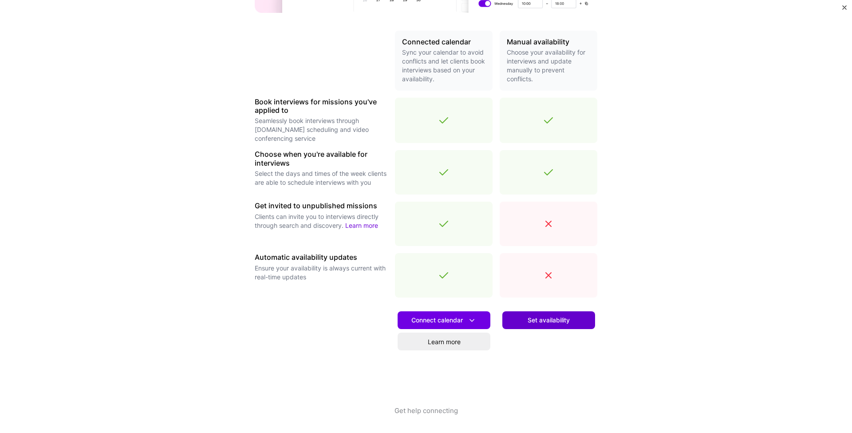
scroll to position [189, 0]
click at [562, 325] on button "Set availability" at bounding box center [548, 320] width 93 height 18
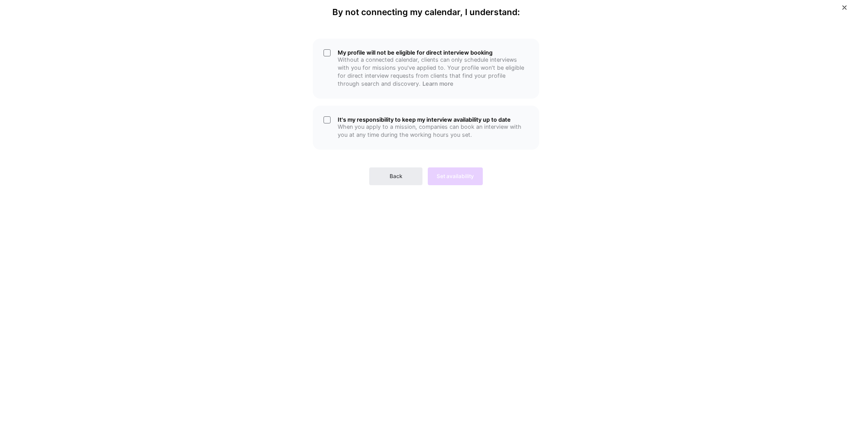
scroll to position [0, 0]
click at [353, 123] on p "When you apply to a mission, companies can book an interview with you at any ti…" at bounding box center [433, 131] width 191 height 16
click at [343, 73] on p "Without a connected calendar, clients can only schedule interviews with you for…" at bounding box center [433, 72] width 191 height 32
click at [467, 177] on span "Set availability" at bounding box center [455, 176] width 37 height 8
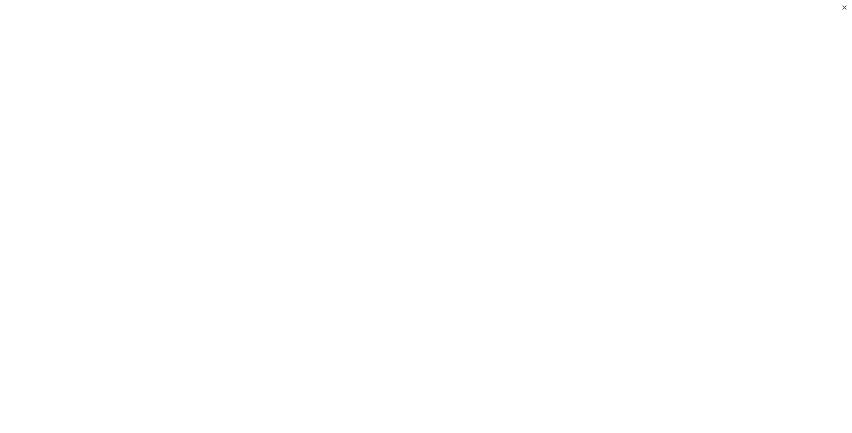
scroll to position [70, 0]
